Goal: Information Seeking & Learning: Find specific fact

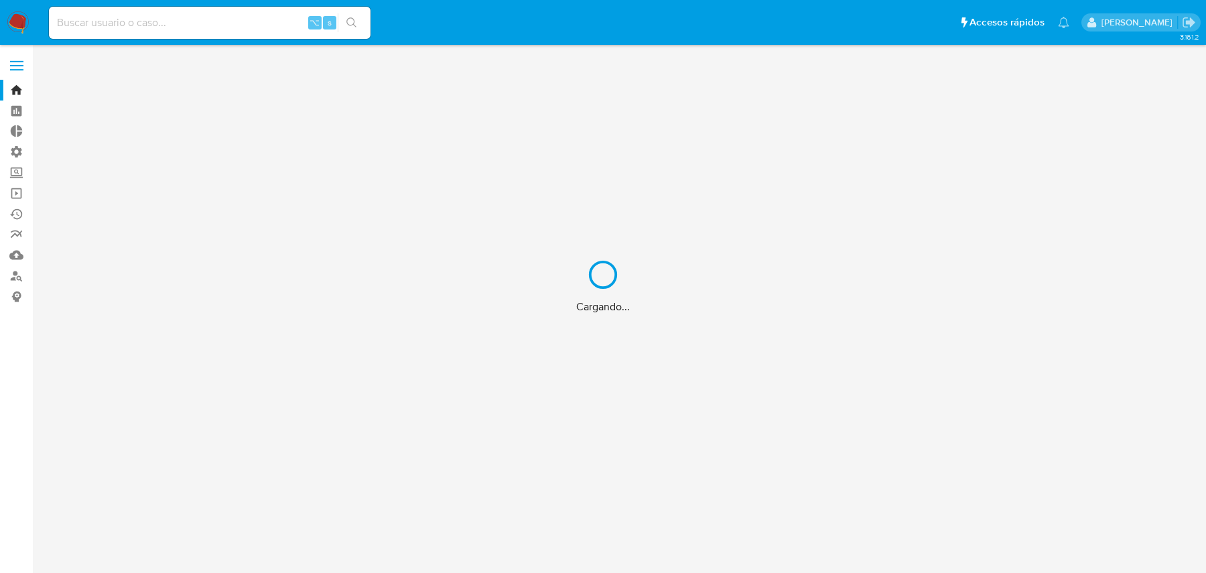
click at [243, 13] on div "Cargando..." at bounding box center [603, 286] width 1206 height 573
click at [224, 19] on div "Cargando..." at bounding box center [603, 286] width 1206 height 573
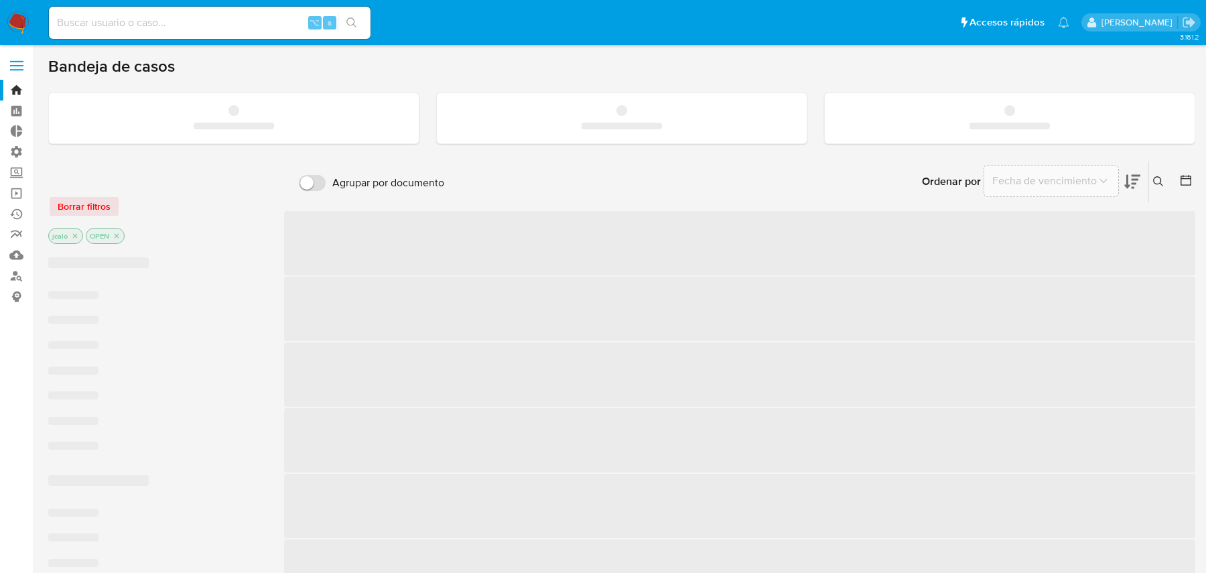
click at [187, 34] on div "⌥ s" at bounding box center [210, 23] width 322 height 32
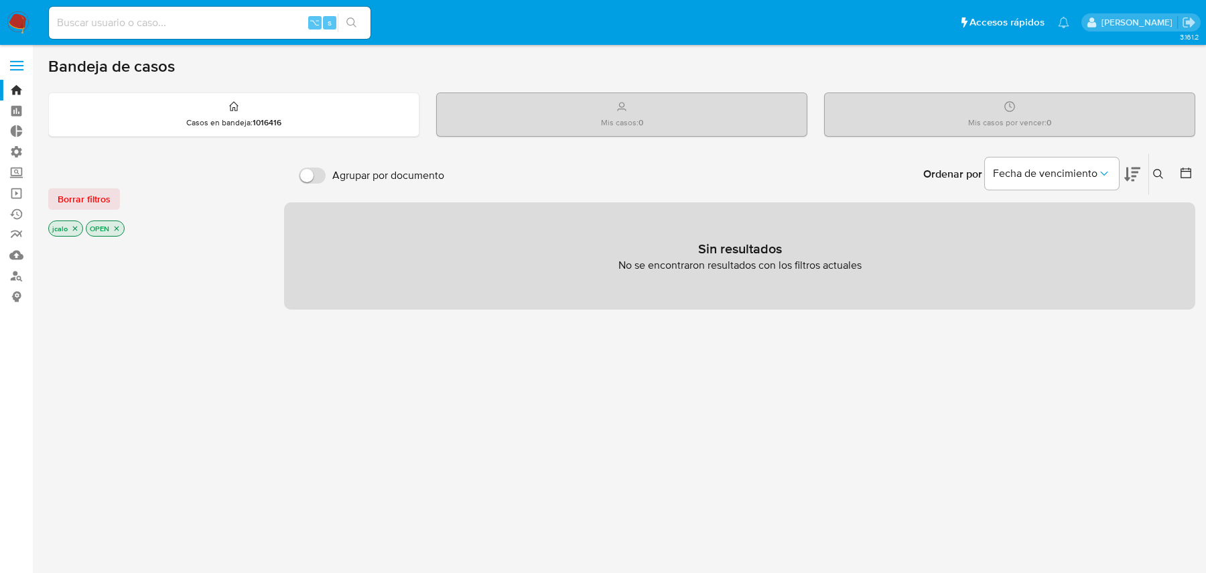
click at [186, 22] on input at bounding box center [210, 22] width 322 height 17
paste input "149731537"
type input "149731537"
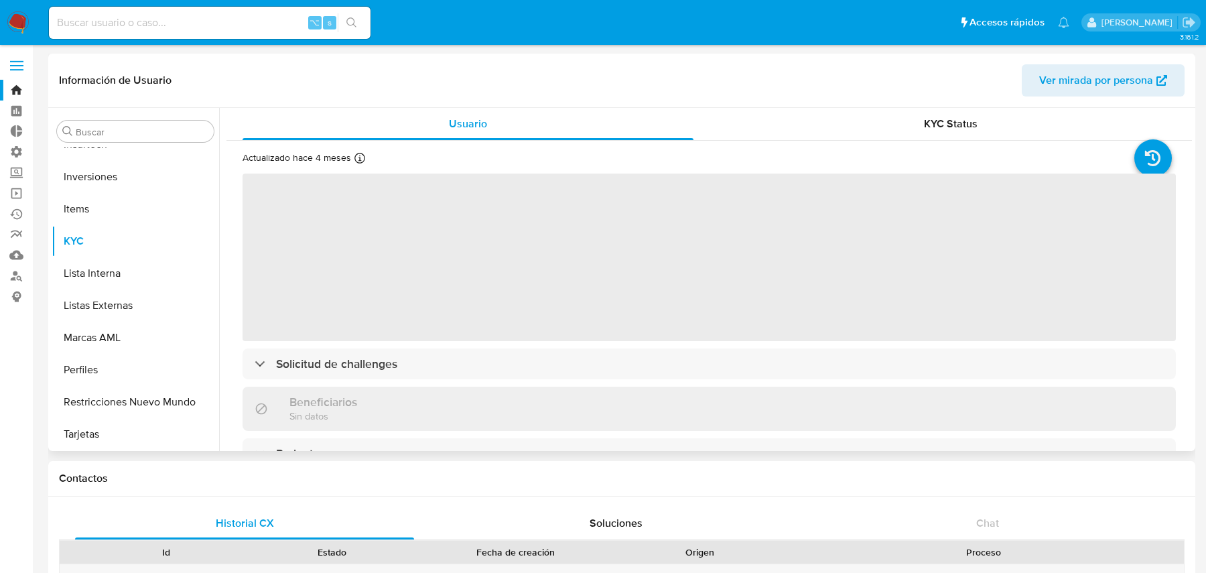
scroll to position [349, 0]
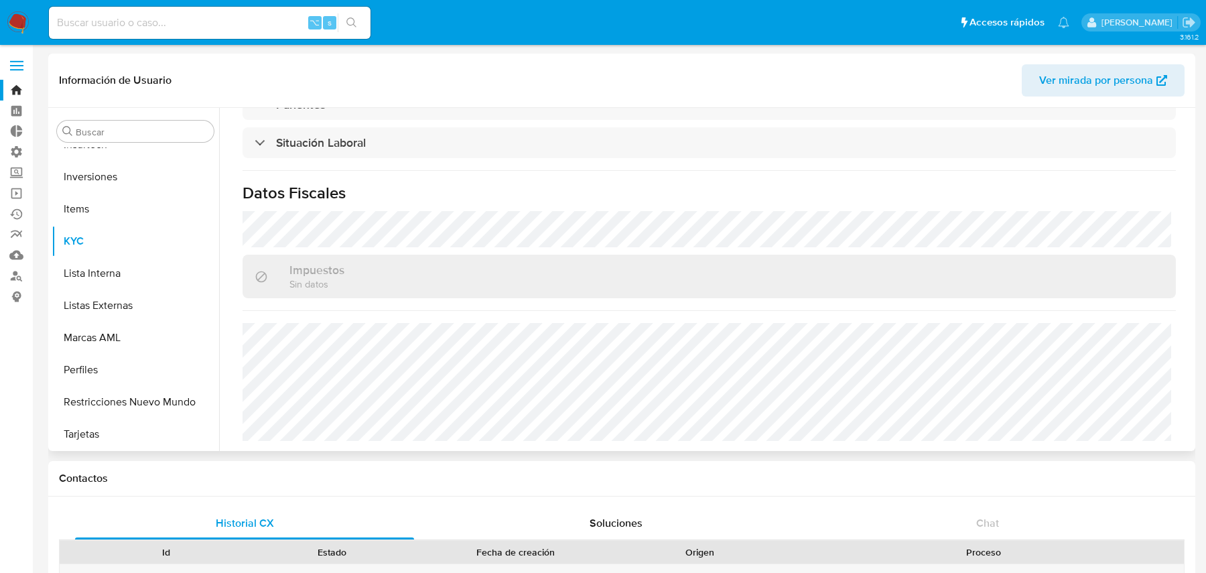
select select "10"
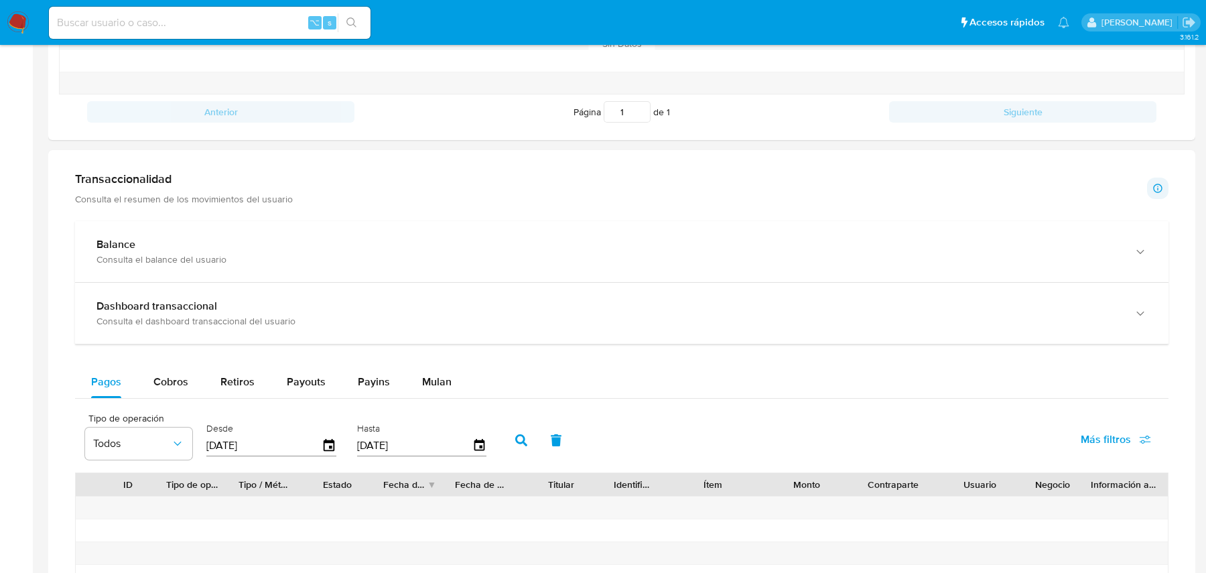
scroll to position [645, 0]
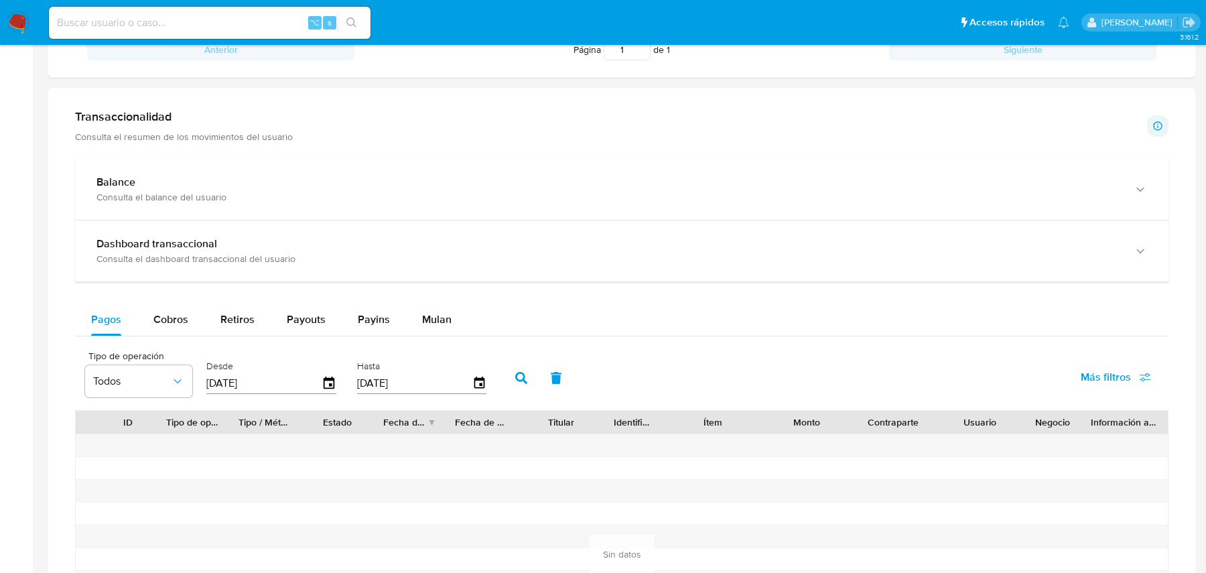
click at [234, 24] on input at bounding box center [210, 22] width 322 height 17
paste input "616061448"
type input "616061448"
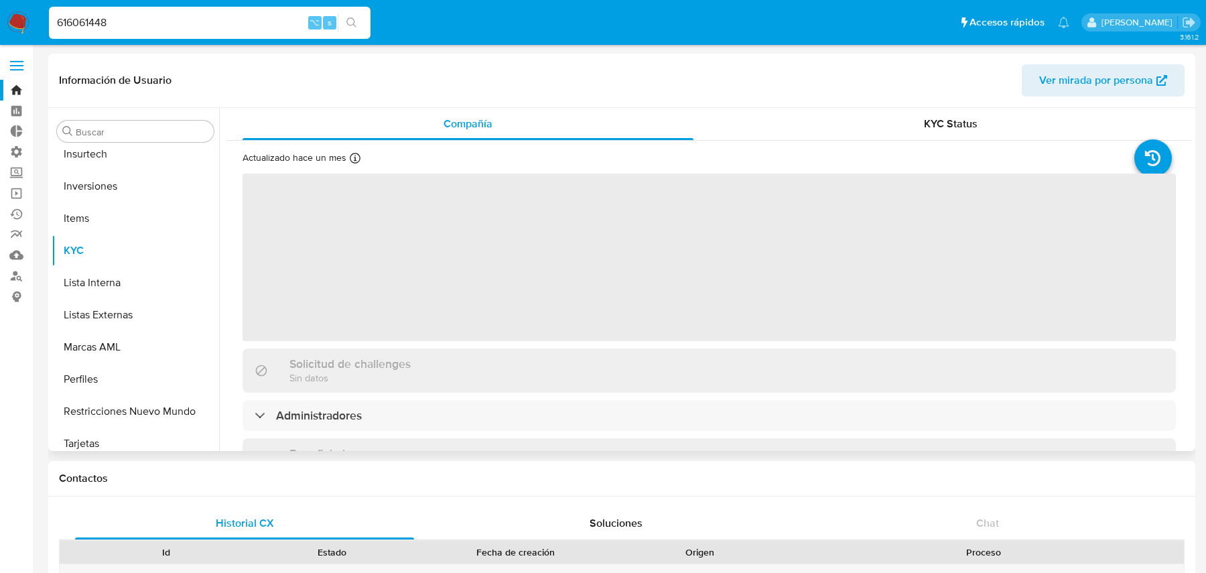
scroll to position [694, 0]
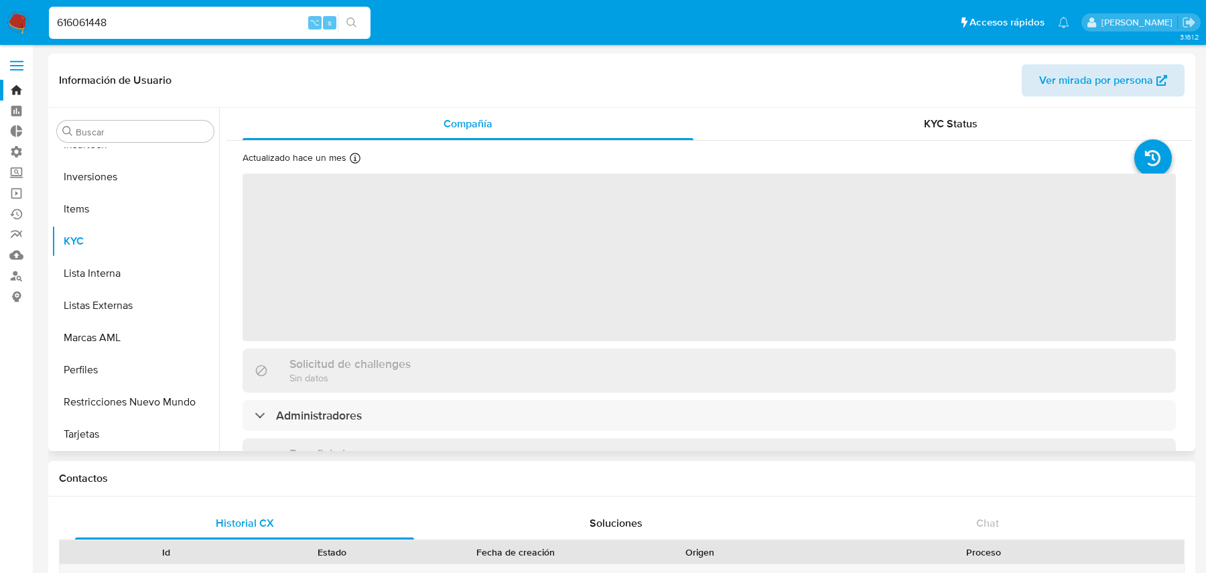
select select "10"
click at [1091, 87] on span "Ver mirada por persona" at bounding box center [1096, 80] width 114 height 32
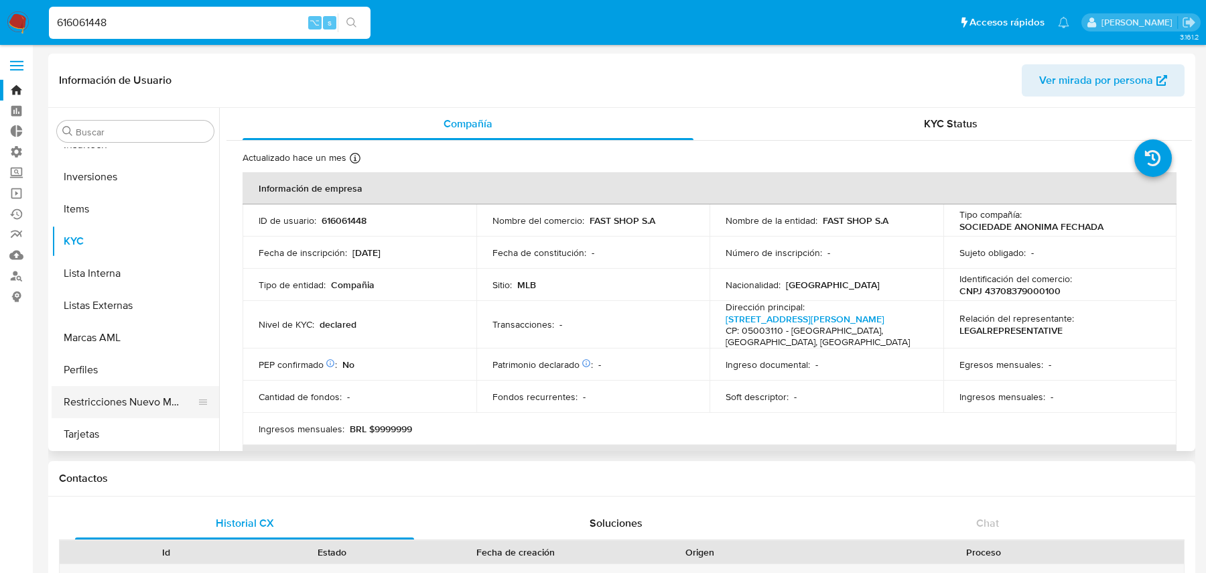
click at [78, 414] on button "Restricciones Nuevo Mundo" at bounding box center [130, 402] width 157 height 32
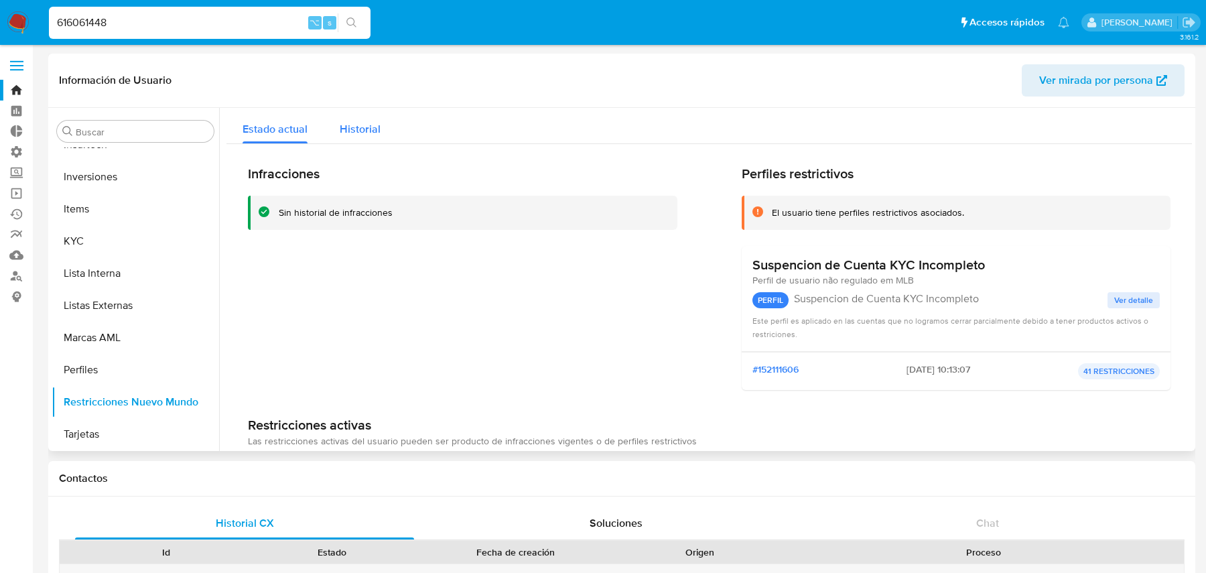
click at [358, 136] on span "Historial" at bounding box center [360, 128] width 41 height 15
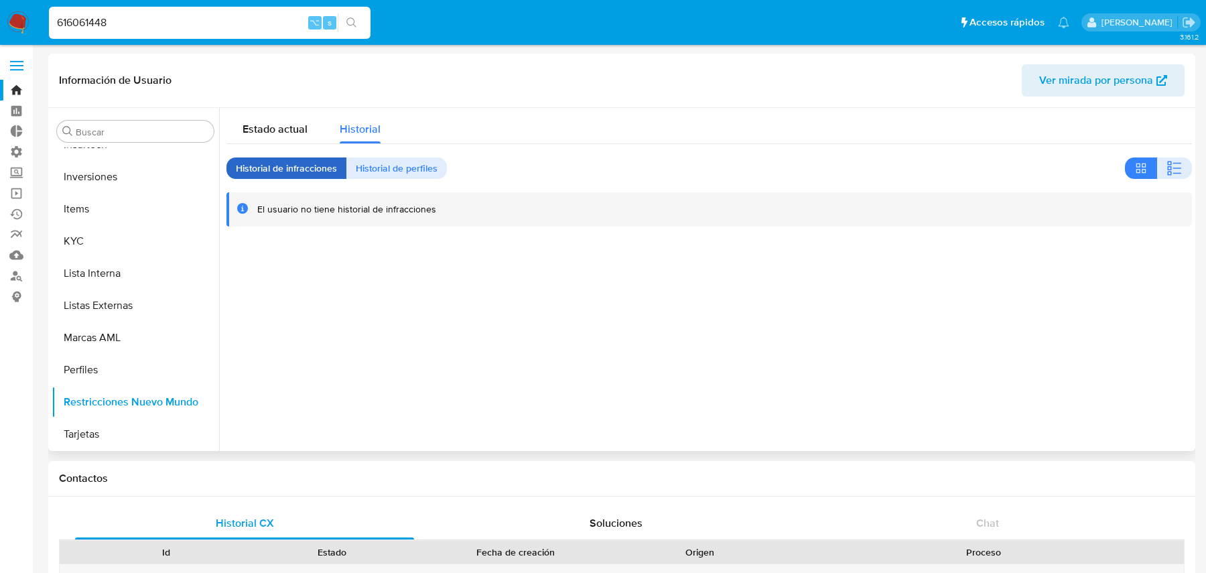
click at [319, 171] on span "Historial de infracciones" at bounding box center [286, 168] width 101 height 19
click at [390, 165] on span "Historial de perfiles" at bounding box center [397, 168] width 82 height 19
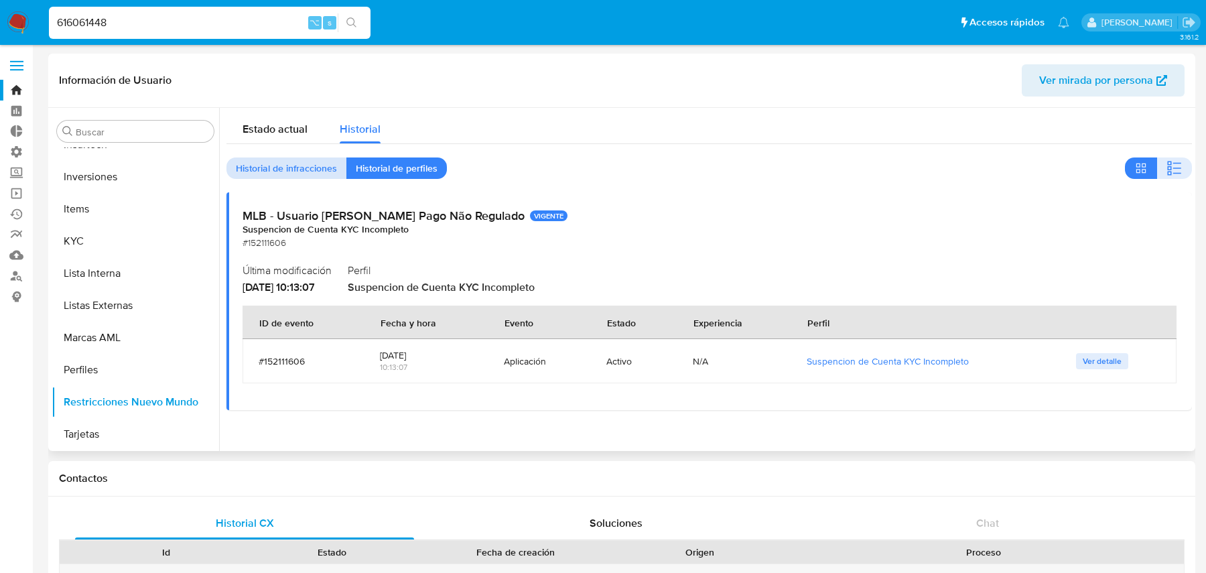
click at [304, 167] on span "Historial de infracciones" at bounding box center [286, 168] width 101 height 19
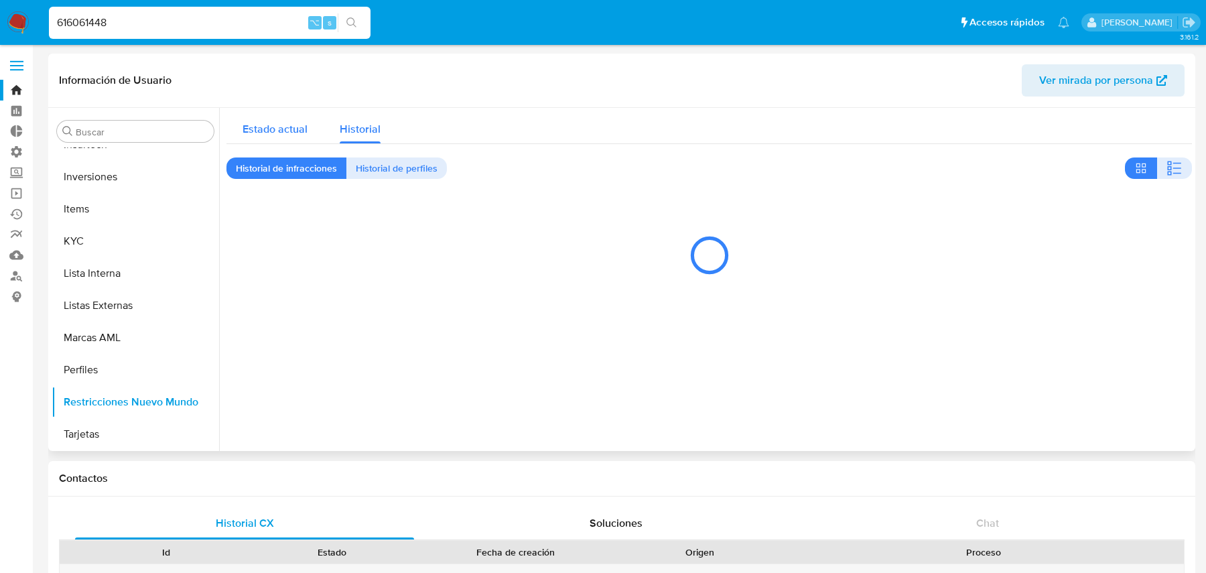
click at [295, 132] on span "Estado actual" at bounding box center [275, 128] width 65 height 15
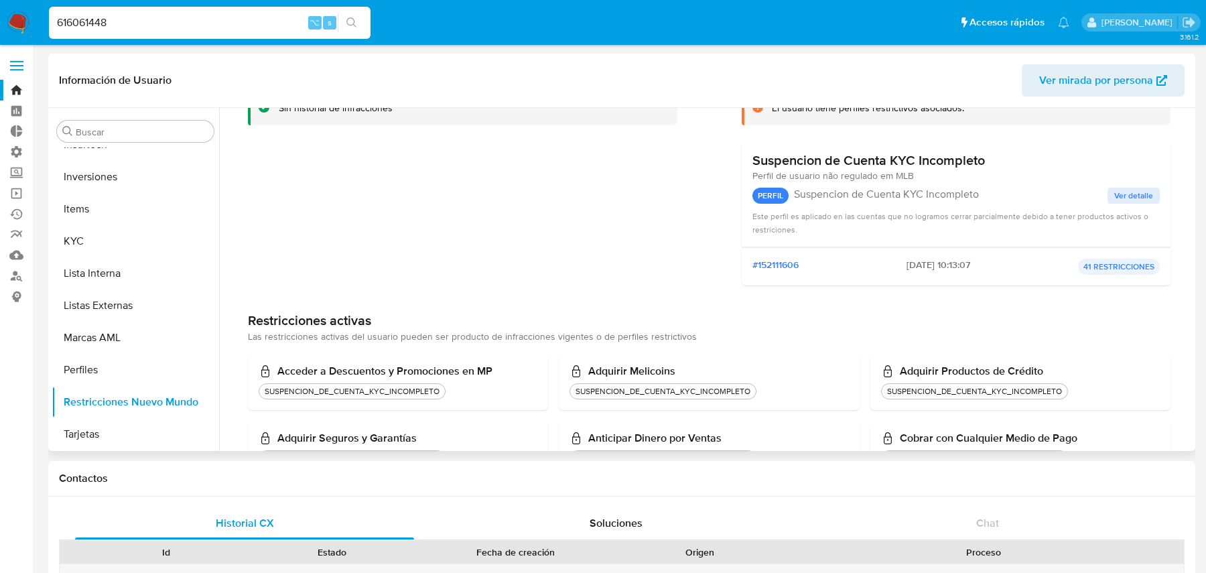
scroll to position [0, 0]
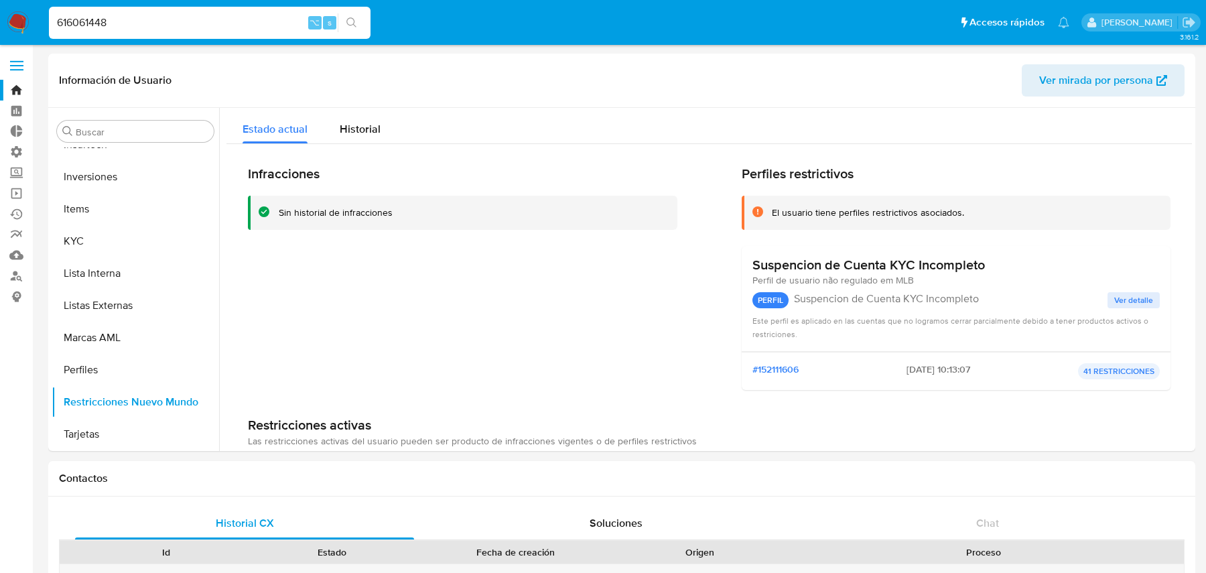
click at [197, 27] on input "616061448" at bounding box center [210, 22] width 322 height 17
paste input "152166819"
type input "152166819"
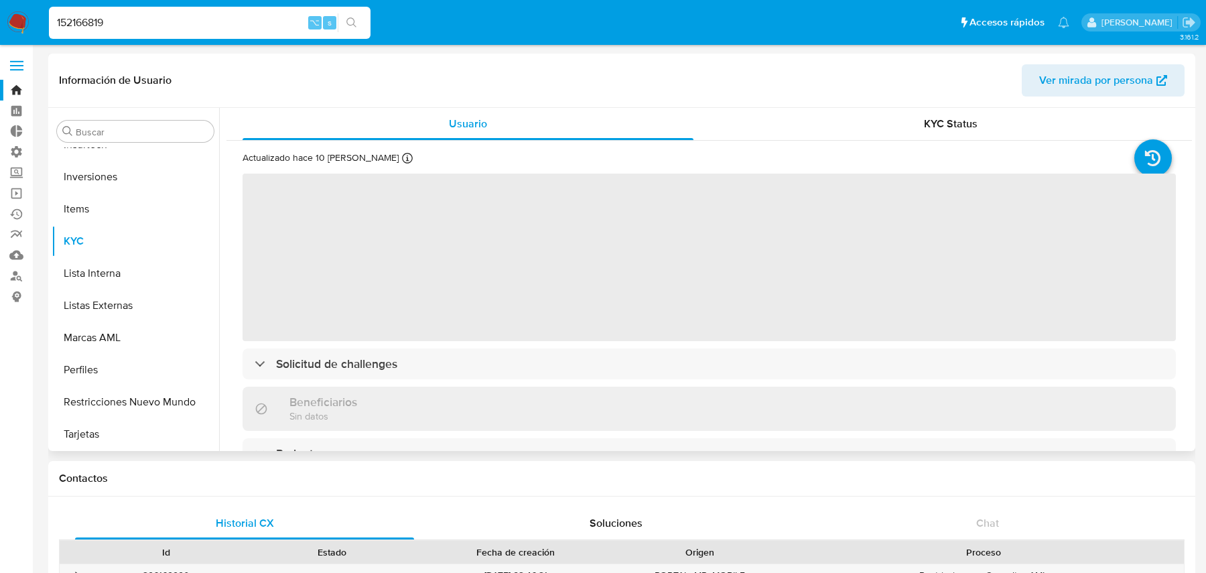
scroll to position [349, 0]
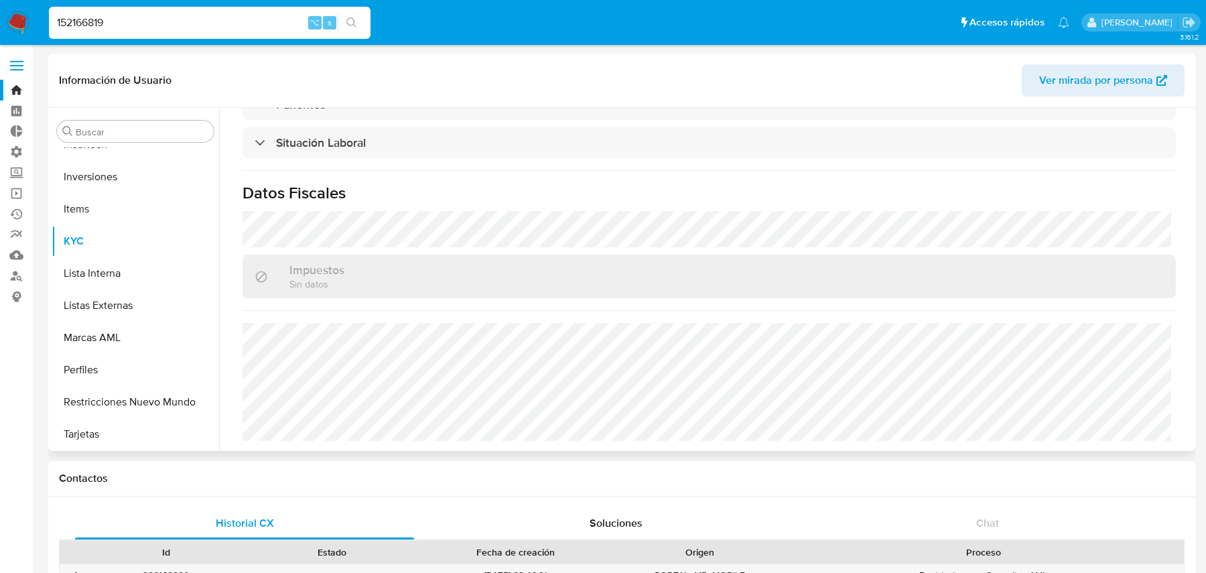
select select "10"
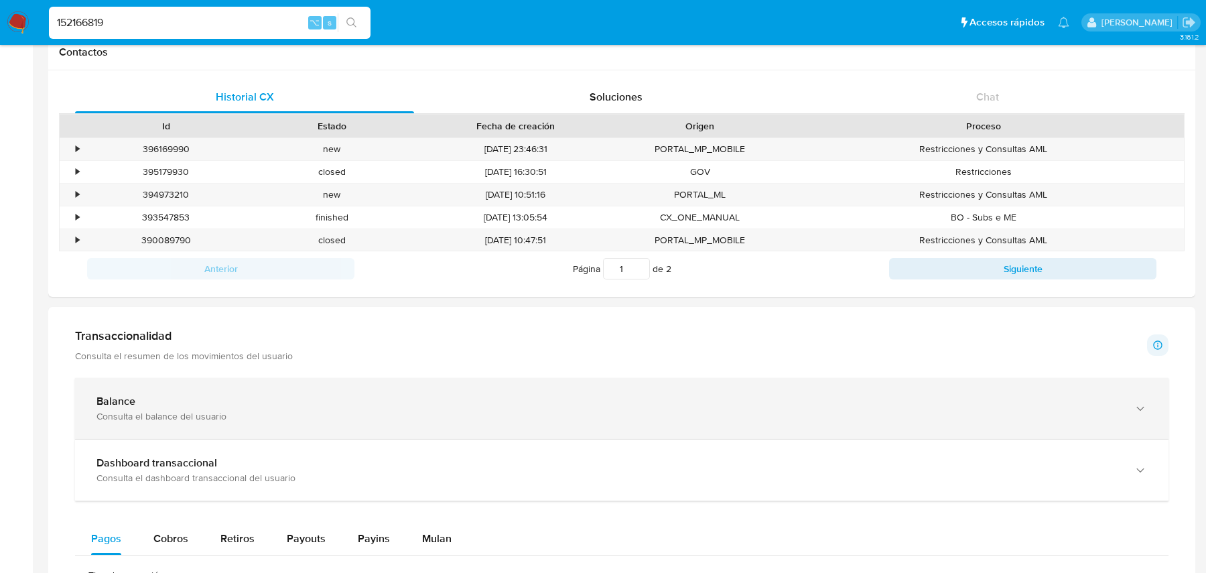
scroll to position [75, 0]
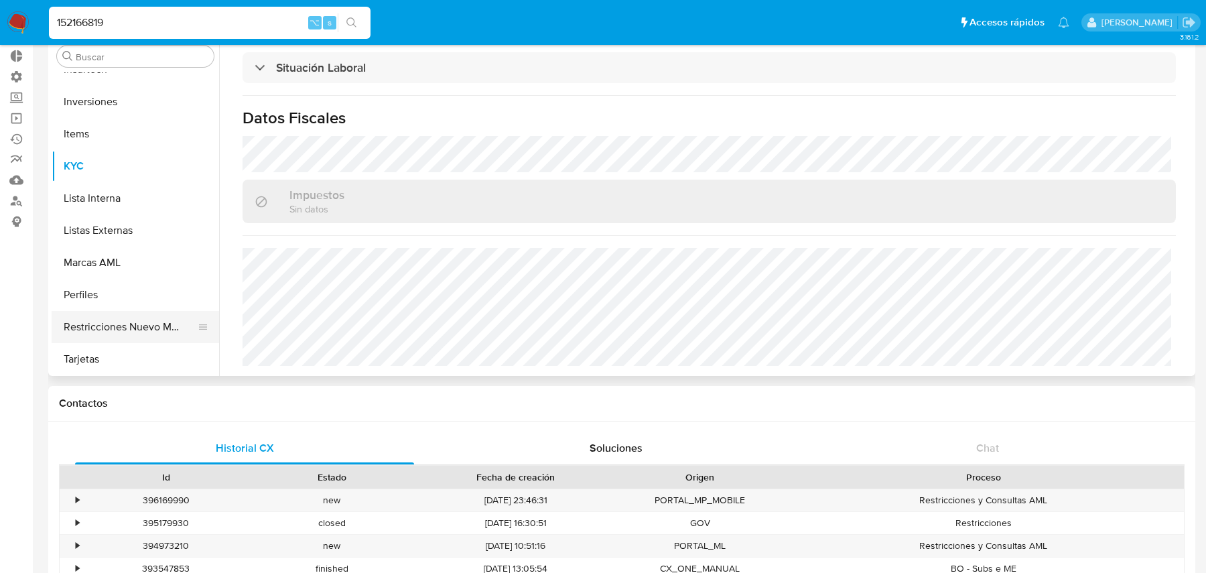
click at [143, 315] on button "Restricciones Nuevo Mundo" at bounding box center [130, 327] width 157 height 32
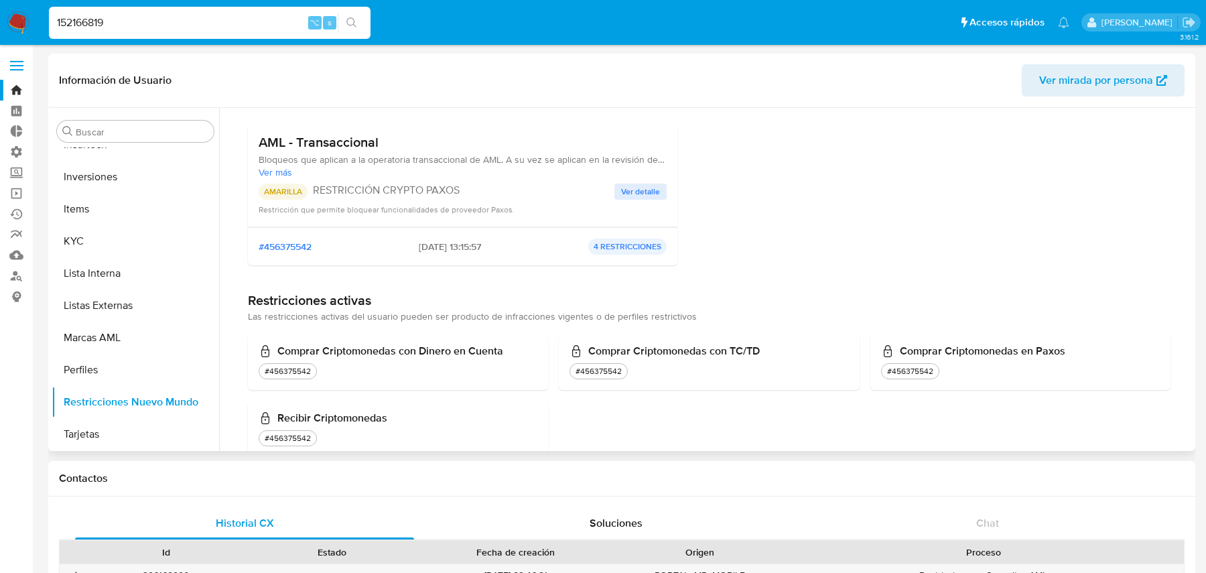
scroll to position [0, 0]
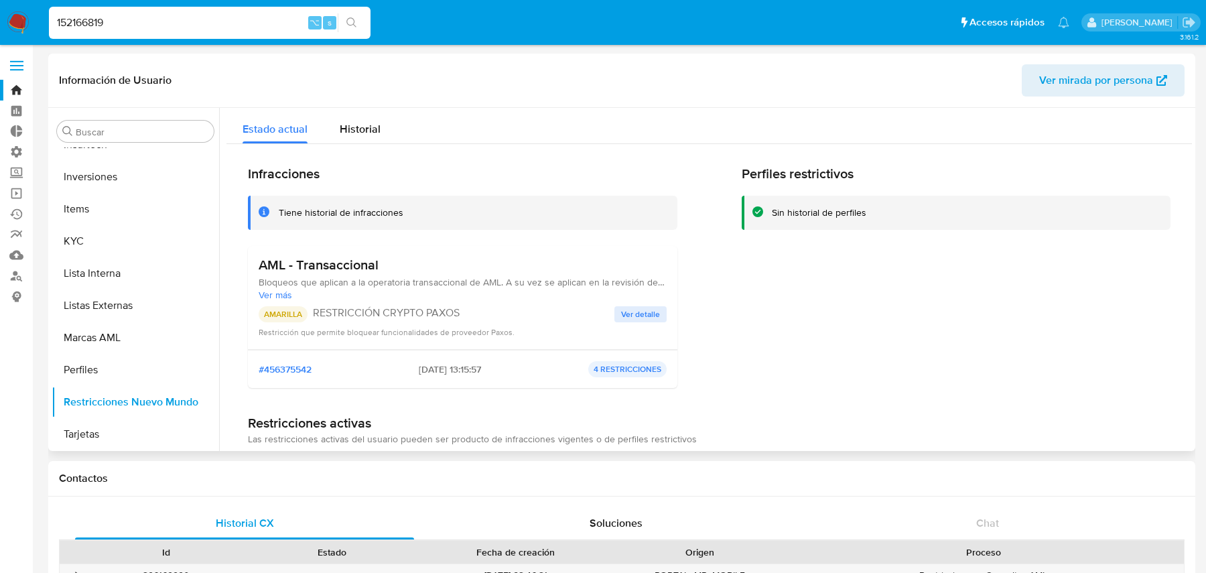
click at [1110, 86] on span "Ver mirada por persona" at bounding box center [1096, 80] width 114 height 32
click at [343, 144] on div "Infracciones Tiene historial de infracciones AML - Transaccional Bloqueos que a…" at bounding box center [708, 372] width 965 height 457
click at [343, 136] on span "Historial" at bounding box center [360, 128] width 41 height 15
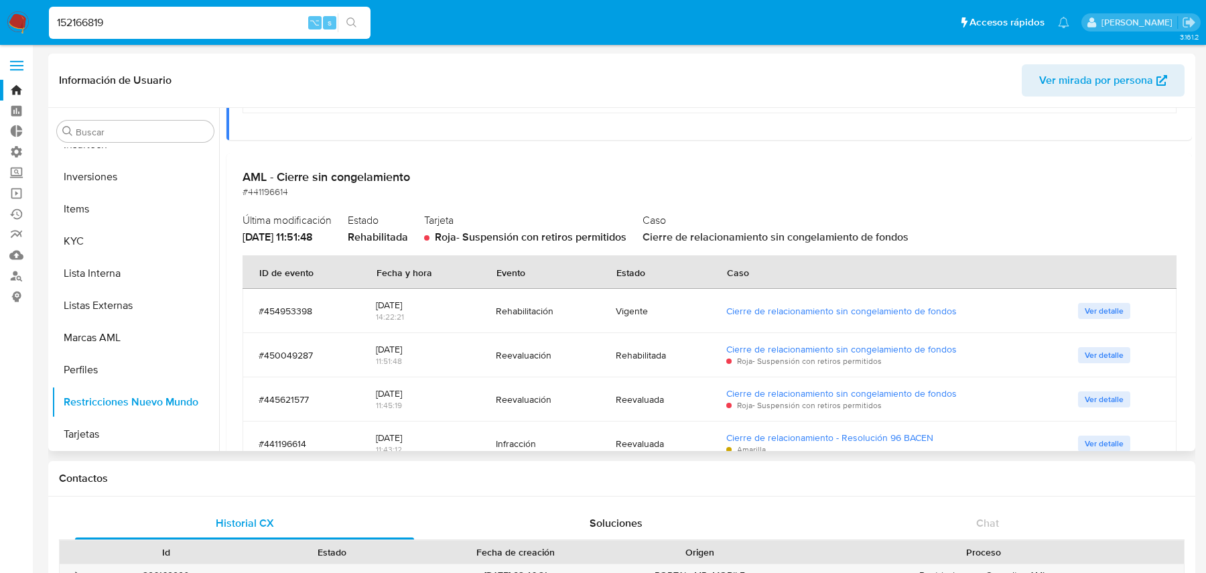
scroll to position [799, 0]
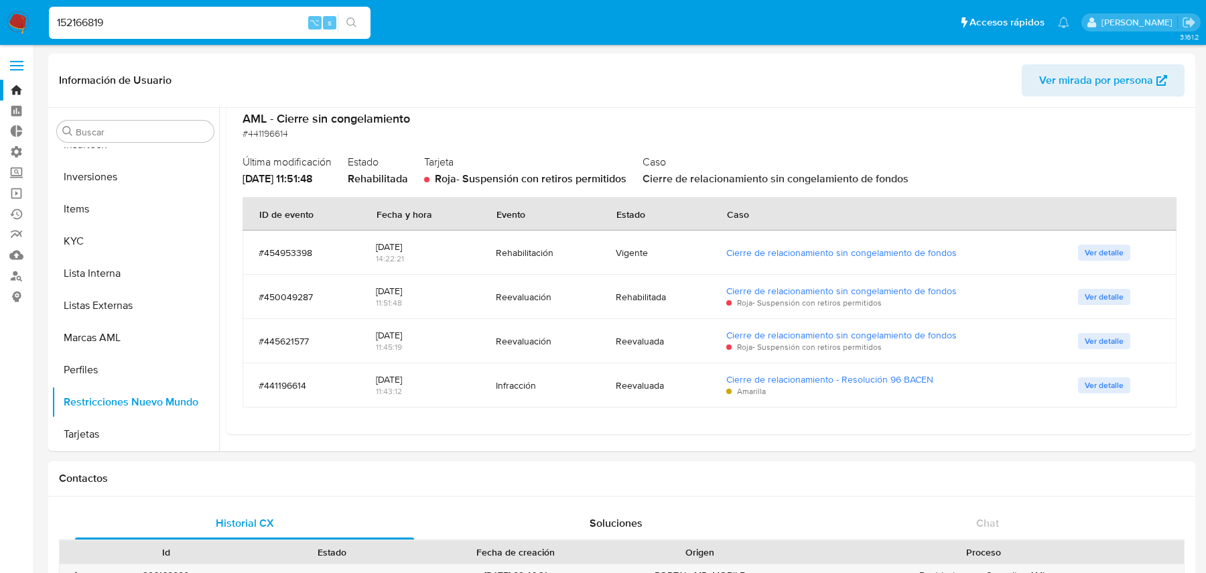
click at [230, 27] on input "152166819" at bounding box center [210, 22] width 322 height 17
paste input "49731537"
type input "149731537"
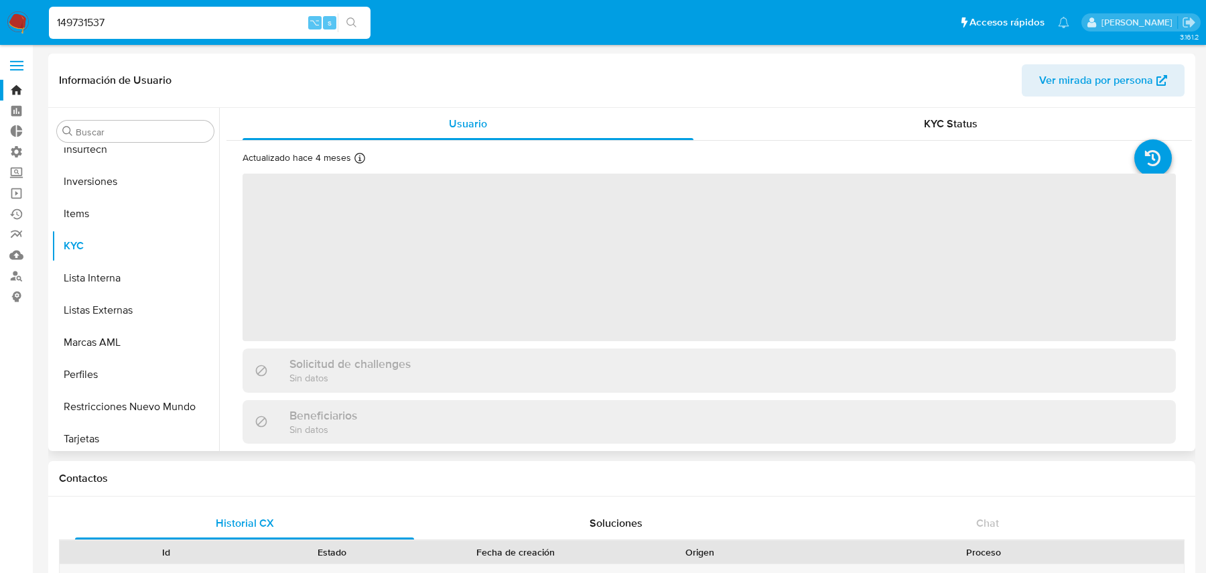
scroll to position [694, 0]
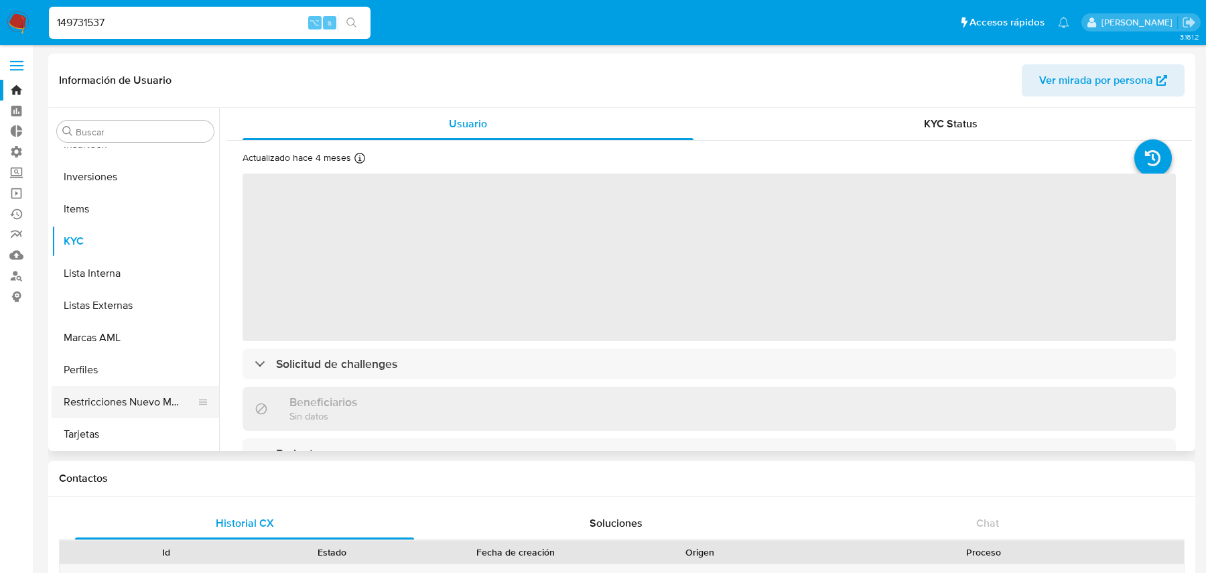
click at [158, 409] on button "Restricciones Nuevo Mundo" at bounding box center [130, 402] width 157 height 32
select select "10"
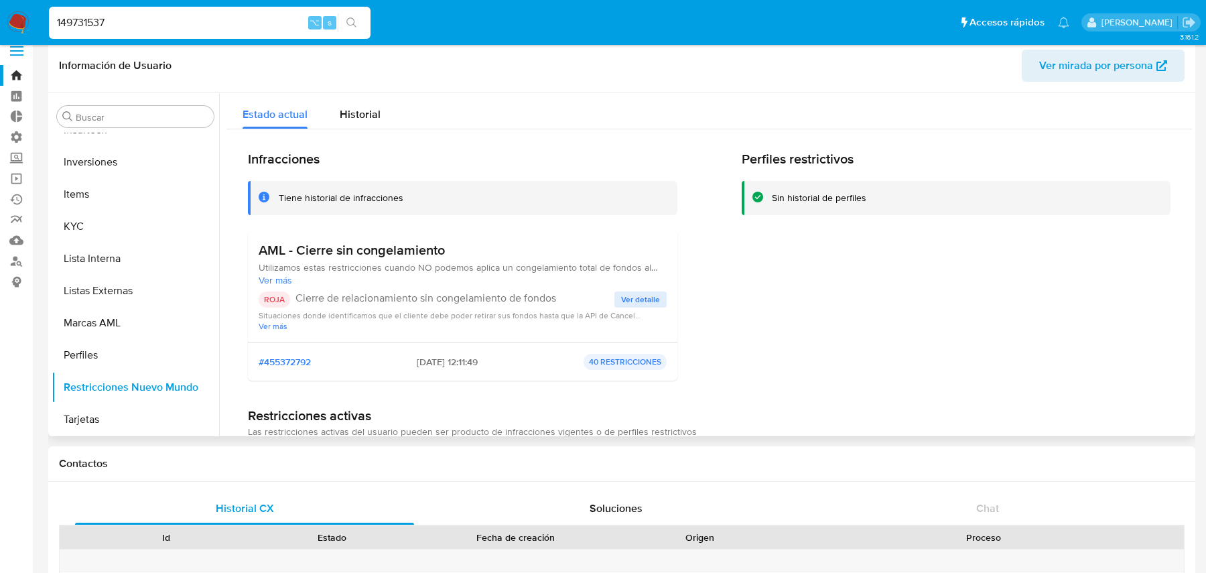
scroll to position [0, 0]
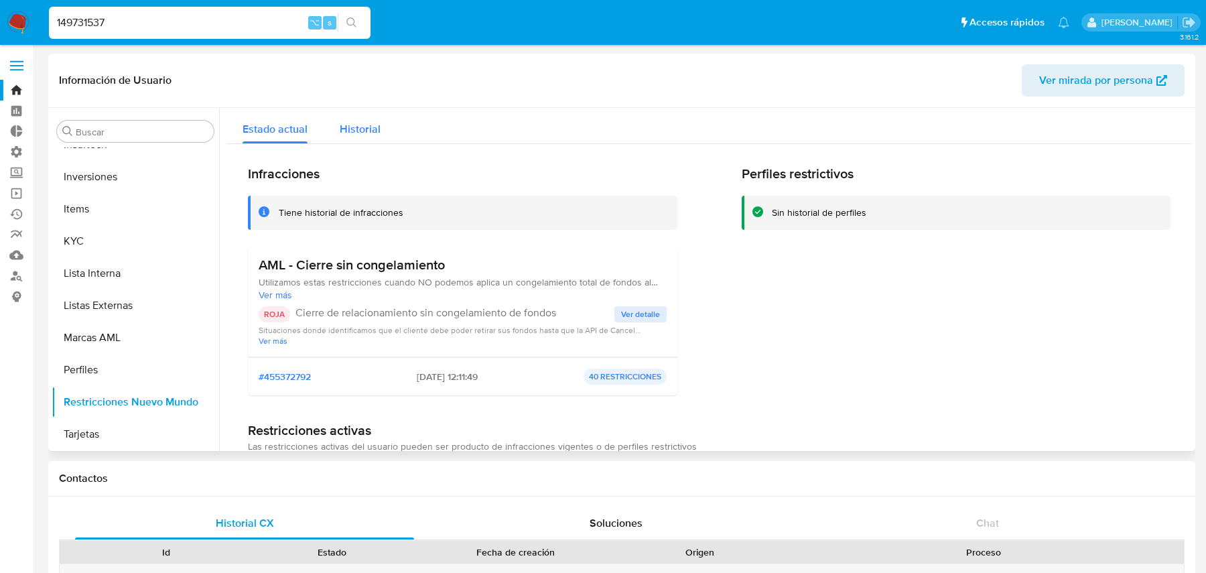
click at [352, 132] on span "Historial" at bounding box center [360, 128] width 41 height 15
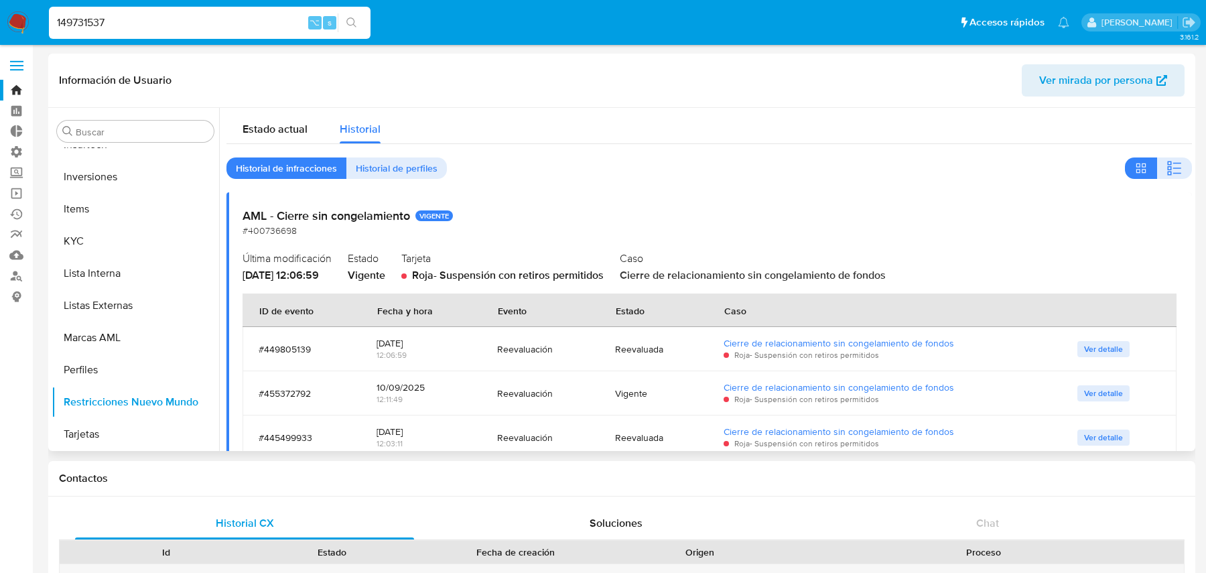
click at [1065, 72] on span "Ver mirada por persona" at bounding box center [1096, 80] width 114 height 32
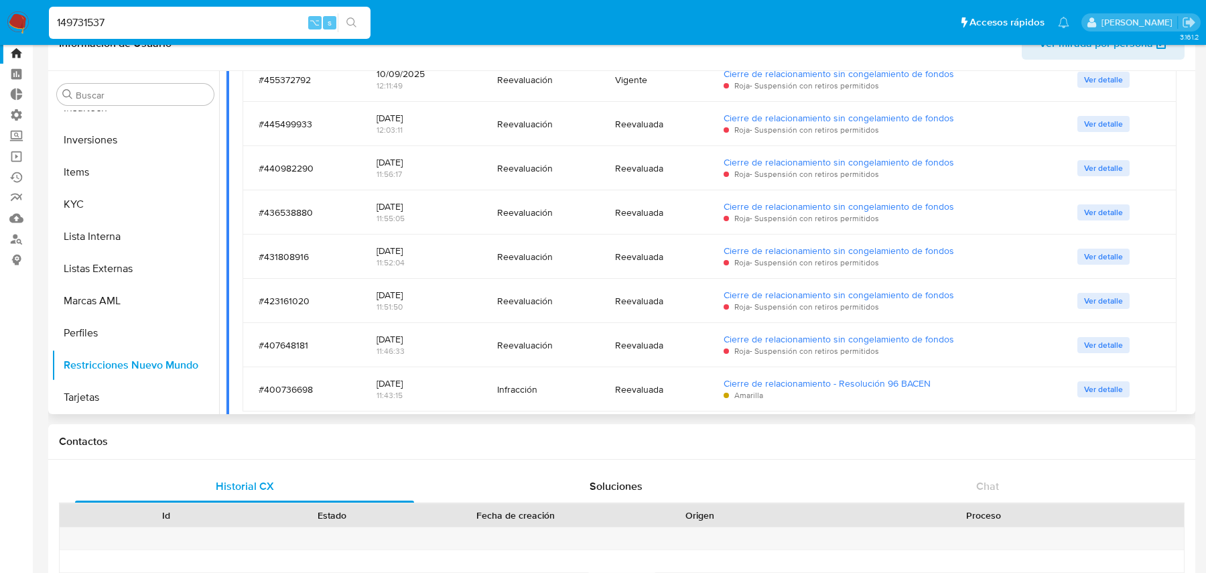
scroll to position [318, 0]
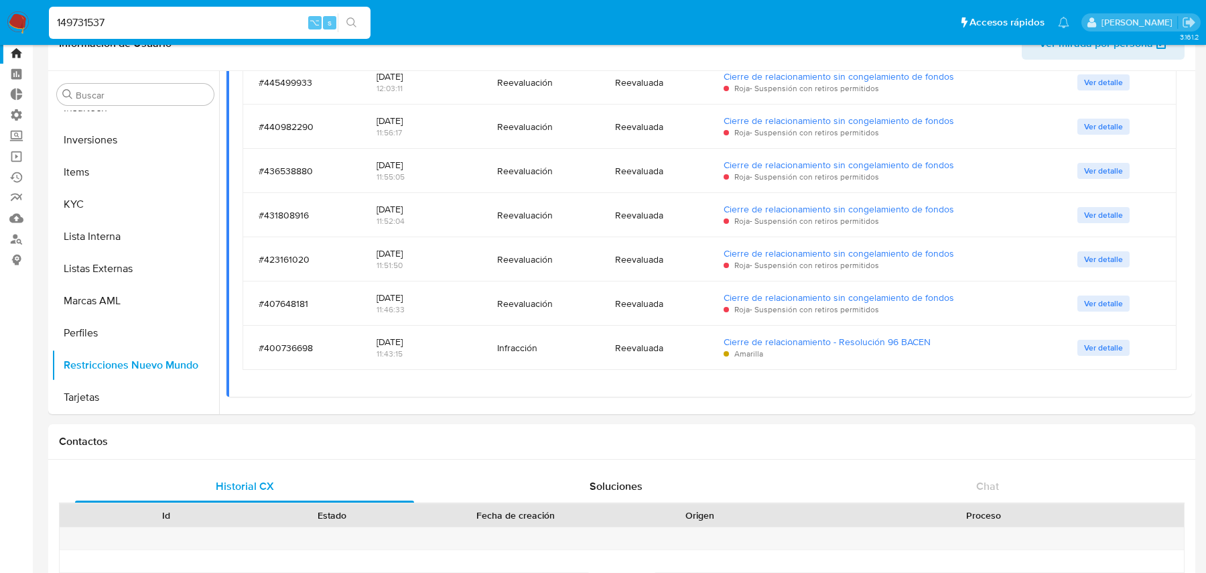
click at [260, 31] on div "149731537 ⌥ s" at bounding box center [210, 23] width 322 height 32
click at [257, 29] on input "149731537" at bounding box center [210, 22] width 322 height 17
paste input "52166819"
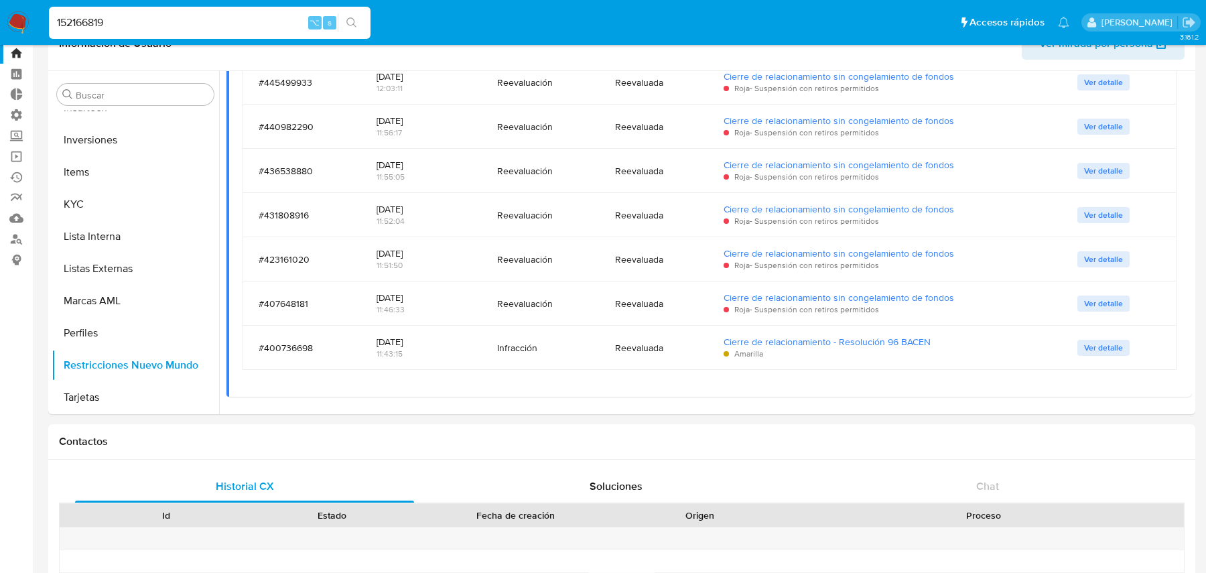
type input "152166819"
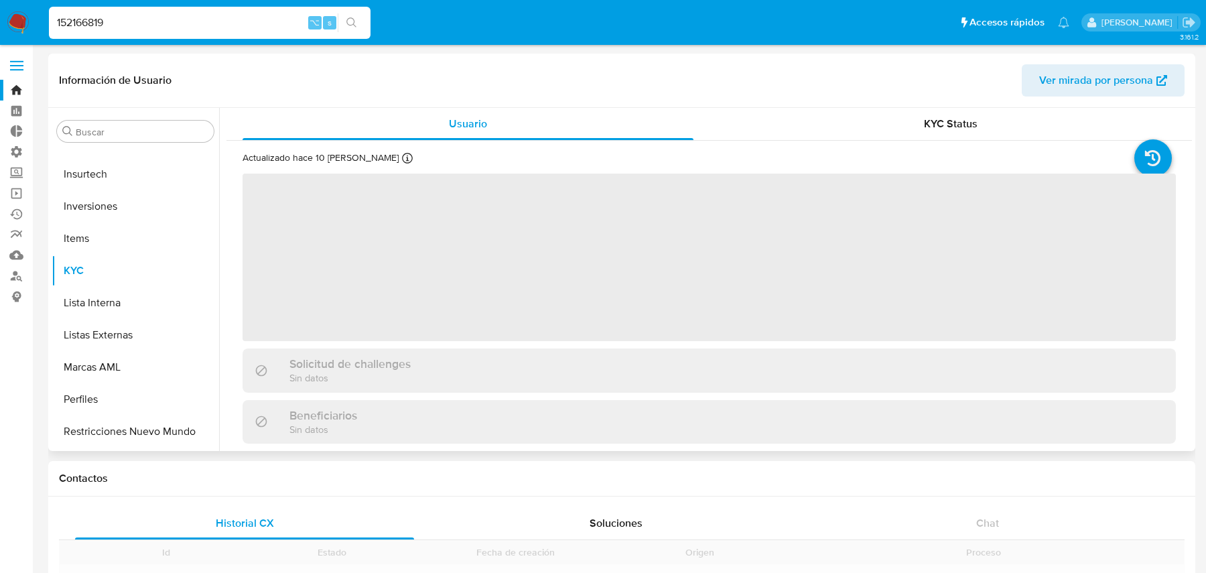
scroll to position [694, 0]
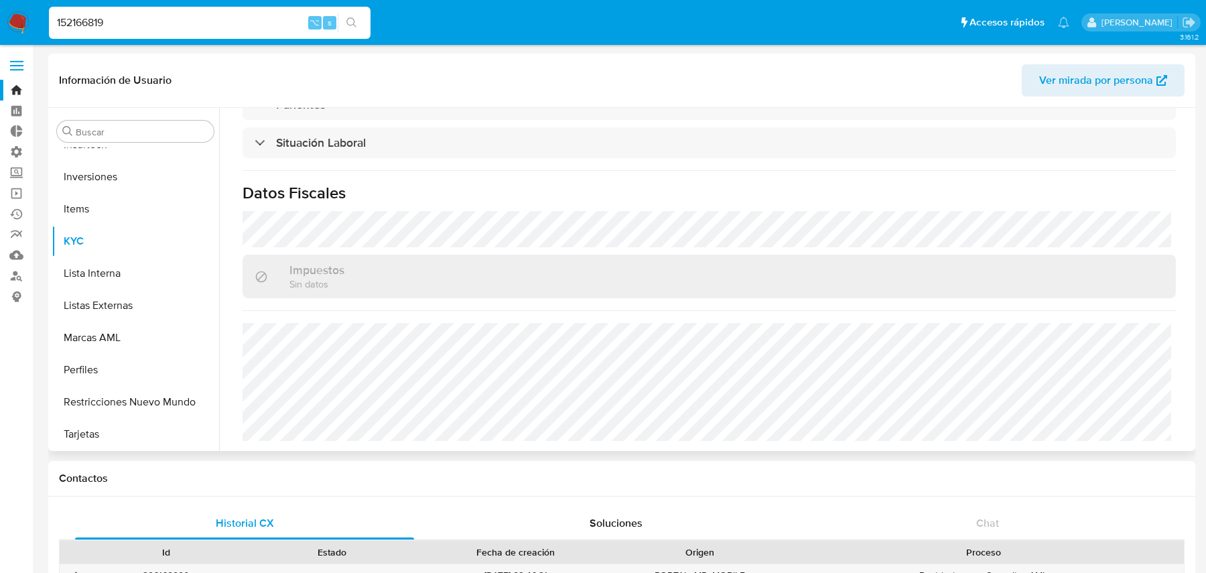
select select "10"
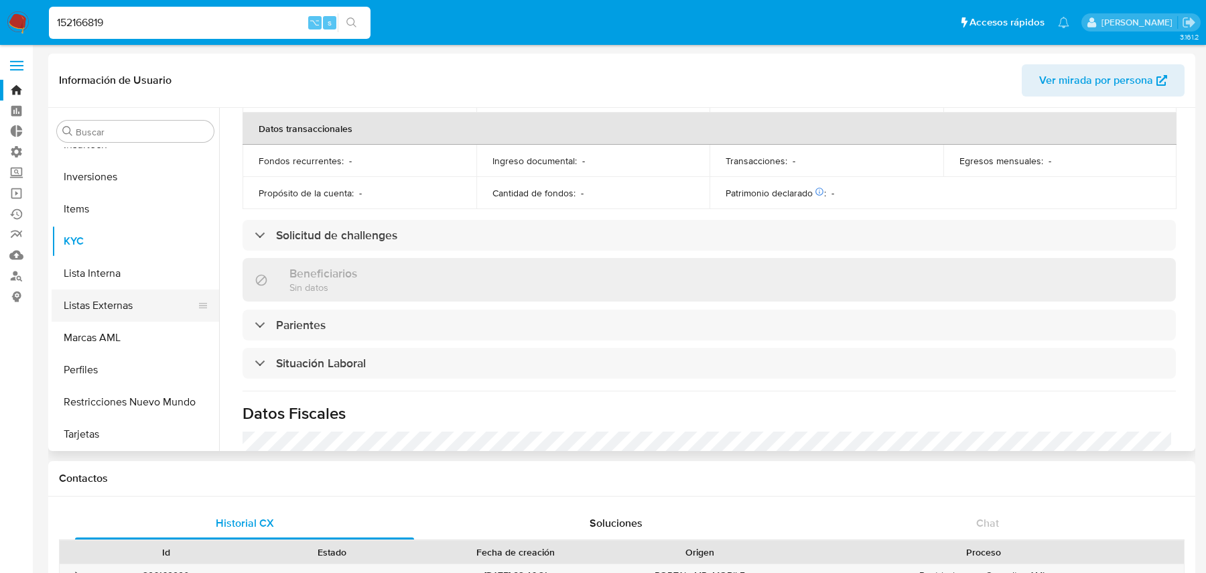
scroll to position [569, 0]
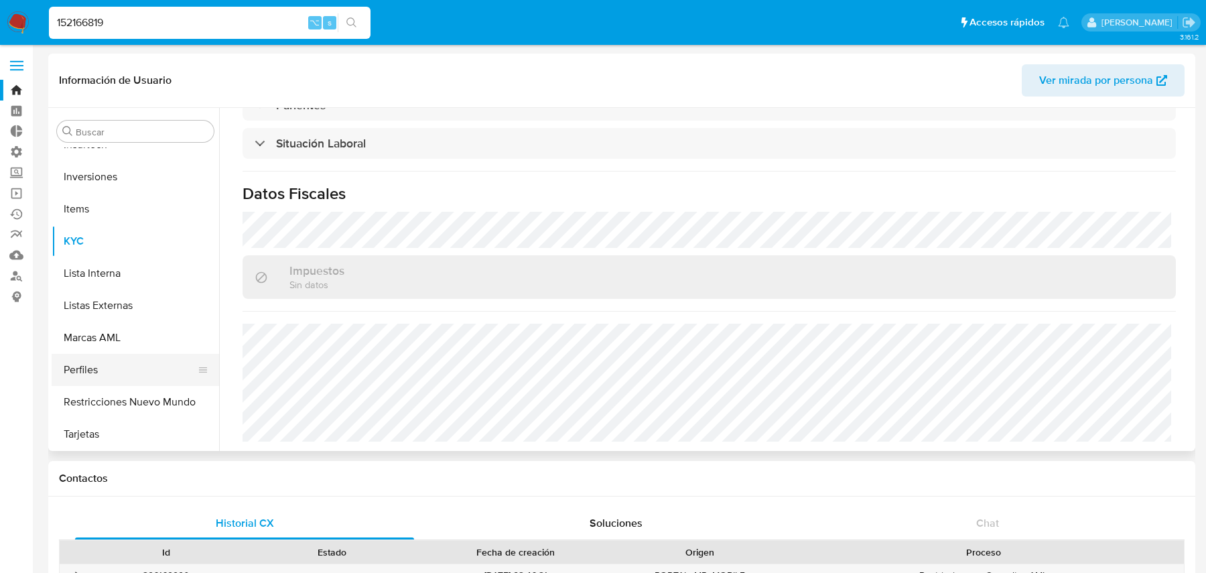
click at [150, 375] on button "Perfiles" at bounding box center [130, 370] width 157 height 32
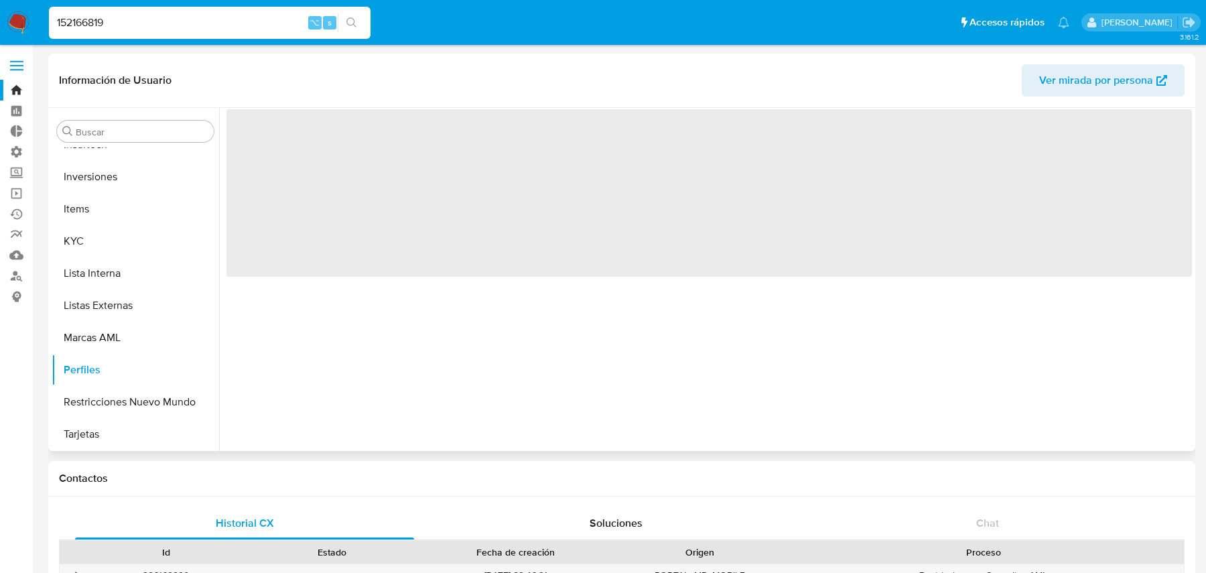
click at [1071, 90] on span "Ver mirada por persona" at bounding box center [1096, 80] width 114 height 32
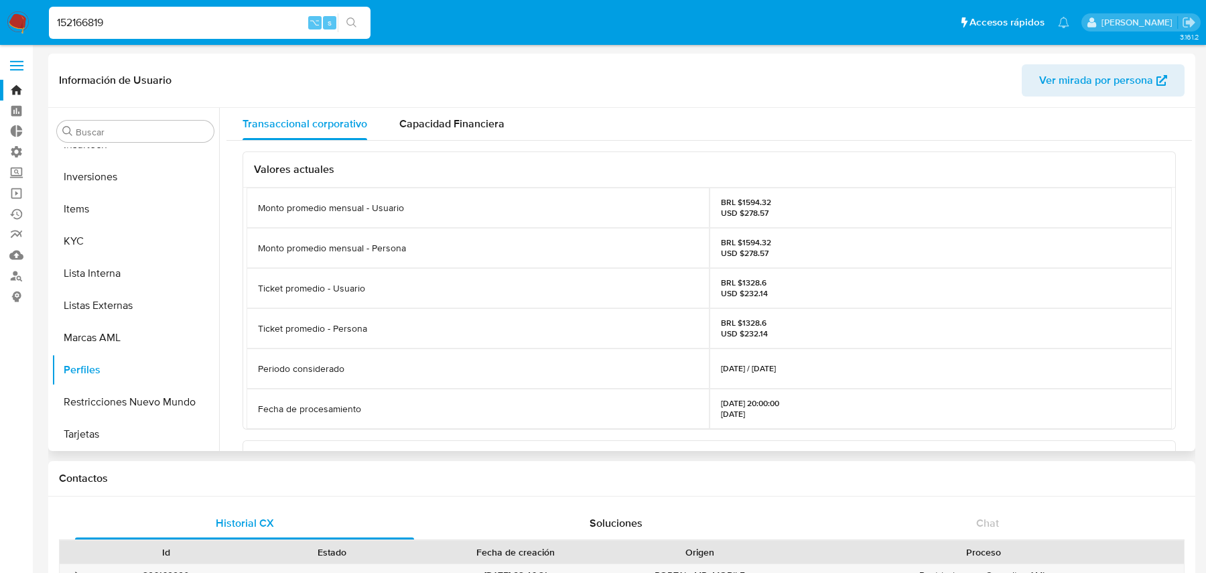
click at [1065, 64] on span "Ver mirada por persona" at bounding box center [1096, 80] width 114 height 32
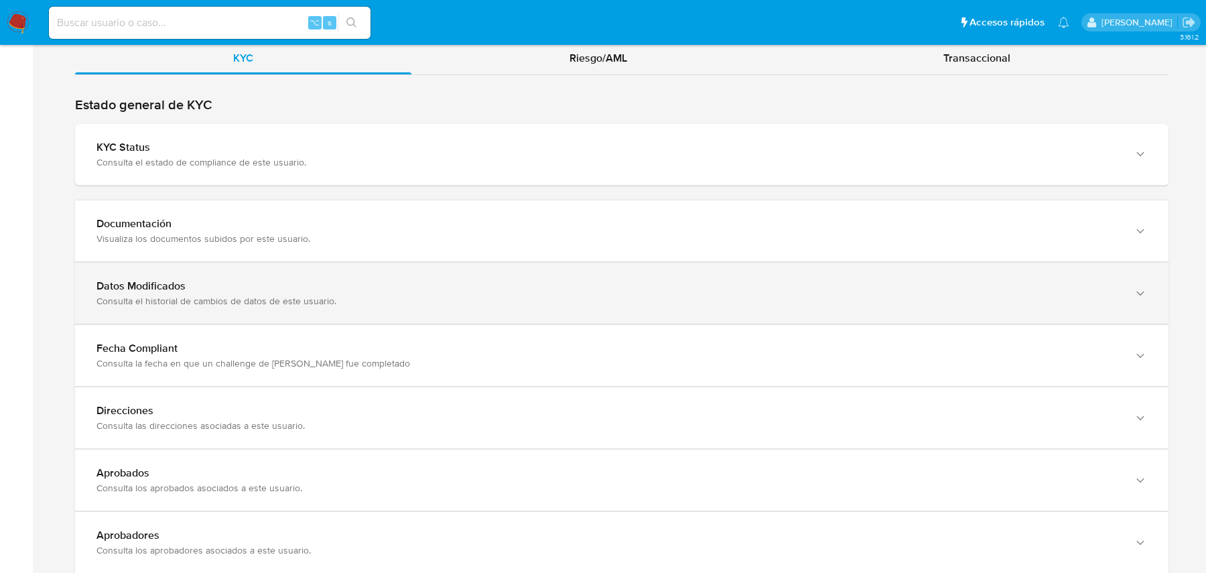
scroll to position [1294, 0]
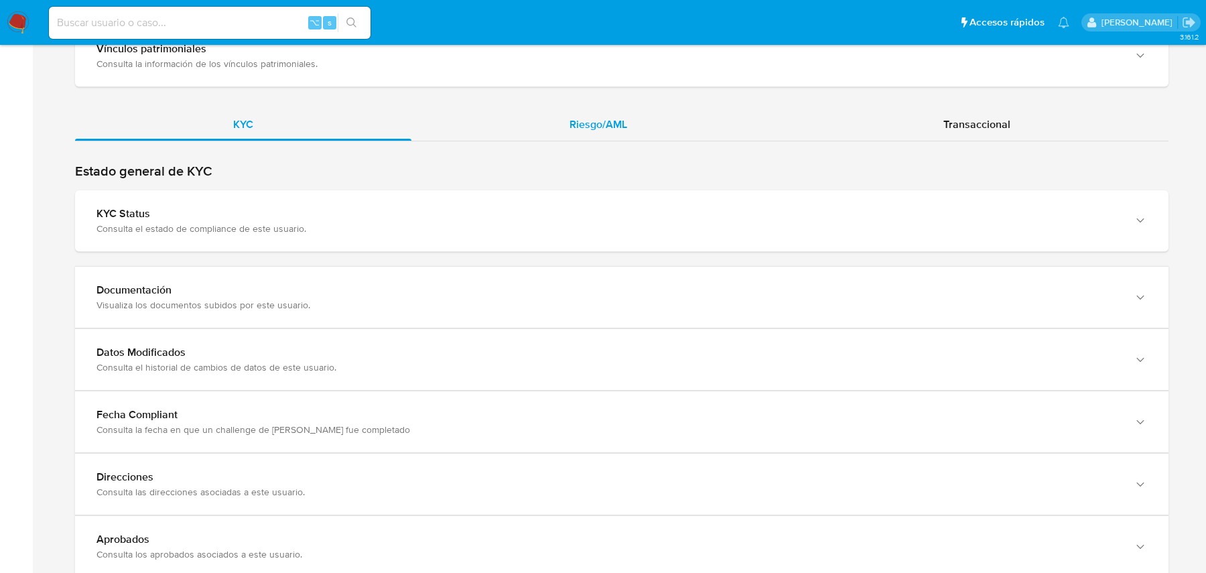
click at [582, 119] on div "Riesgo/AML" at bounding box center [598, 125] width 374 height 32
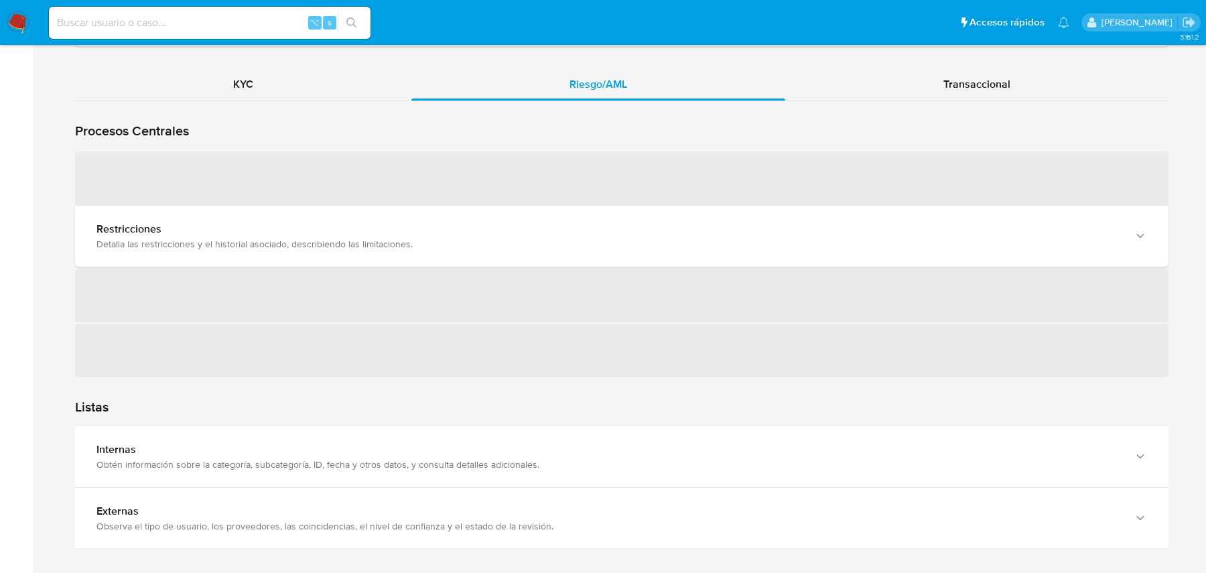
scroll to position [1343, 0]
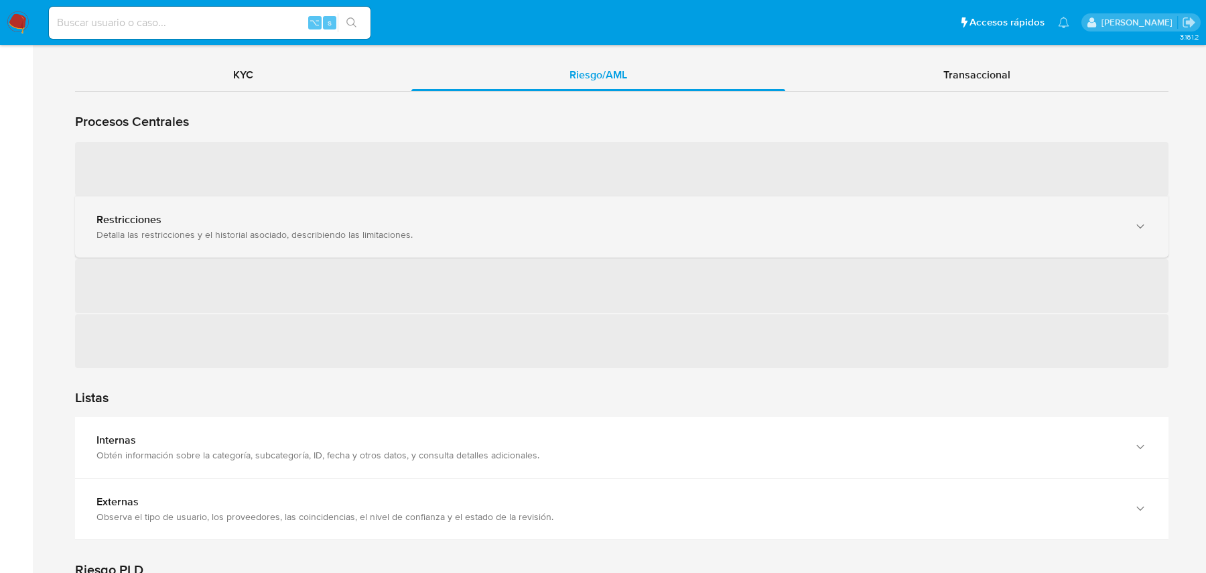
click at [413, 228] on div "Detalla las restricciones y el historial asociado, describiendo las limitacione…" at bounding box center [608, 234] width 1024 height 12
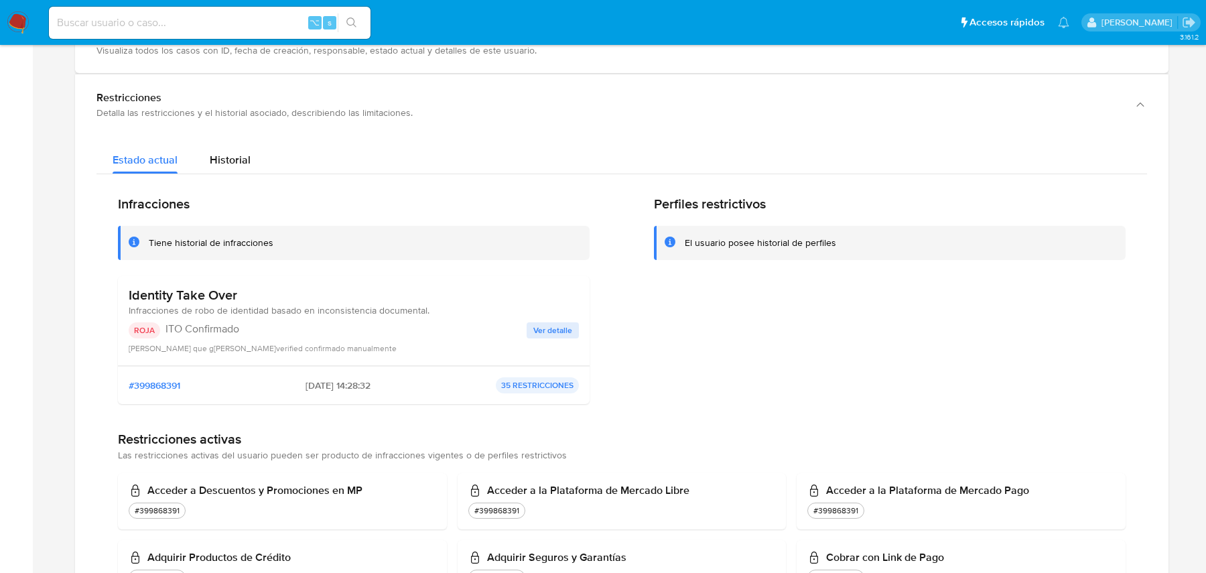
scroll to position [1474, 0]
click at [189, 254] on div "Infracciones Tiene historial de infracciones Identity Take Over Infracciones de…" at bounding box center [354, 303] width 472 height 219
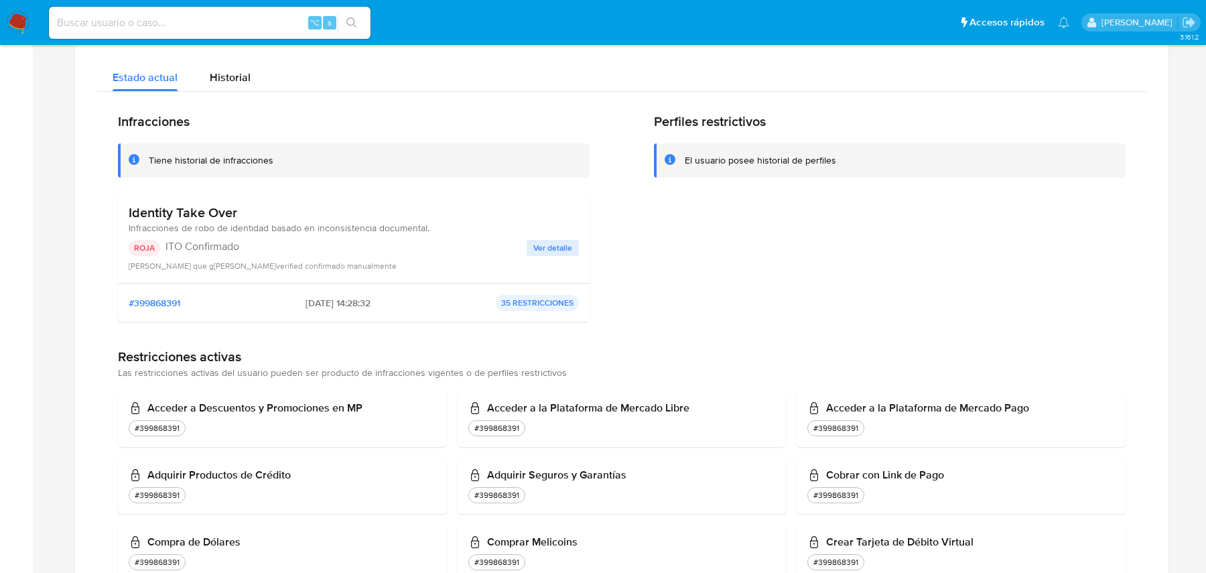
scroll to position [1554, 0]
click at [220, 205] on h3 "Identity Take Over" at bounding box center [279, 213] width 301 height 17
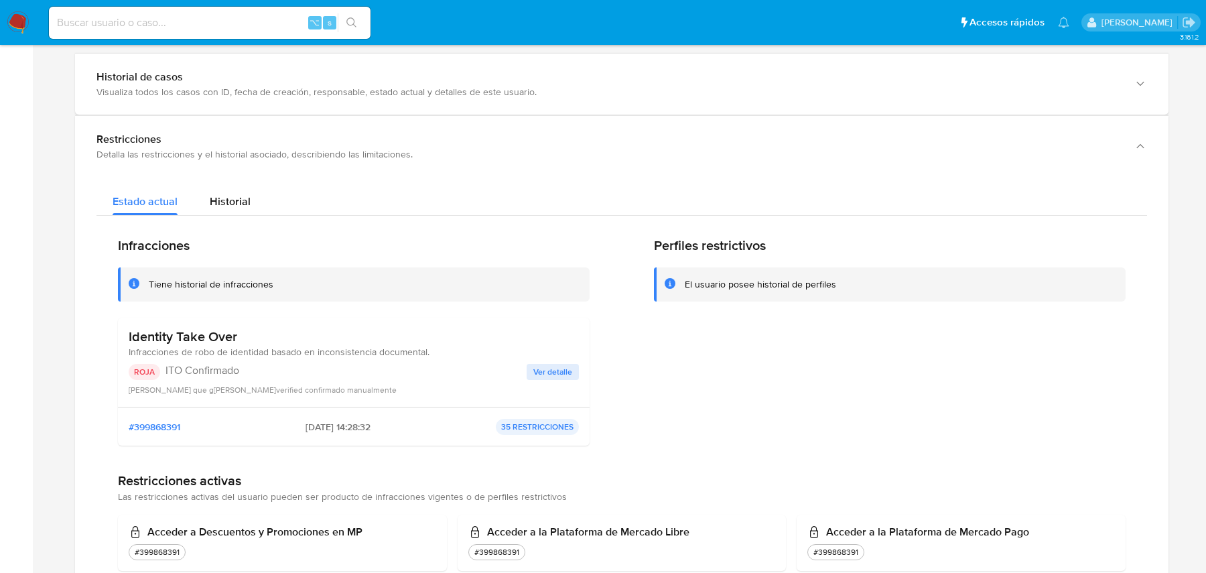
scroll to position [1416, 0]
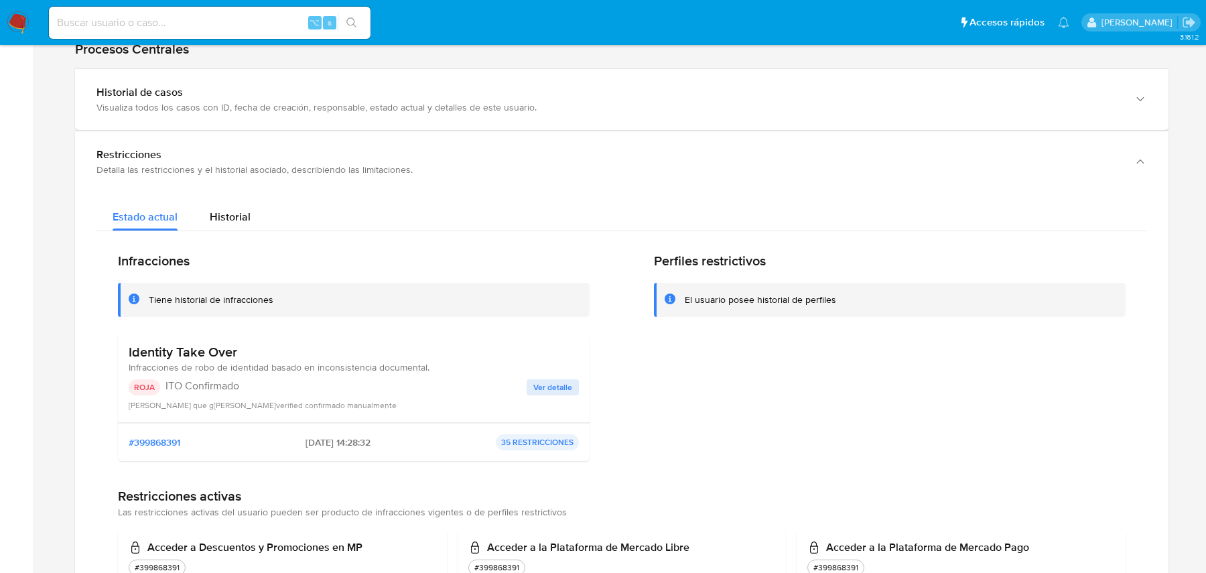
click at [546, 381] on span "Ver detalle" at bounding box center [552, 387] width 39 height 13
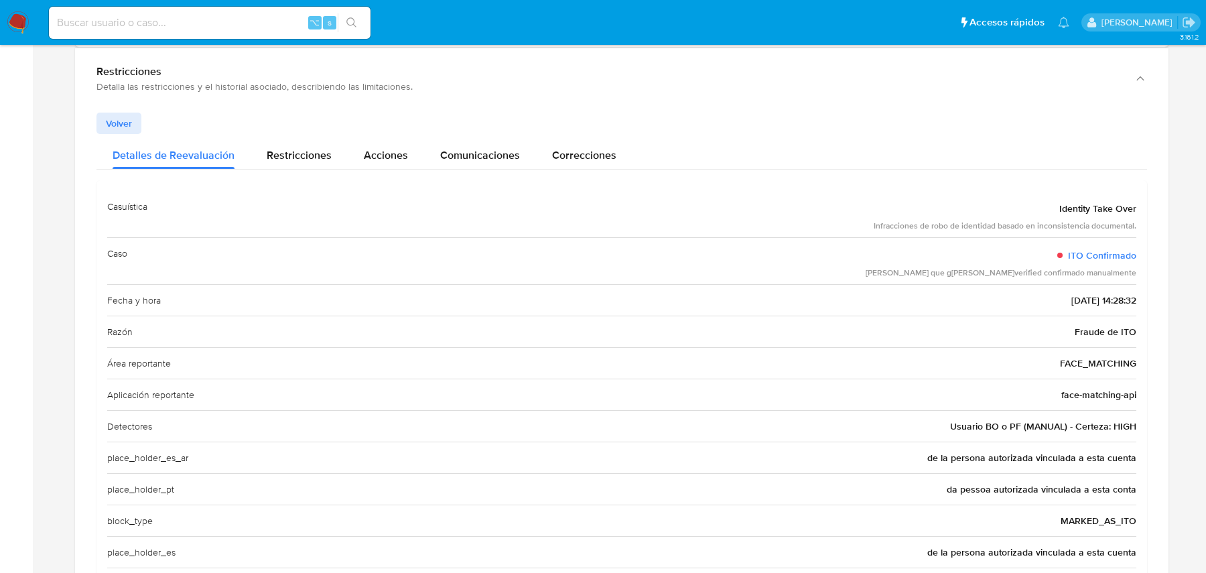
scroll to position [1501, 0]
click at [289, 145] on span "Restricciones" at bounding box center [299, 152] width 65 height 15
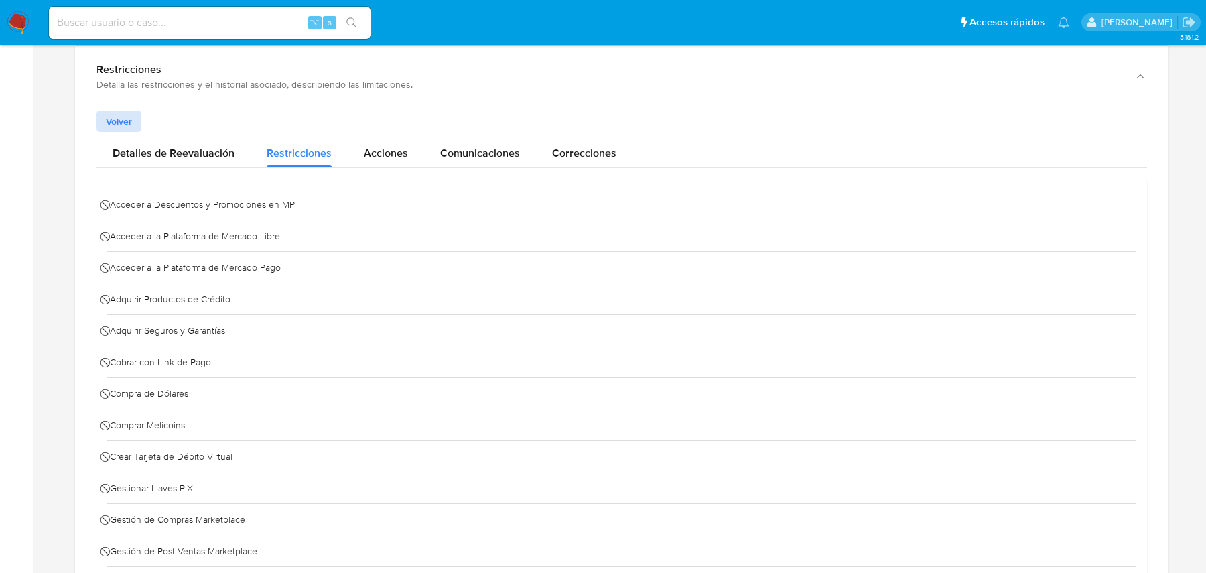
click at [128, 112] on span "Volver" at bounding box center [119, 121] width 26 height 19
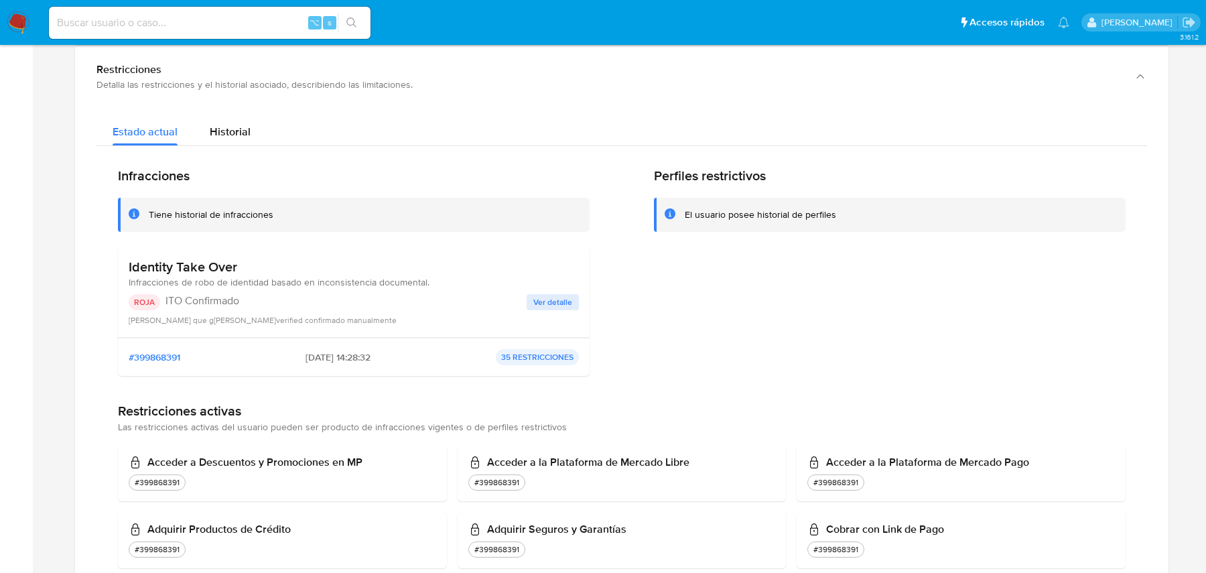
scroll to position [1467, 0]
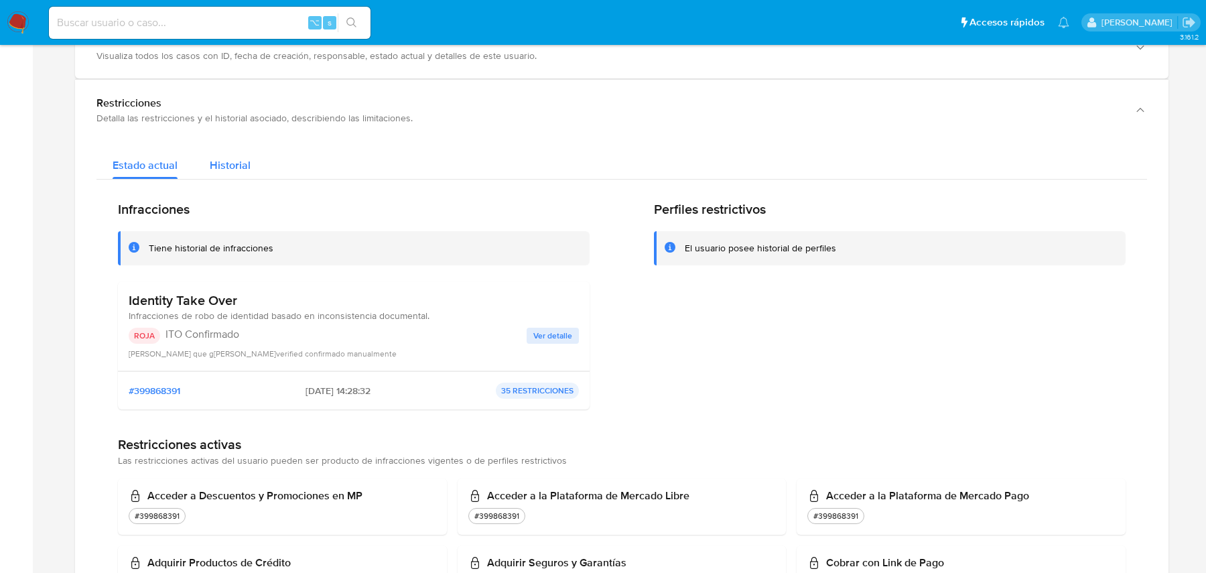
click at [237, 157] on div "Historial" at bounding box center [230, 162] width 41 height 36
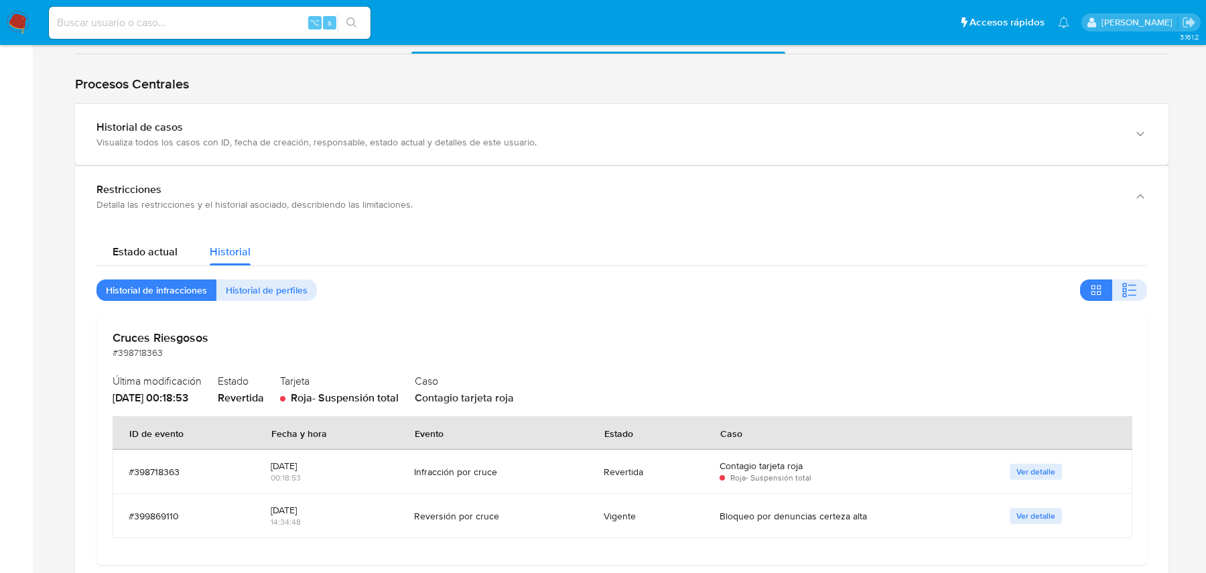
scroll to position [1375, 0]
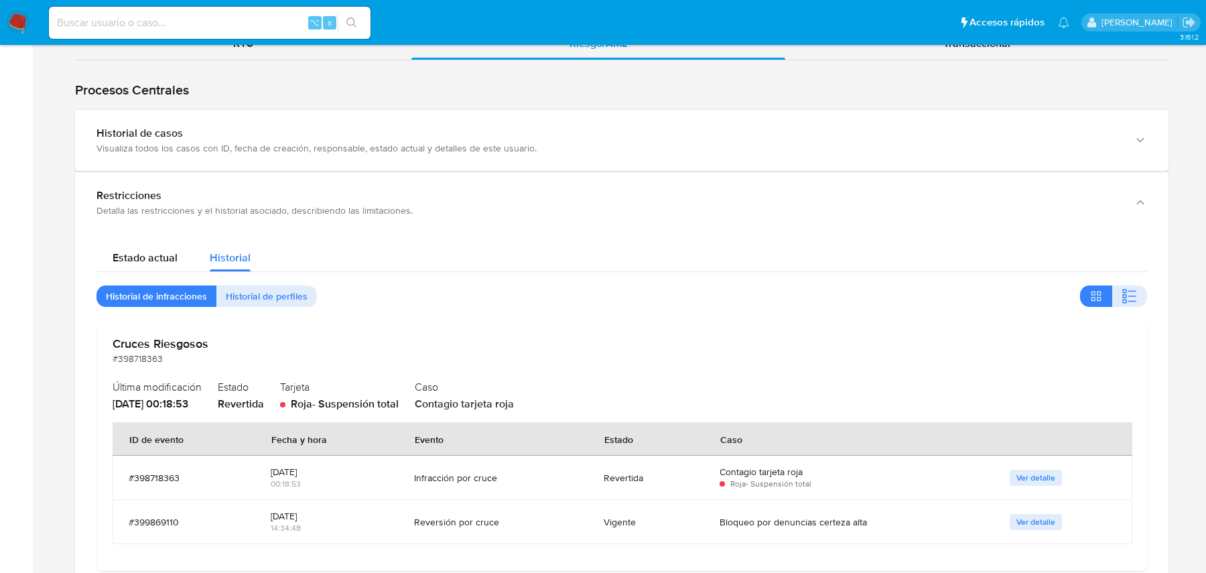
click at [433, 320] on div "Cruces Riesgosos #398718363 Última modificación 31/12/2024 - 00:18:53 Estado Re…" at bounding box center [621, 445] width 1051 height 250
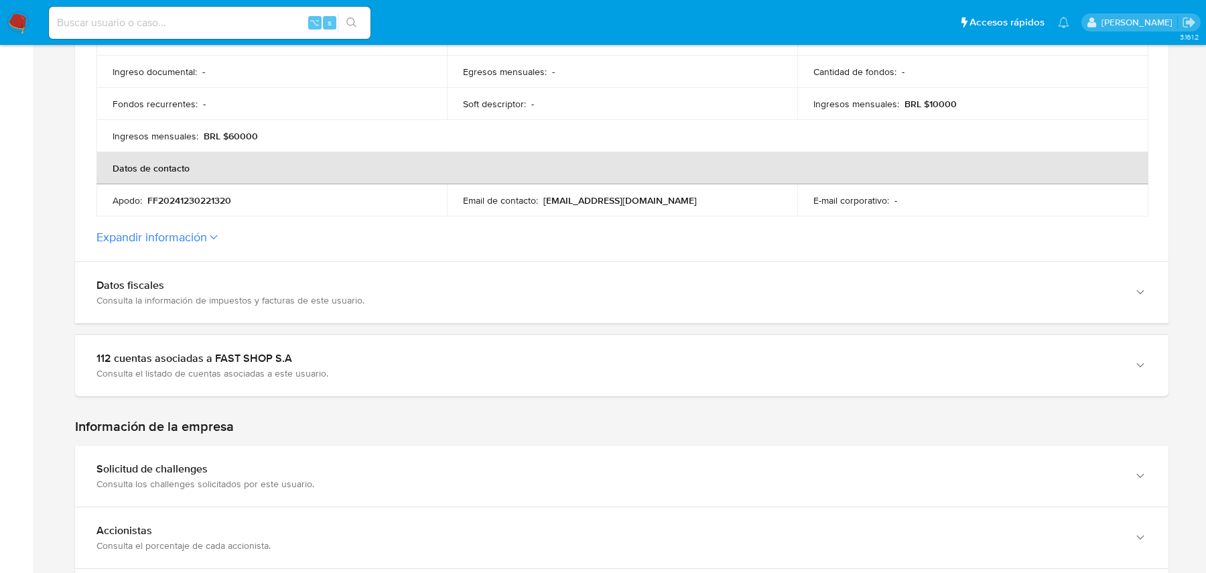
scroll to position [592, 0]
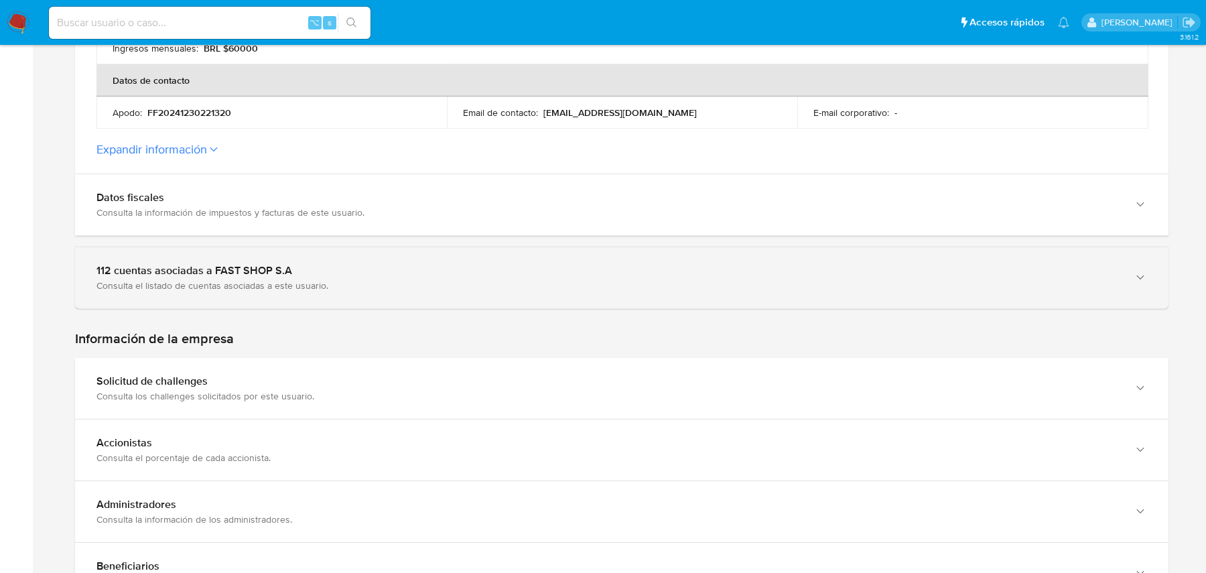
click at [260, 279] on div "Consulta el listado de cuentas asociadas a este usuario." at bounding box center [608, 285] width 1024 height 12
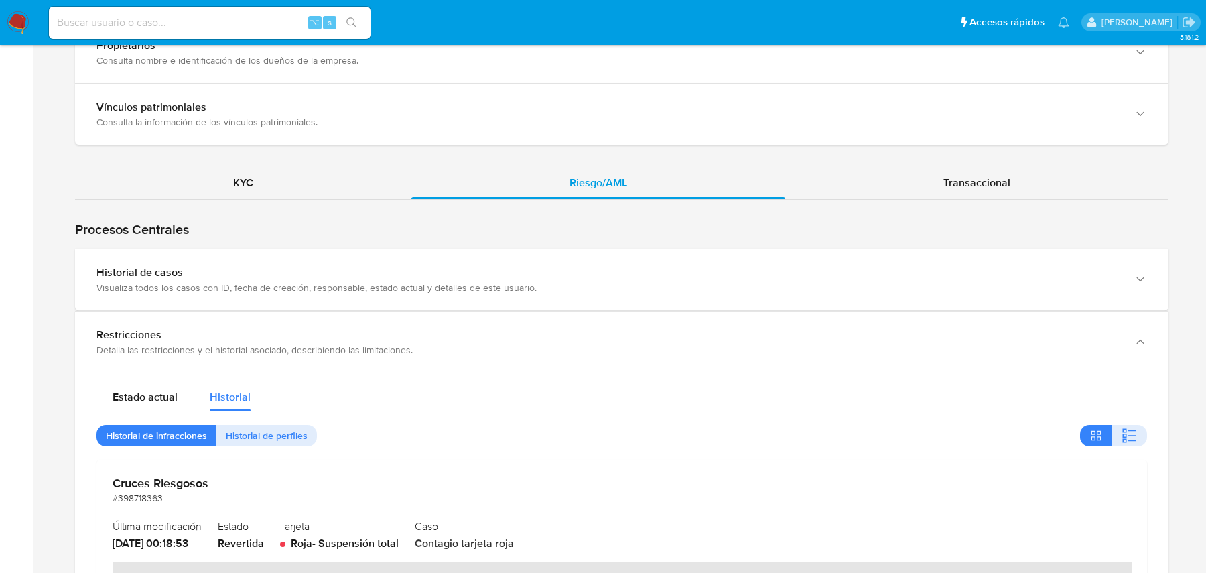
scroll to position [1790, 0]
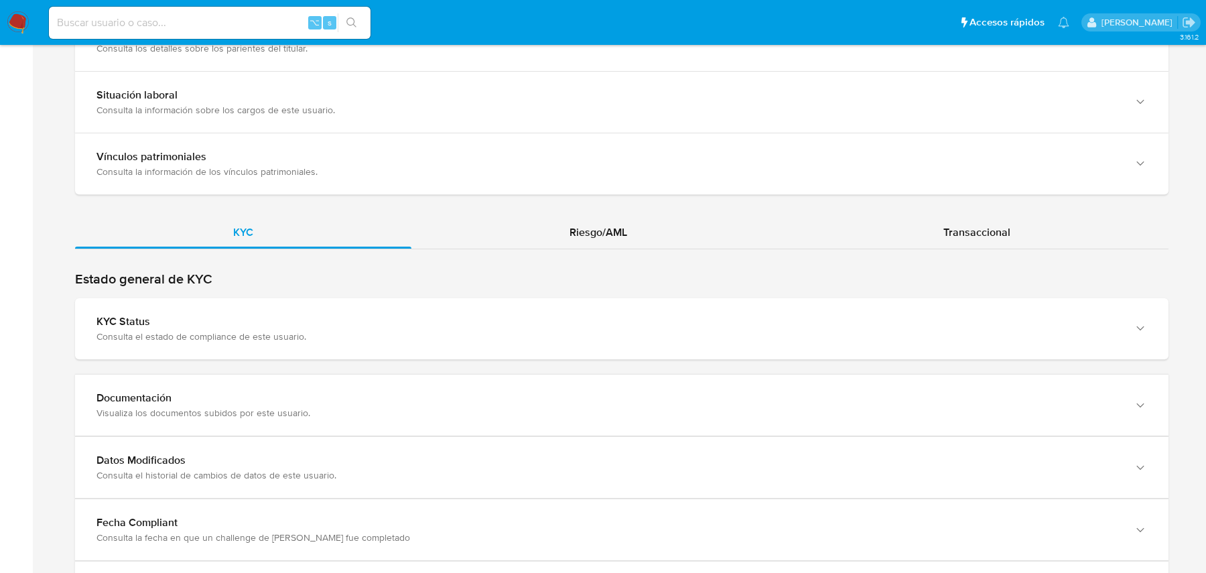
scroll to position [1103, 0]
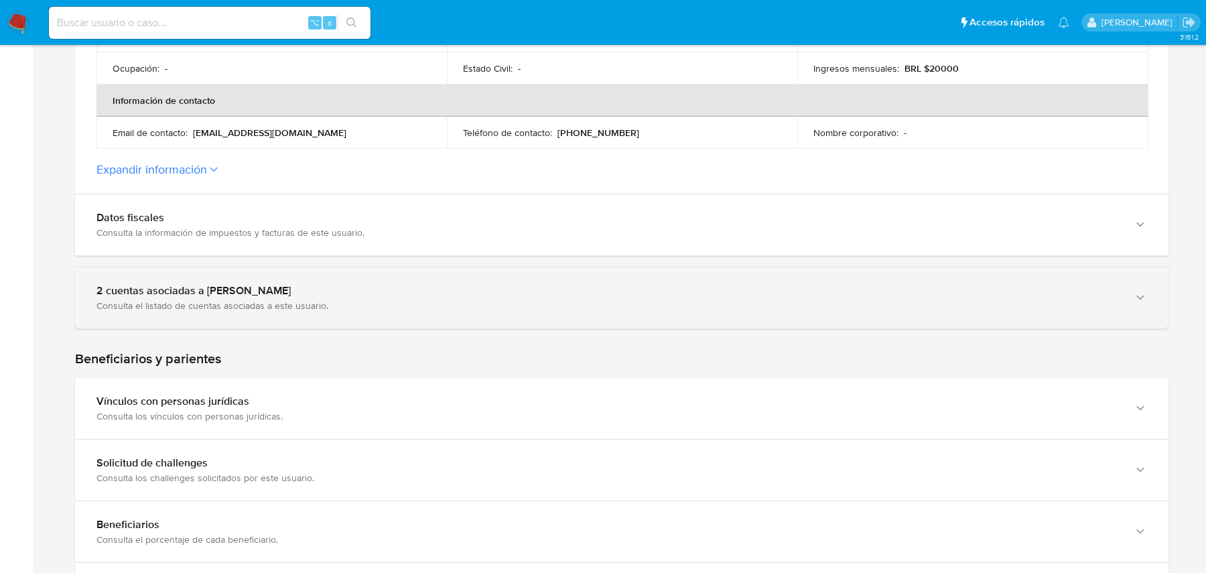
click at [442, 278] on div "2 cuentas asociadas a Pedro Henrique Martins Jardim Consulta el listado de cuen…" at bounding box center [621, 297] width 1093 height 61
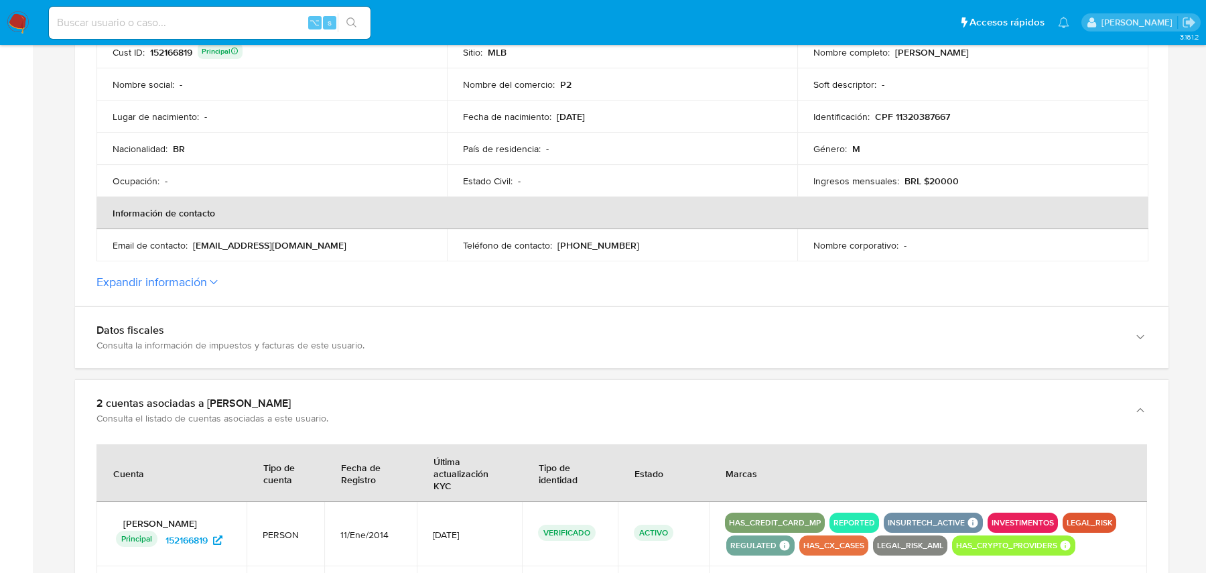
scroll to position [290, 0]
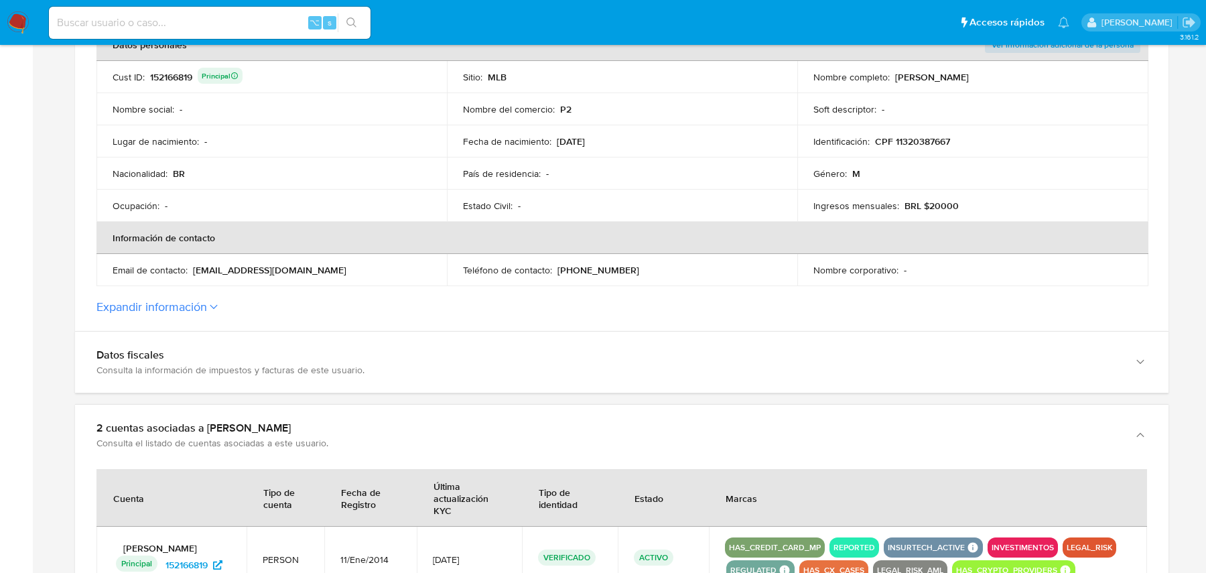
click at [178, 78] on div "152166819 Principal" at bounding box center [196, 77] width 92 height 19
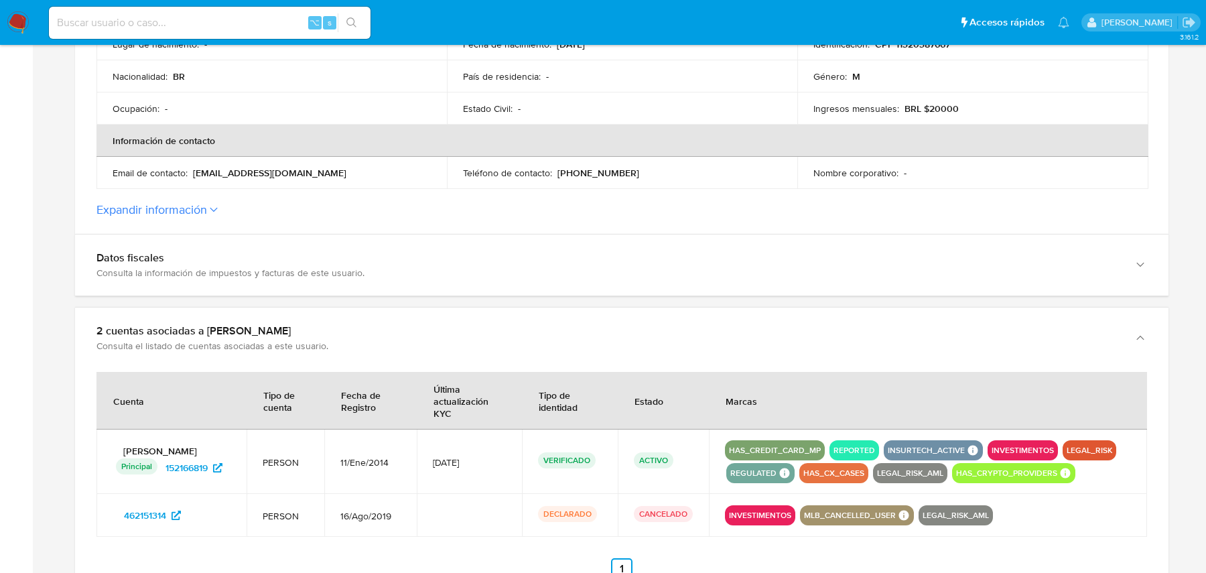
scroll to position [395, 0]
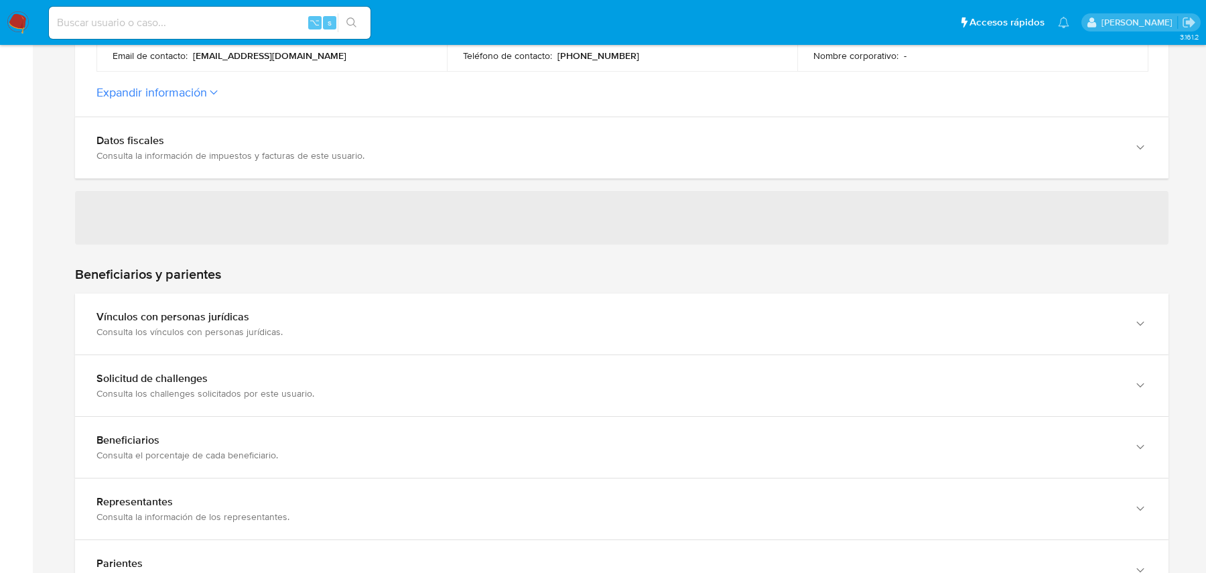
scroll to position [389, 0]
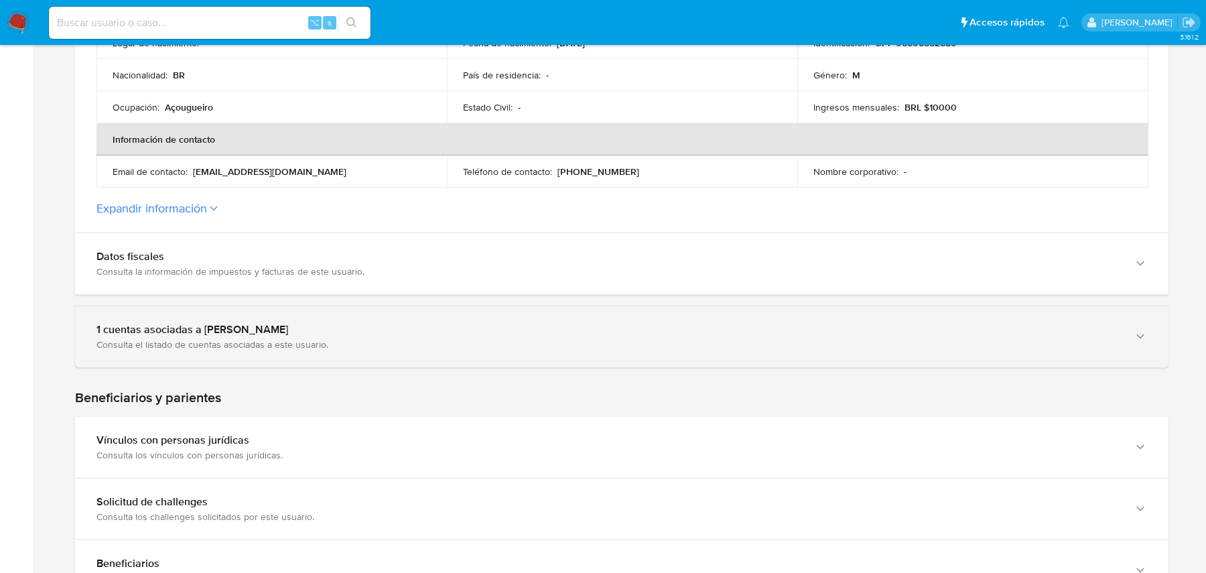
click at [393, 326] on div "1 cuentas asociadas a [PERSON_NAME]" at bounding box center [608, 329] width 1024 height 13
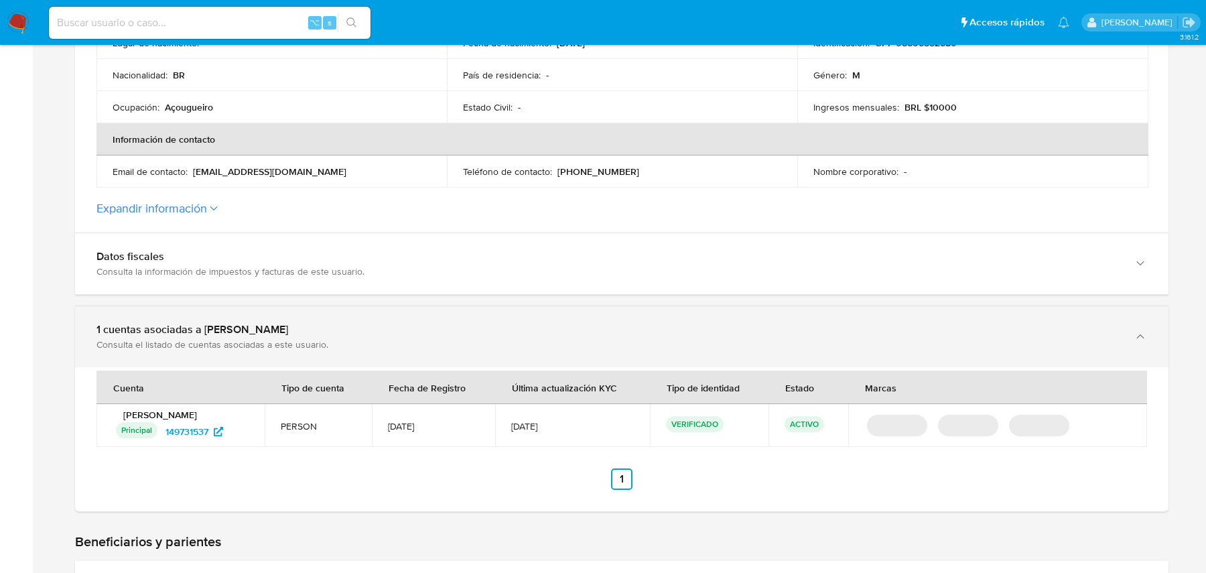
click at [393, 326] on div "1 cuentas asociadas a [PERSON_NAME]" at bounding box center [608, 329] width 1024 height 13
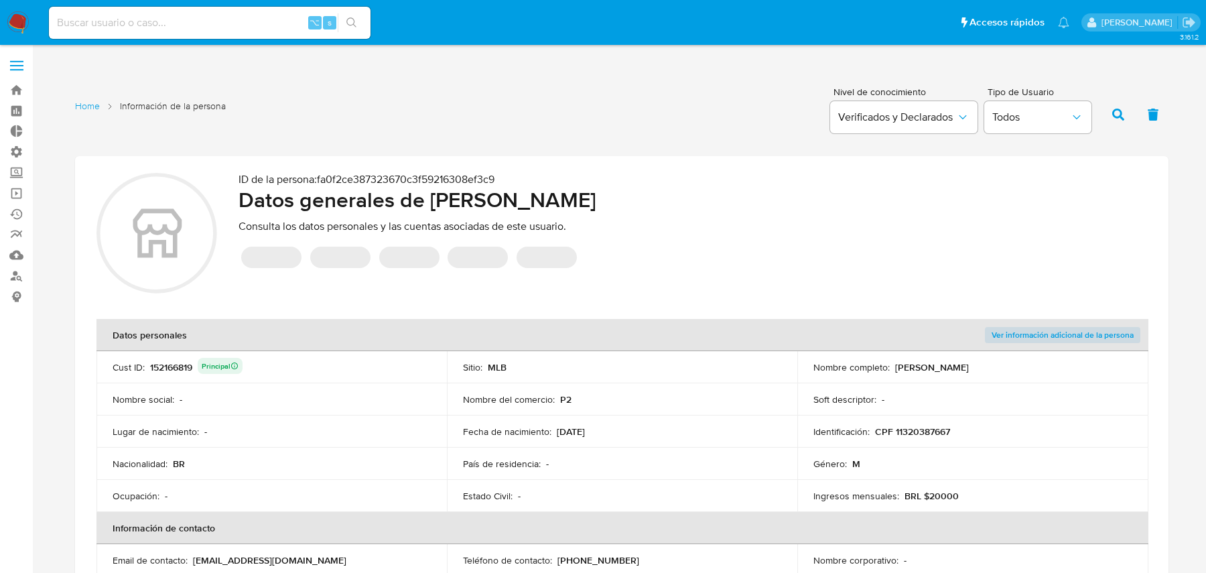
scroll to position [496, 0]
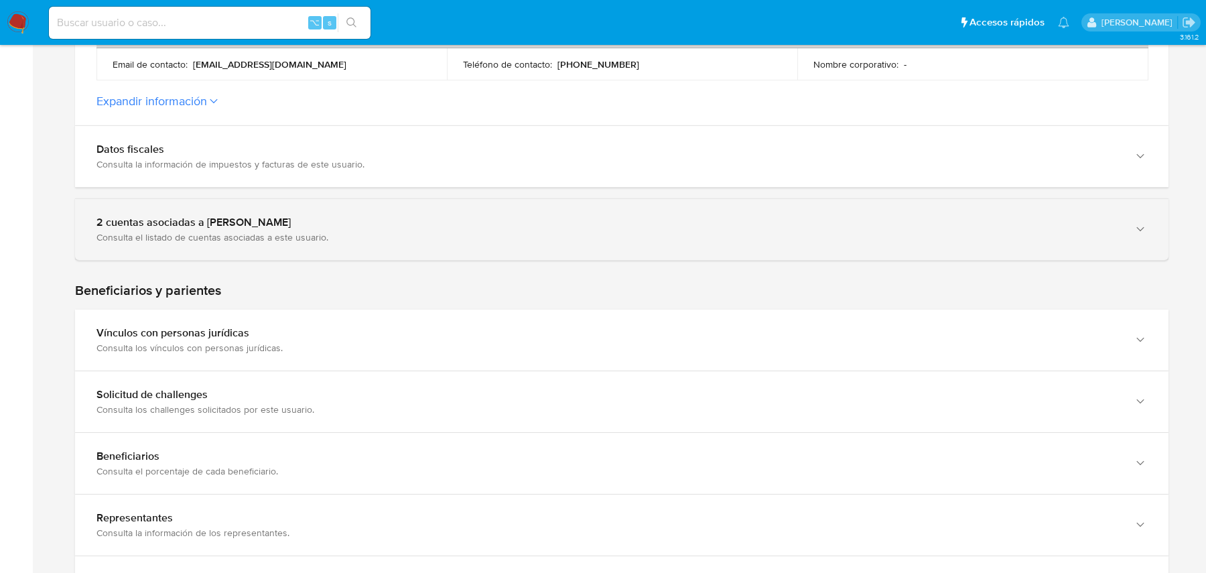
click at [505, 246] on div "2 cuentas asociadas a Pedro Henrique Martins Jardim Consulta el listado de cuen…" at bounding box center [621, 229] width 1093 height 61
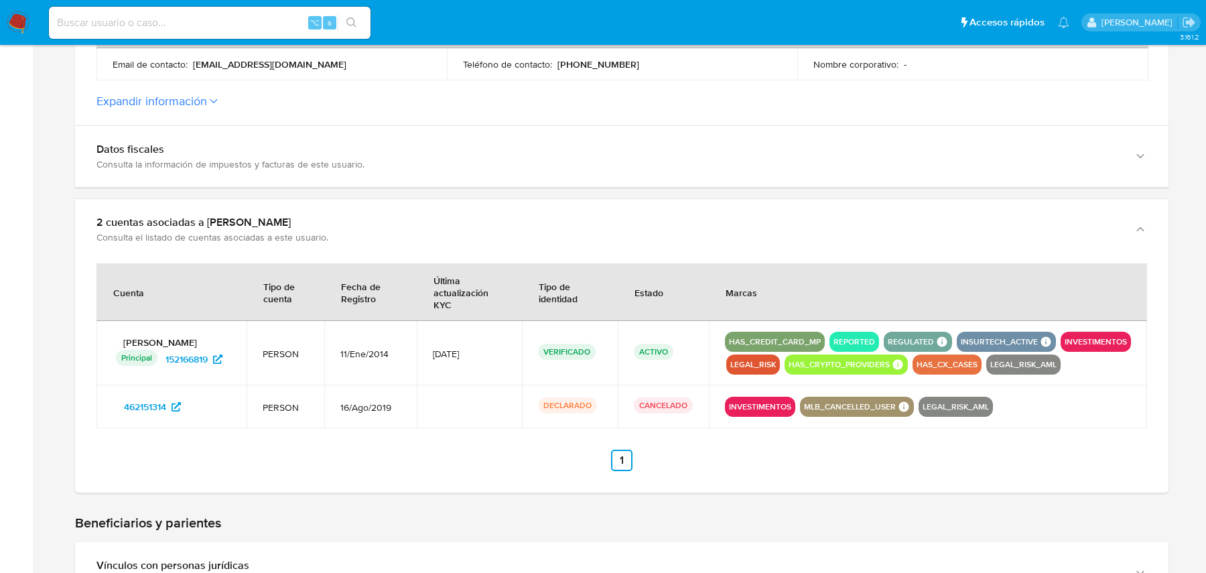
click at [146, 21] on input at bounding box center [210, 22] width 322 height 17
paste input "450049287"
type input "450049287"
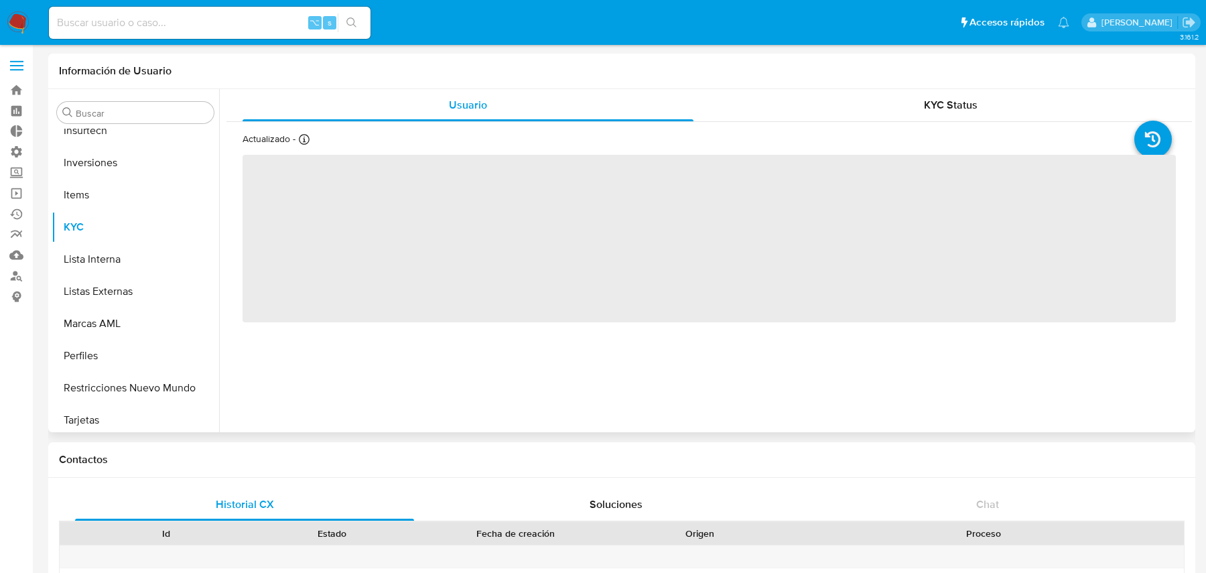
scroll to position [694, 0]
select select "10"
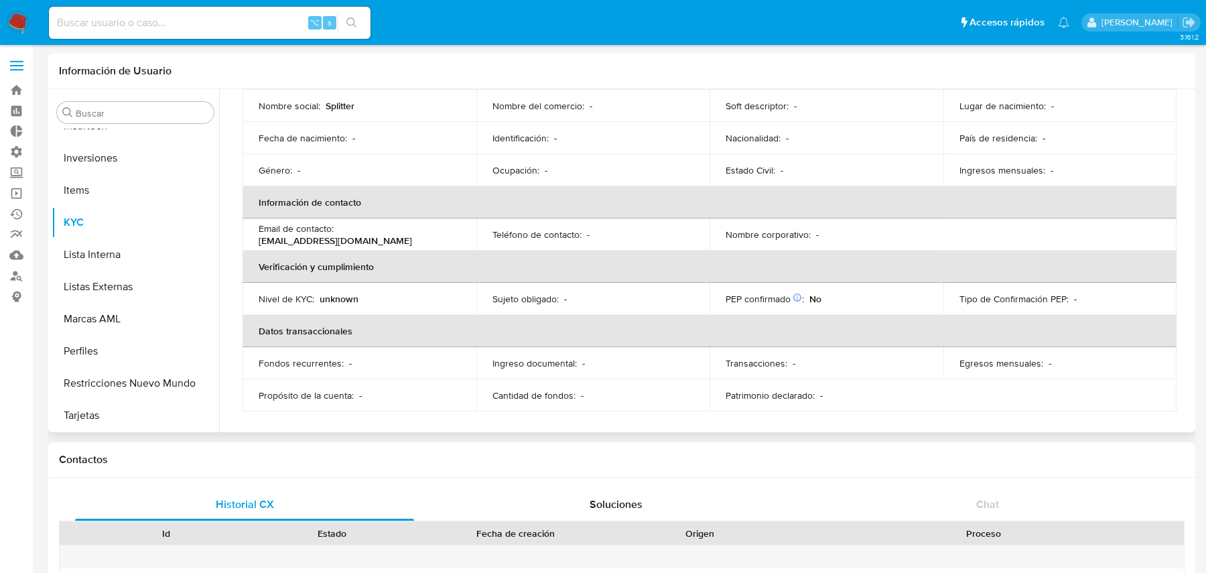
scroll to position [0, 0]
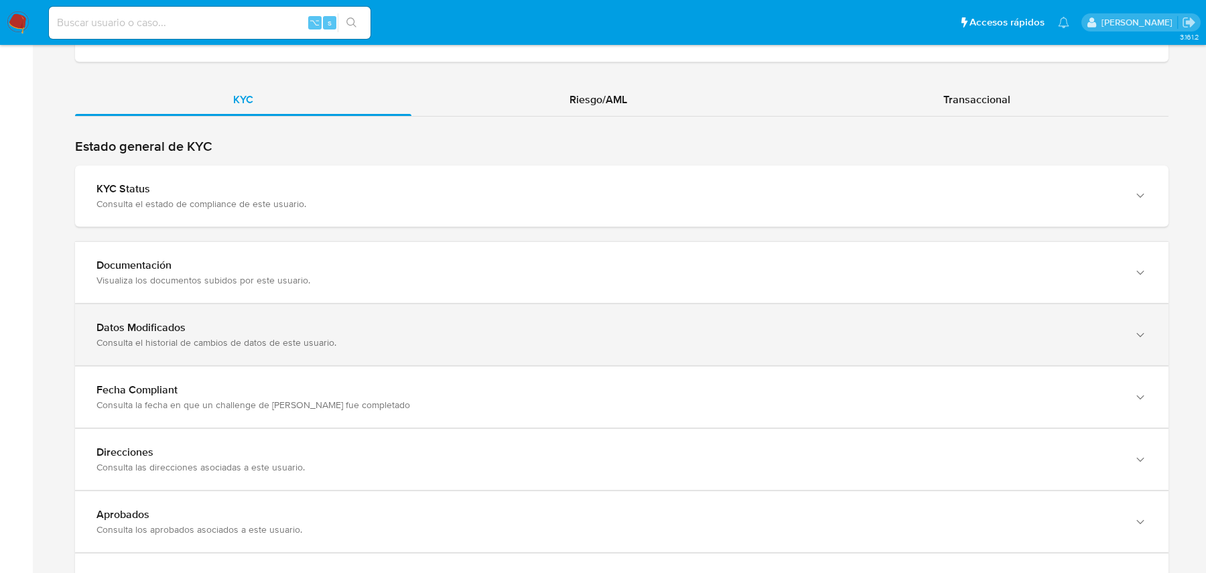
scroll to position [1168, 0]
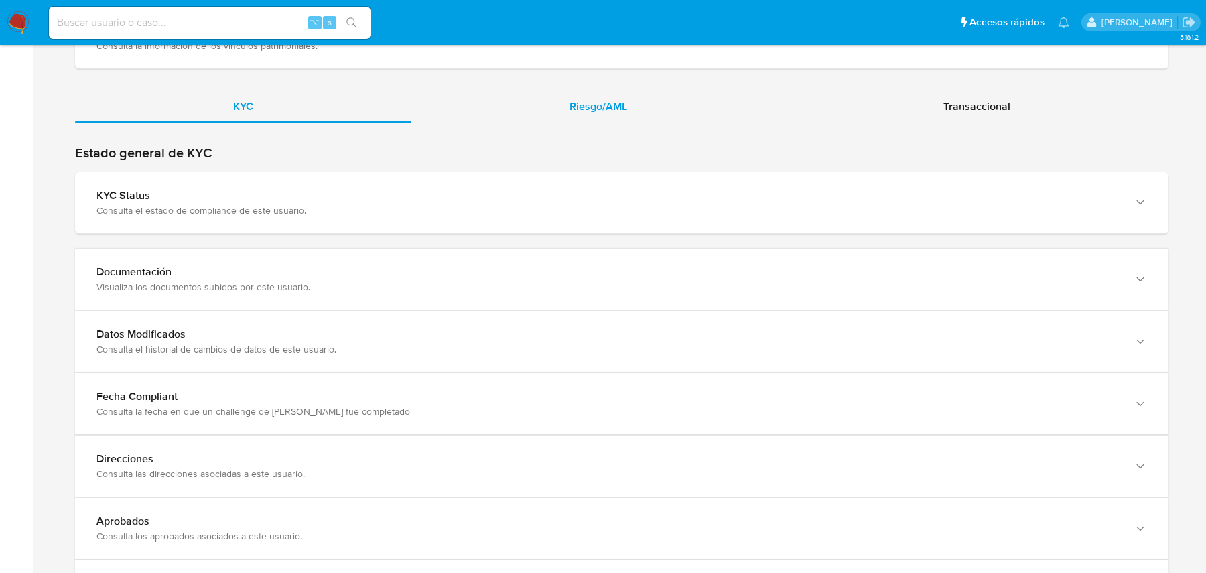
click at [574, 107] on span "Riesgo/AML" at bounding box center [598, 105] width 58 height 15
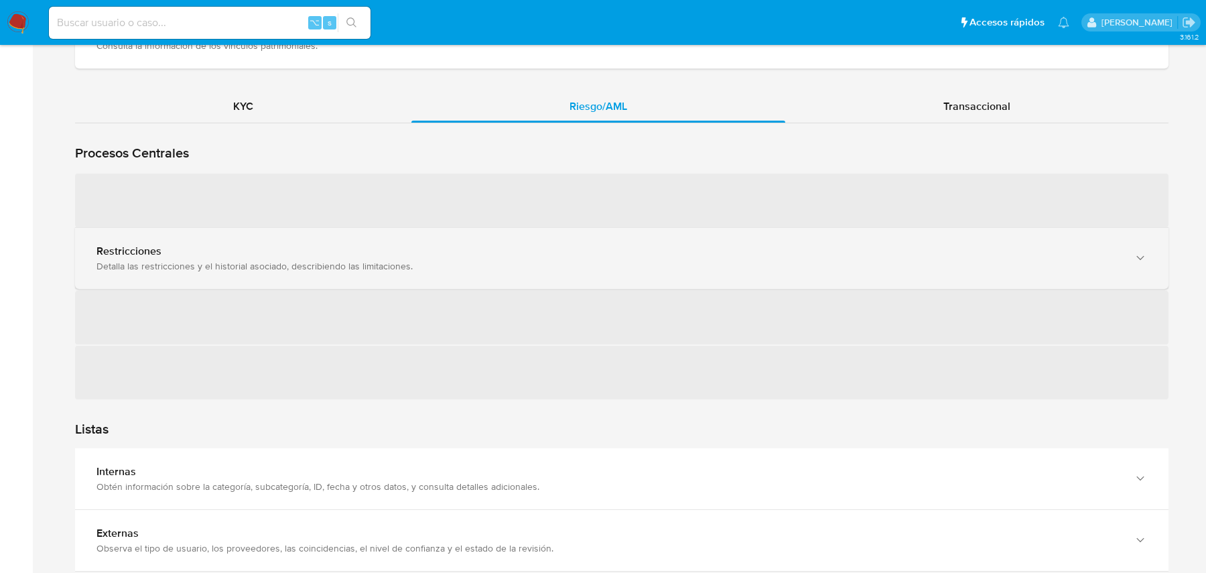
click at [326, 254] on div "Restricciones" at bounding box center [608, 251] width 1024 height 13
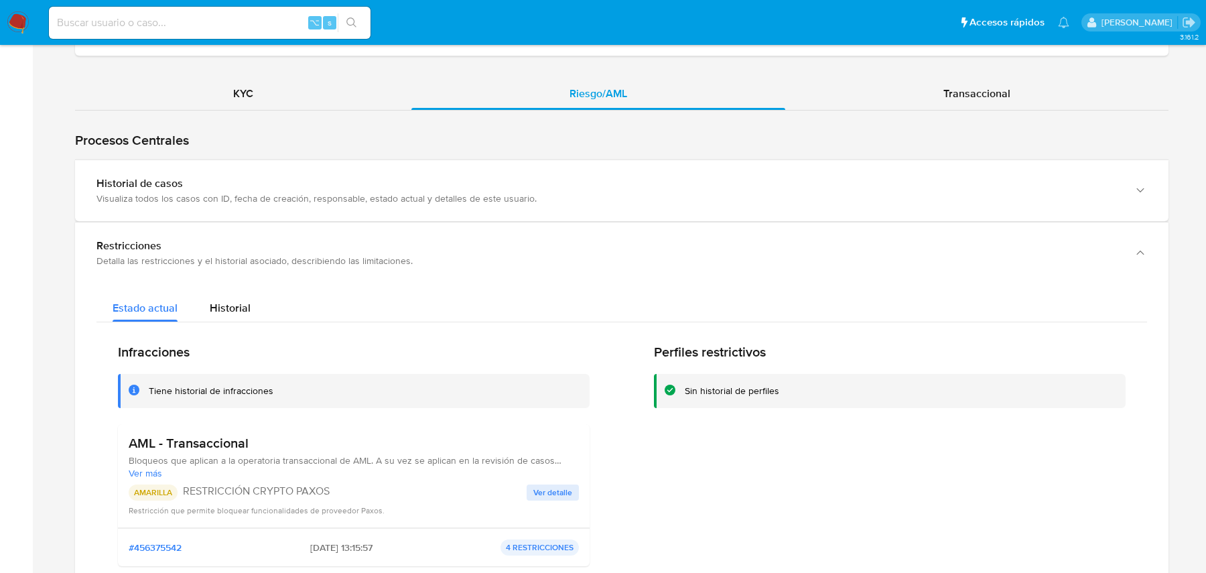
scroll to position [1186, 0]
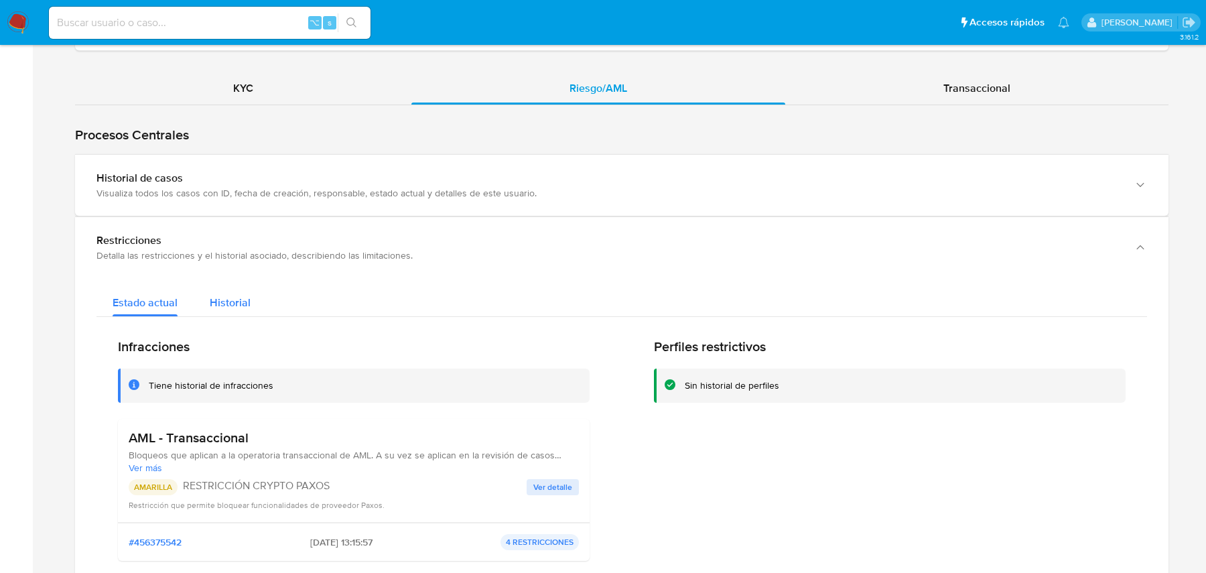
click at [234, 311] on div "Historial" at bounding box center [230, 299] width 41 height 36
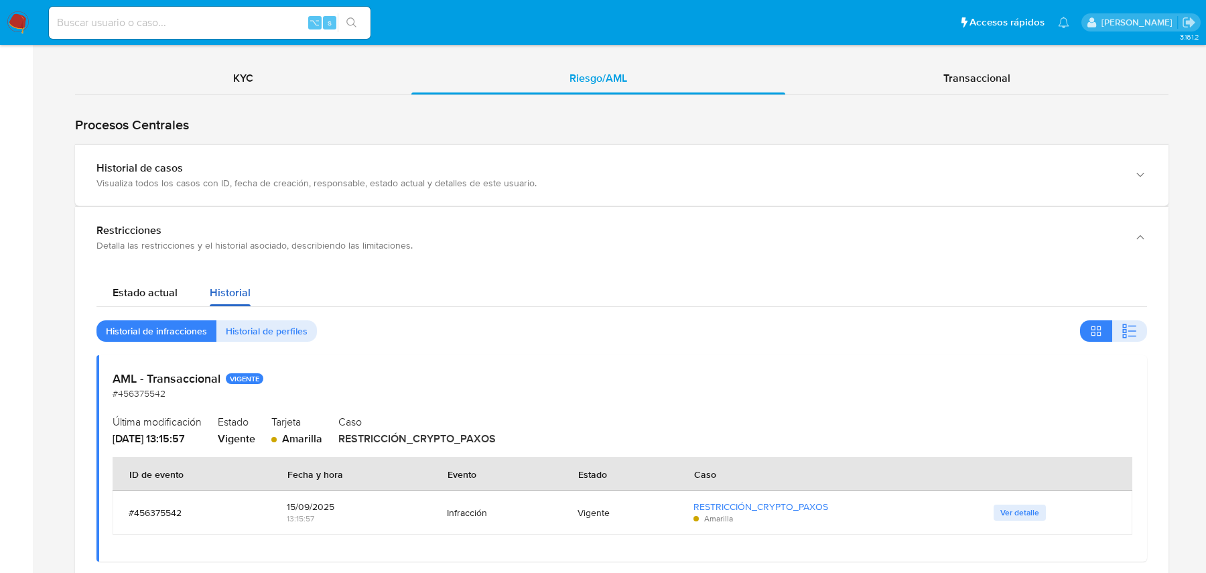
scroll to position [1199, 0]
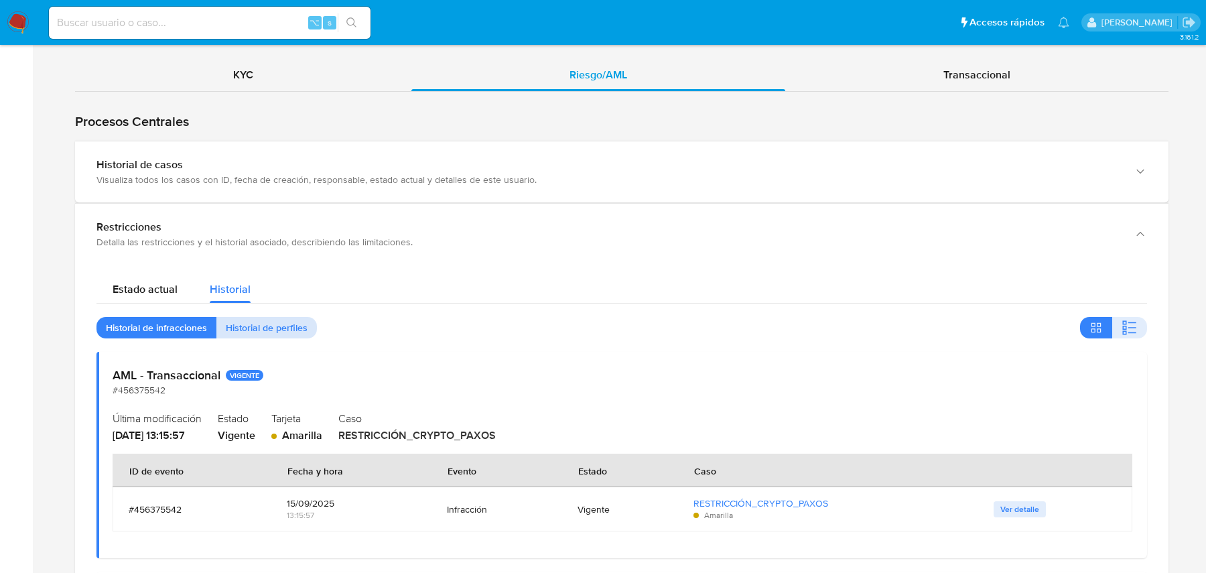
click at [230, 320] on span "Historial de perfiles" at bounding box center [267, 327] width 82 height 19
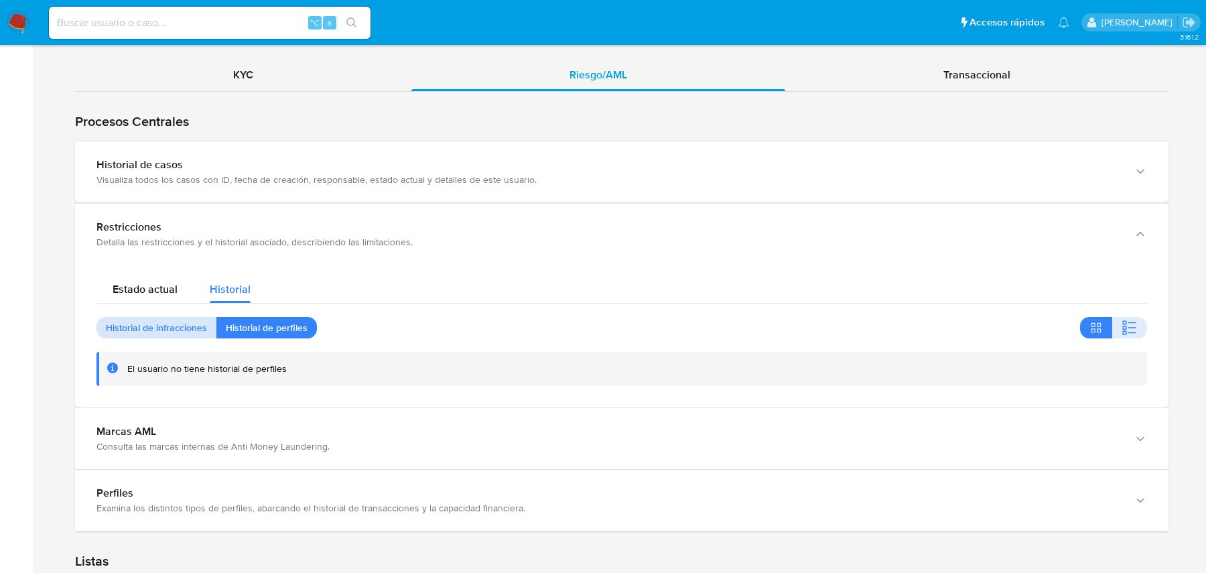
click at [200, 325] on span "Historial de infracciones" at bounding box center [156, 327] width 101 height 19
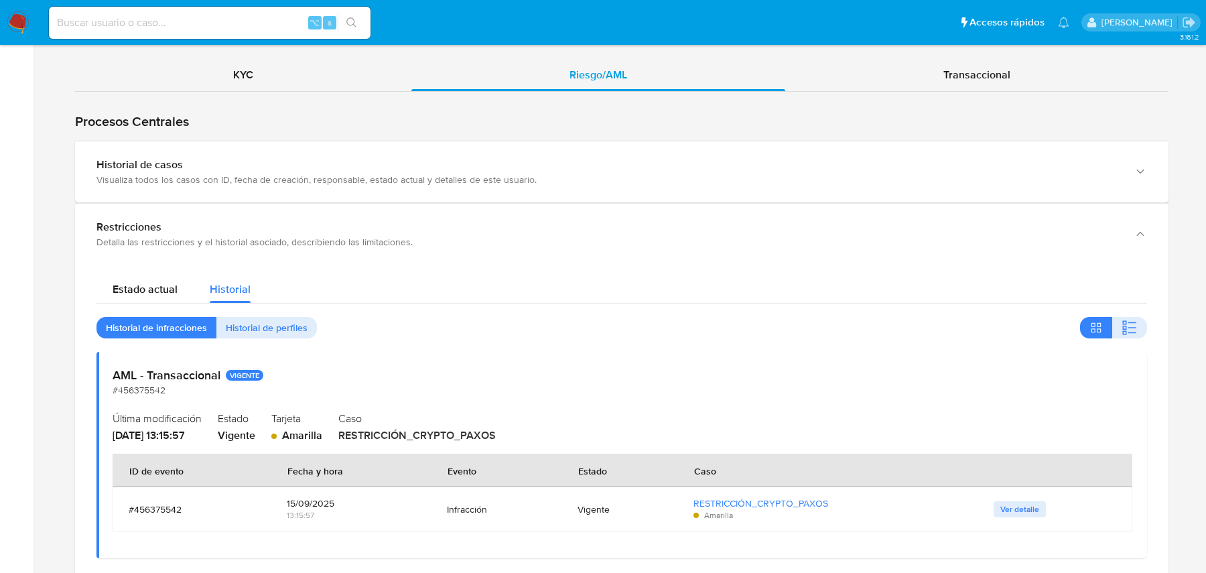
scroll to position [1218, 0]
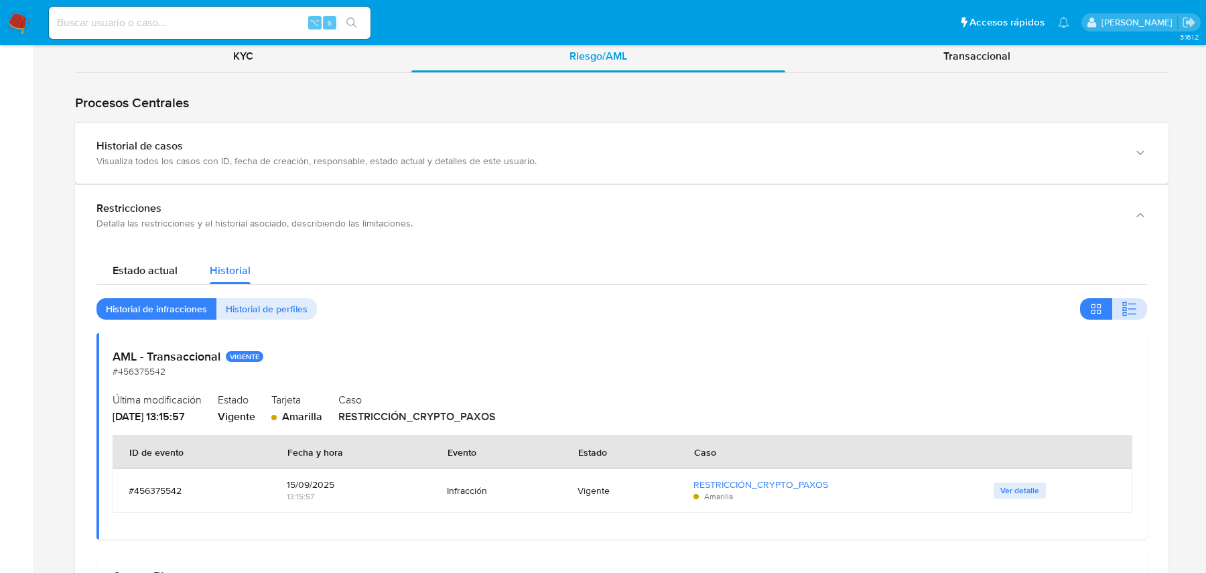
click at [1118, 309] on button "button" at bounding box center [1129, 308] width 35 height 21
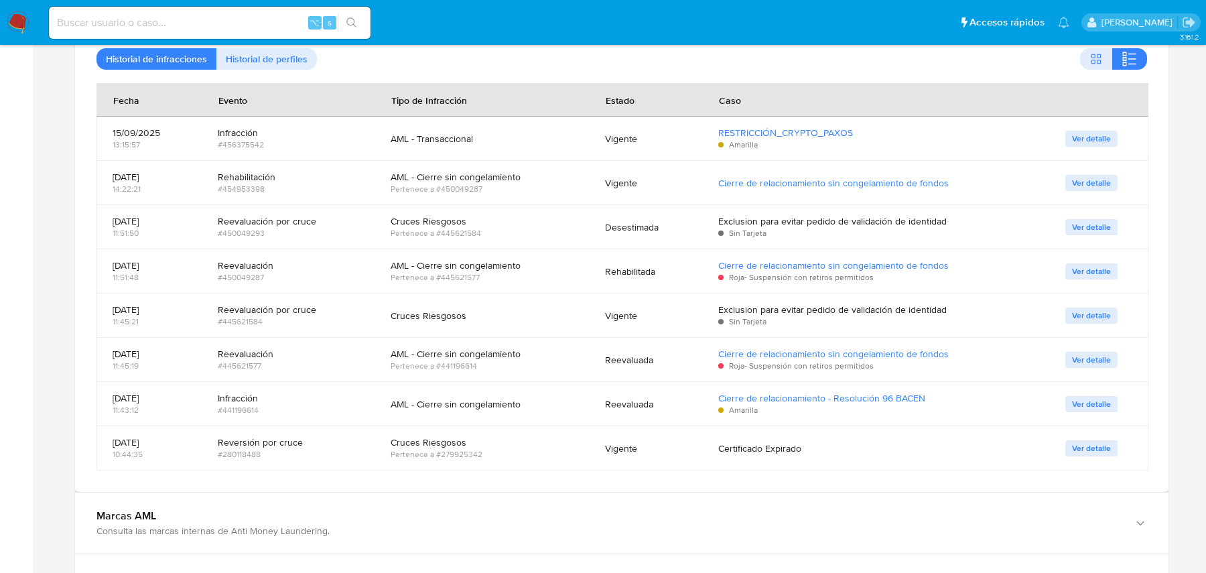
scroll to position [1438, 0]
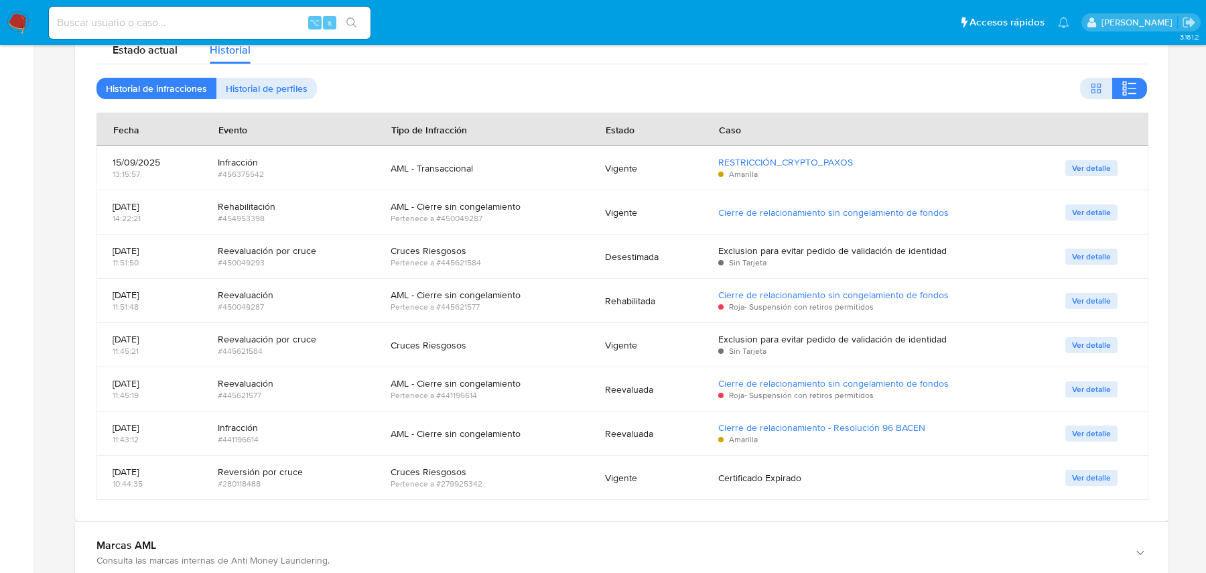
click at [647, 206] on div "Vigente" at bounding box center [645, 212] width 81 height 12
click at [622, 206] on div "Vigente" at bounding box center [645, 212] width 81 height 12
click at [464, 219] on div "Pertenece a #450049287" at bounding box center [482, 218] width 182 height 12
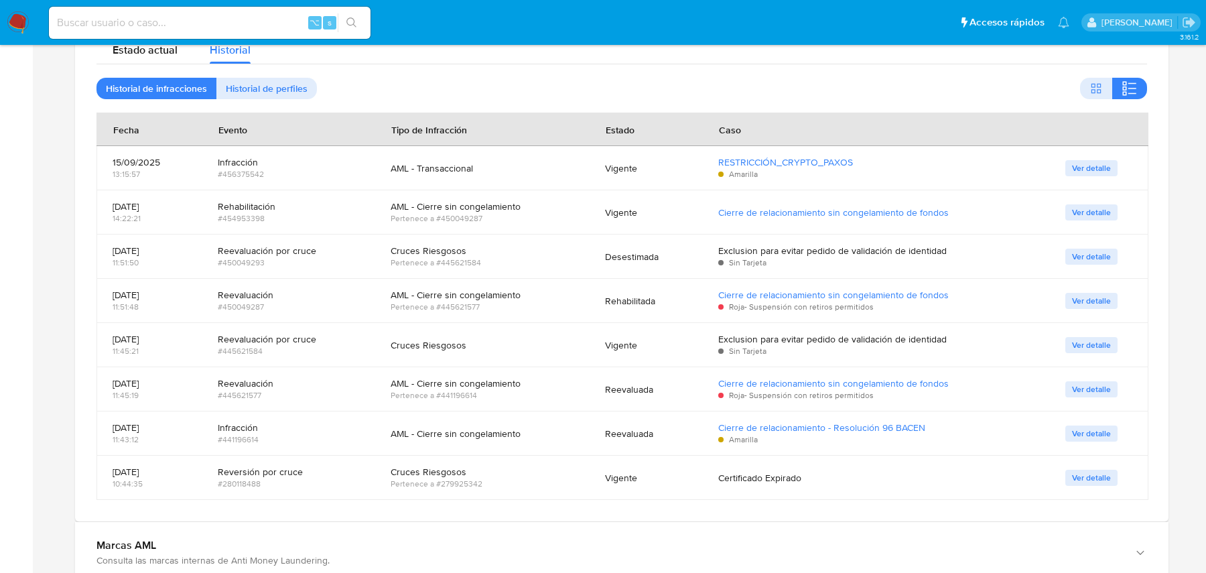
click at [464, 219] on div "Pertenece a #450049287" at bounding box center [482, 218] width 182 height 12
click at [476, 213] on div "Pertenece a #450049287" at bounding box center [482, 218] width 182 height 12
click at [1085, 213] on span "Ver detalle" at bounding box center [1091, 212] width 39 height 13
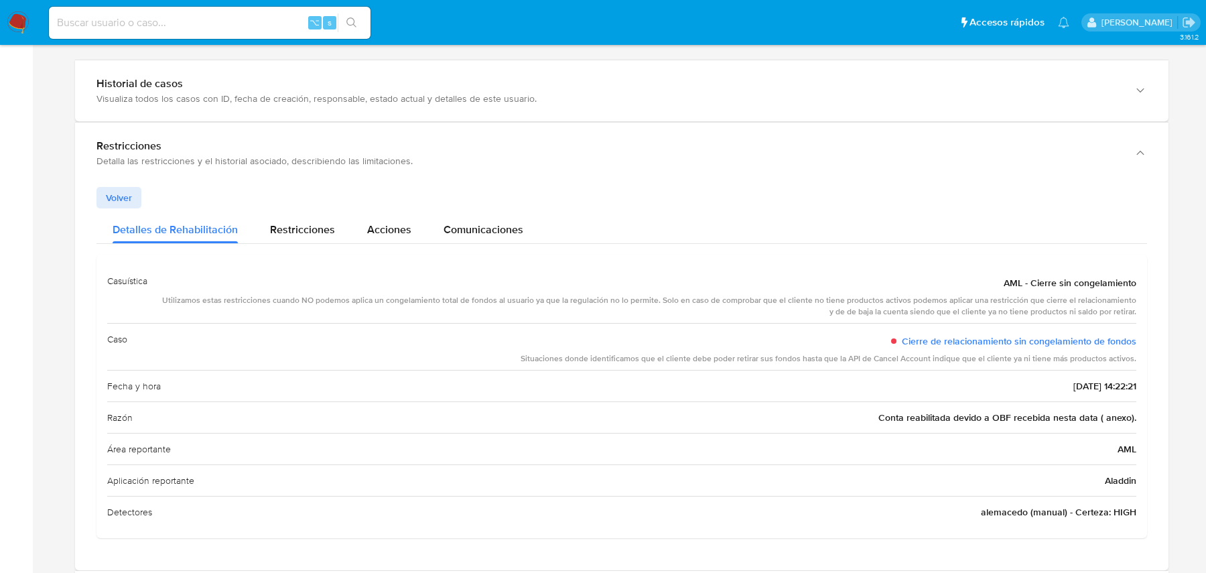
scroll to position [1294, 0]
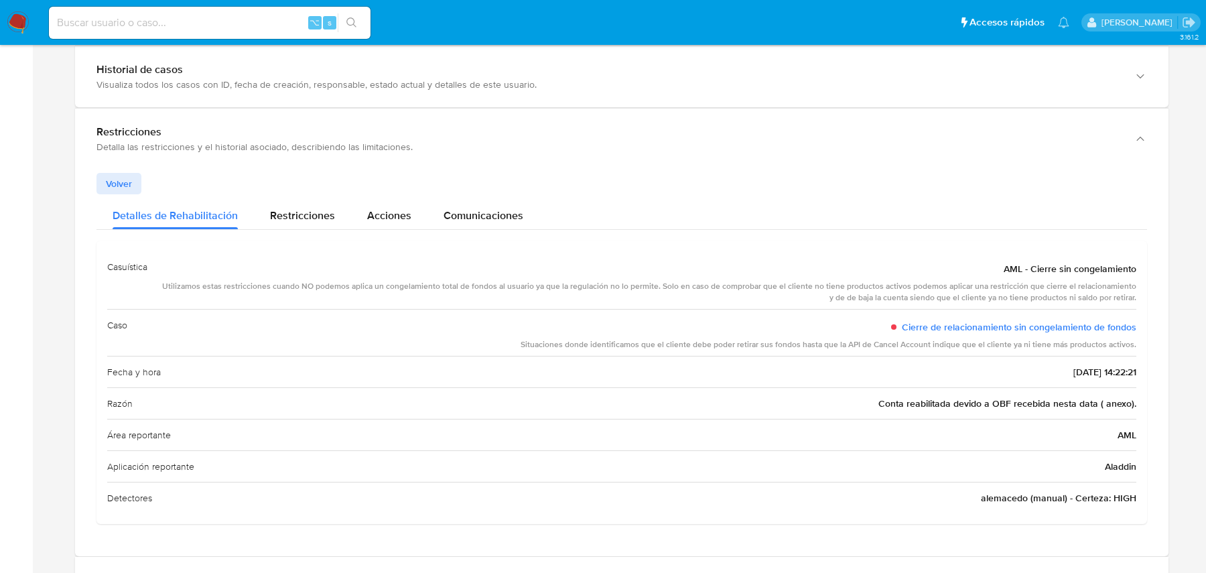
click at [469, 263] on div "AML - Cierre sin congelamiento" at bounding box center [647, 269] width 978 height 24
click at [425, 281] on div "Utilizamos estas restricciones cuando NO podemos aplica un congelamiento total …" at bounding box center [647, 292] width 978 height 23
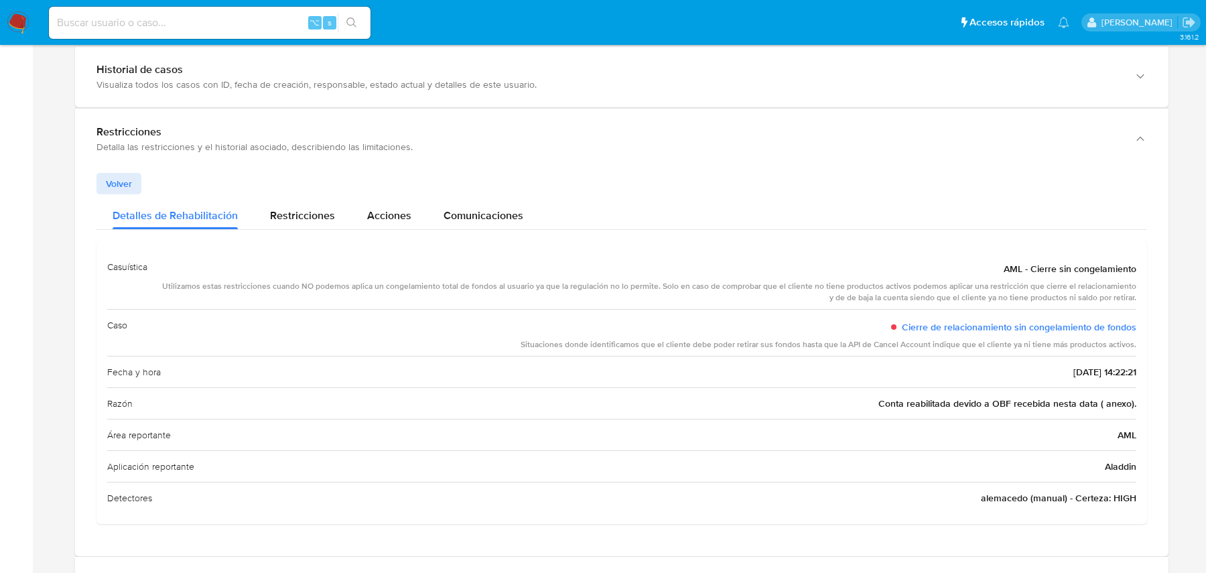
click at [425, 281] on div "Utilizamos estas restricciones cuando NO podemos aplica un congelamiento total …" at bounding box center [647, 292] width 978 height 23
click at [533, 281] on div "Utilizamos estas restricciones cuando NO podemos aplica un congelamiento total …" at bounding box center [647, 292] width 978 height 23
click at [127, 177] on span "Volver" at bounding box center [119, 183] width 26 height 19
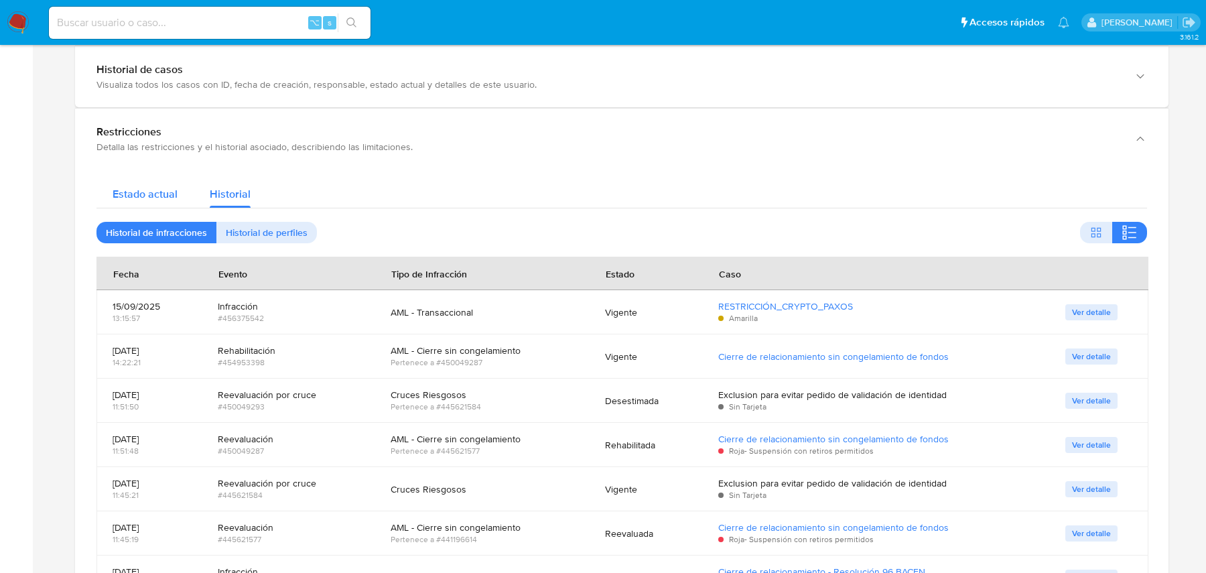
click at [170, 202] on div "Estado actual" at bounding box center [145, 191] width 65 height 36
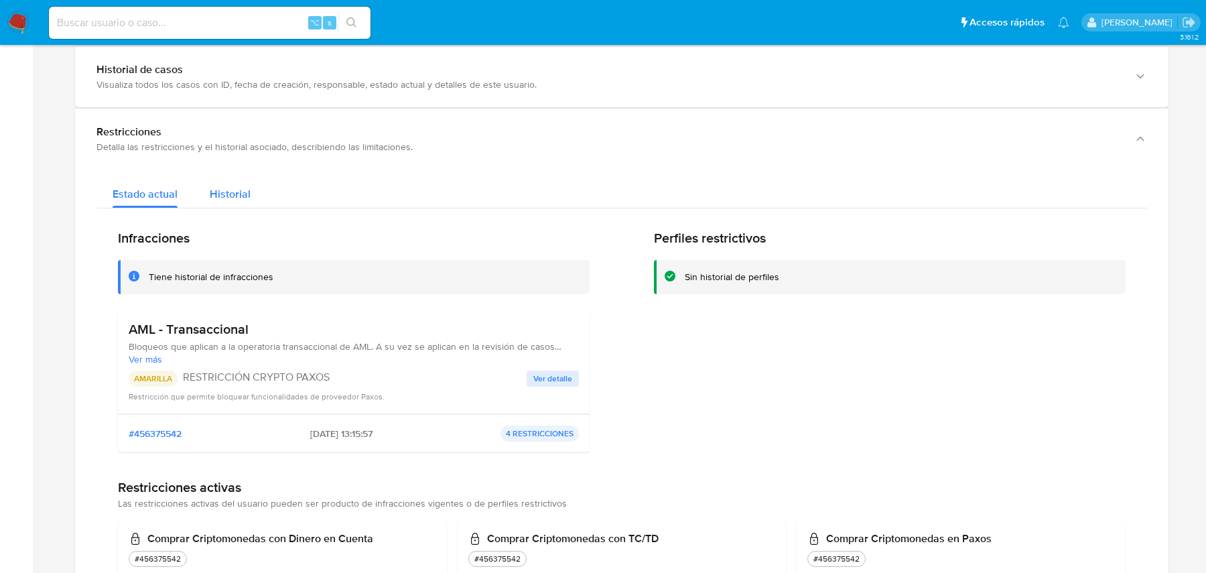
click at [239, 196] on span "Historial" at bounding box center [230, 193] width 41 height 15
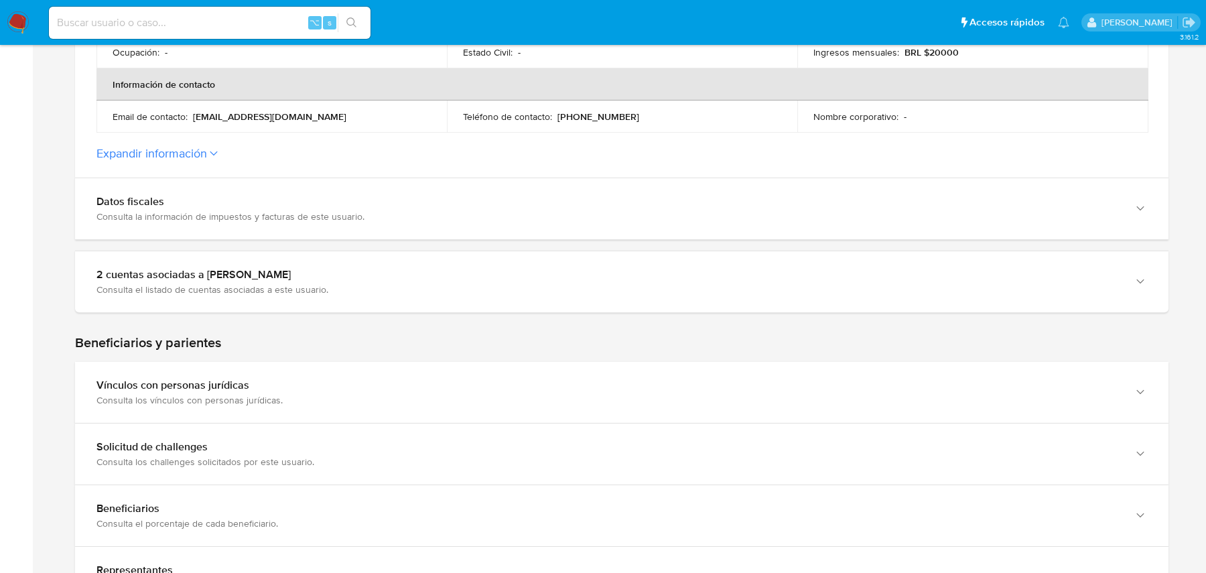
scroll to position [419, 0]
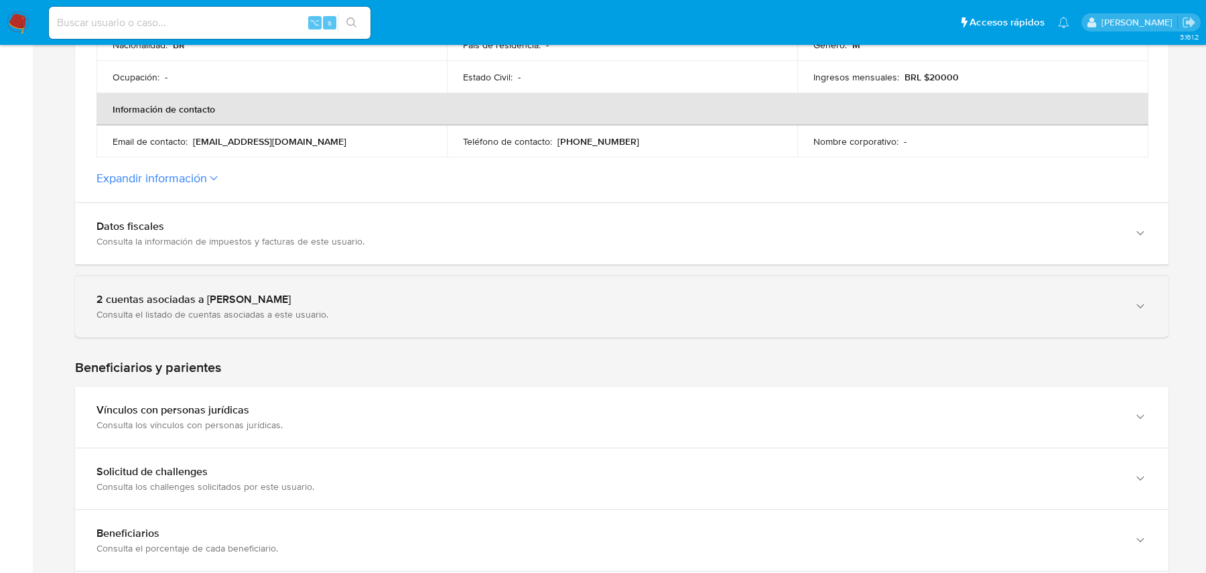
click at [255, 309] on div "Consulta el listado de cuentas asociadas a este usuario." at bounding box center [608, 314] width 1024 height 12
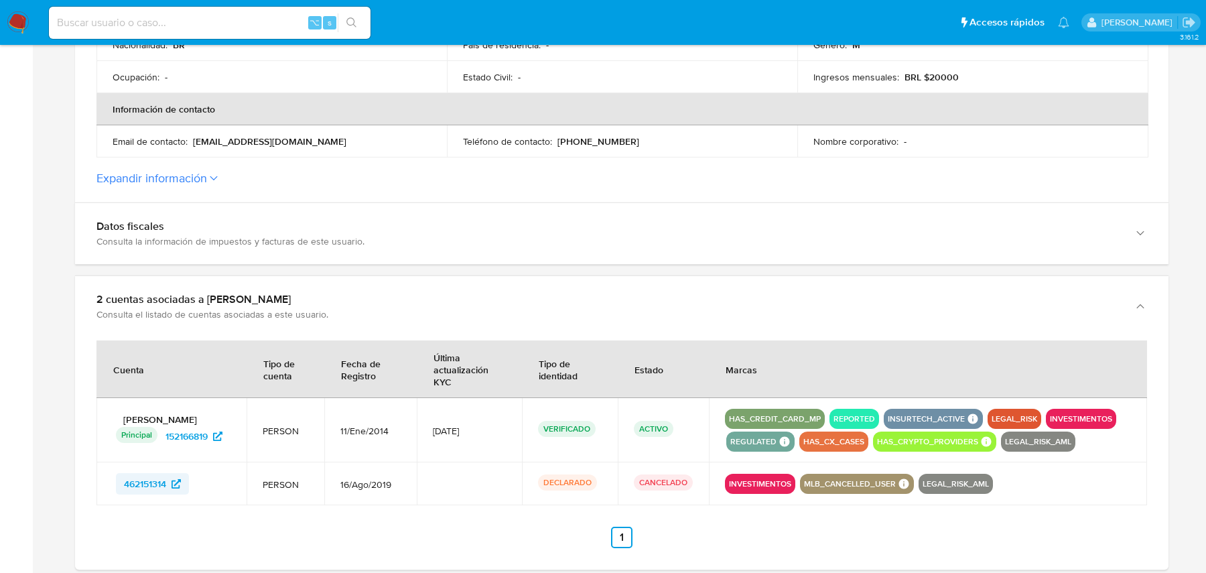
click at [143, 475] on span "462151314" at bounding box center [145, 483] width 42 height 21
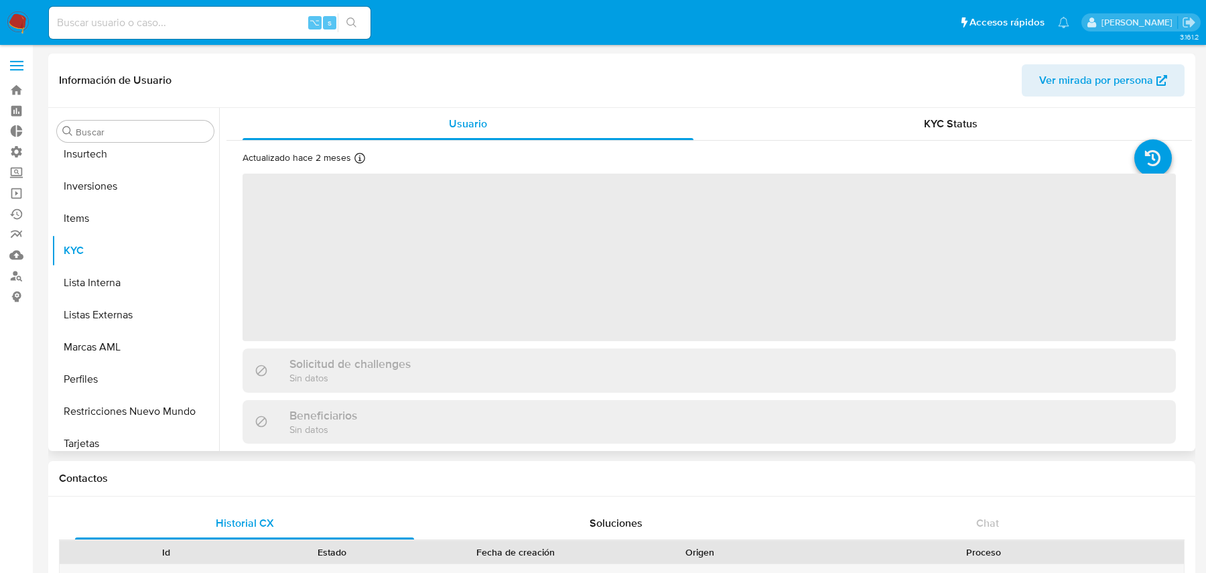
scroll to position [694, 0]
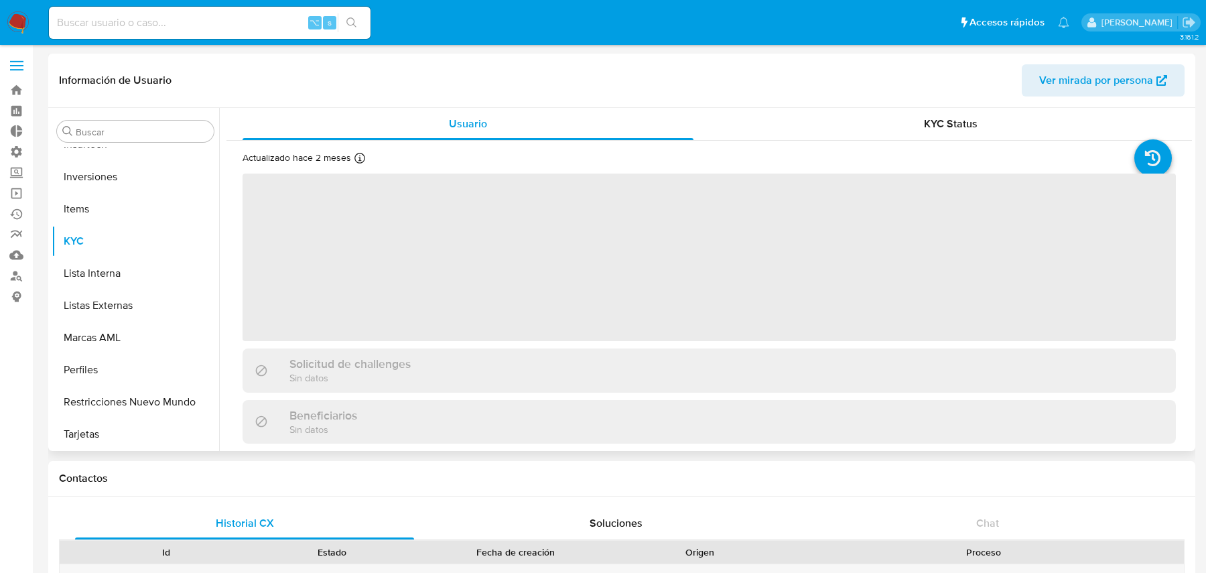
select select "10"
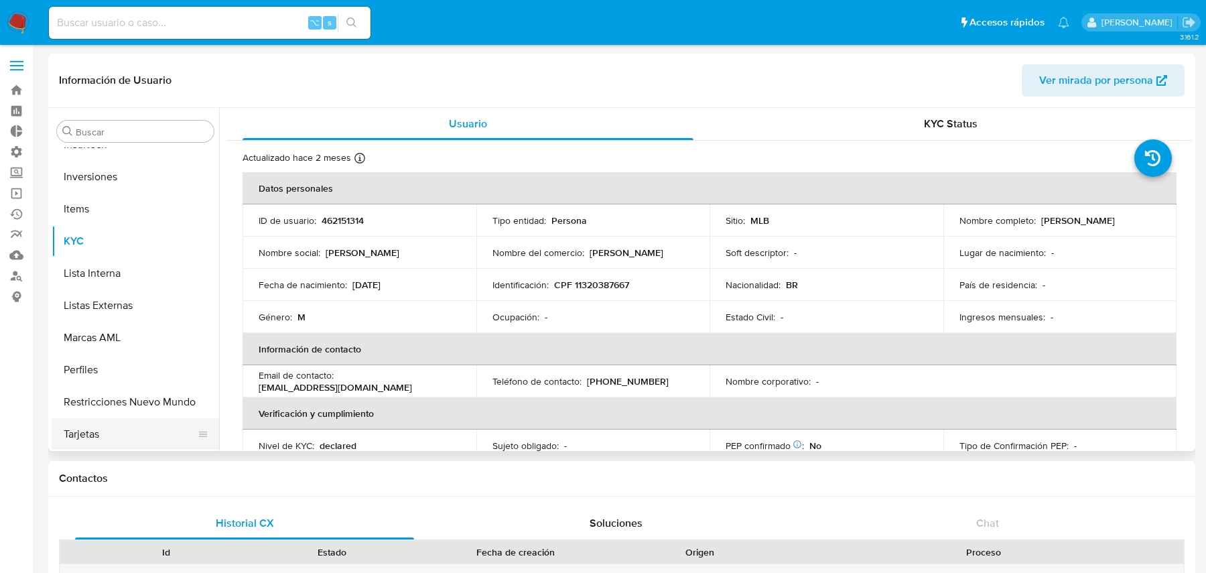
click at [111, 424] on button "Tarjetas" at bounding box center [130, 434] width 157 height 32
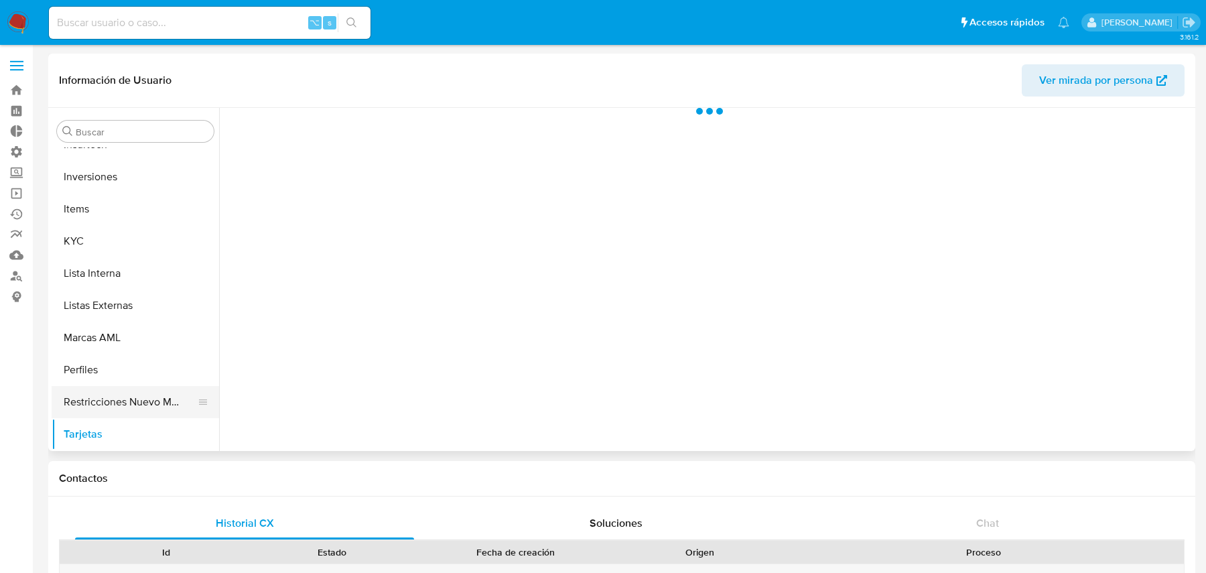
click at [111, 410] on button "Restricciones Nuevo Mundo" at bounding box center [130, 402] width 157 height 32
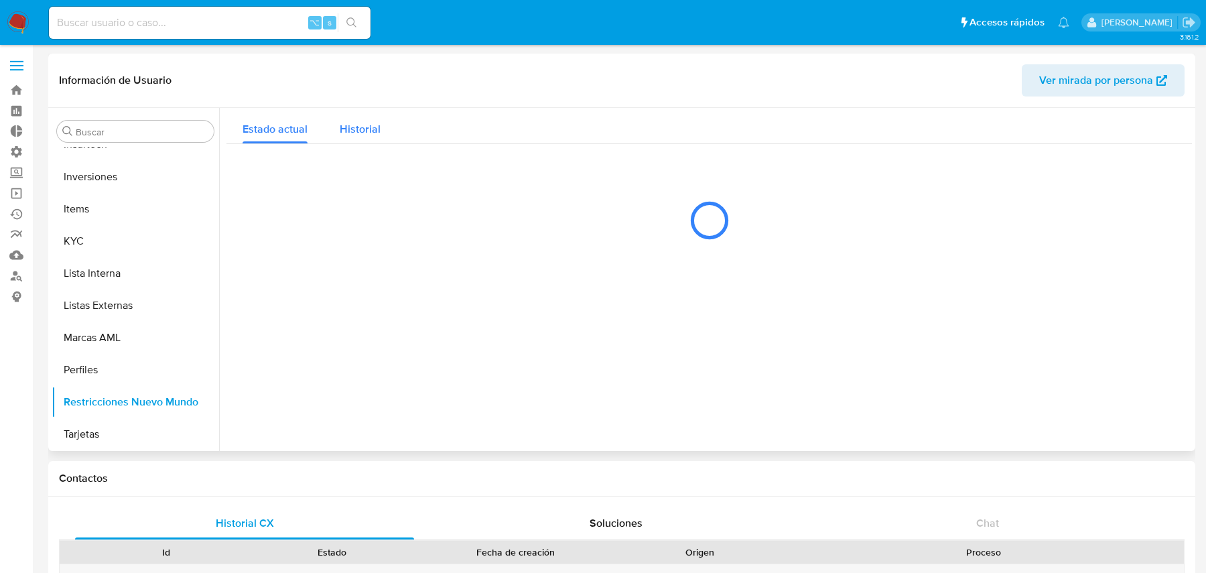
click at [370, 133] on span "Historial" at bounding box center [360, 128] width 41 height 15
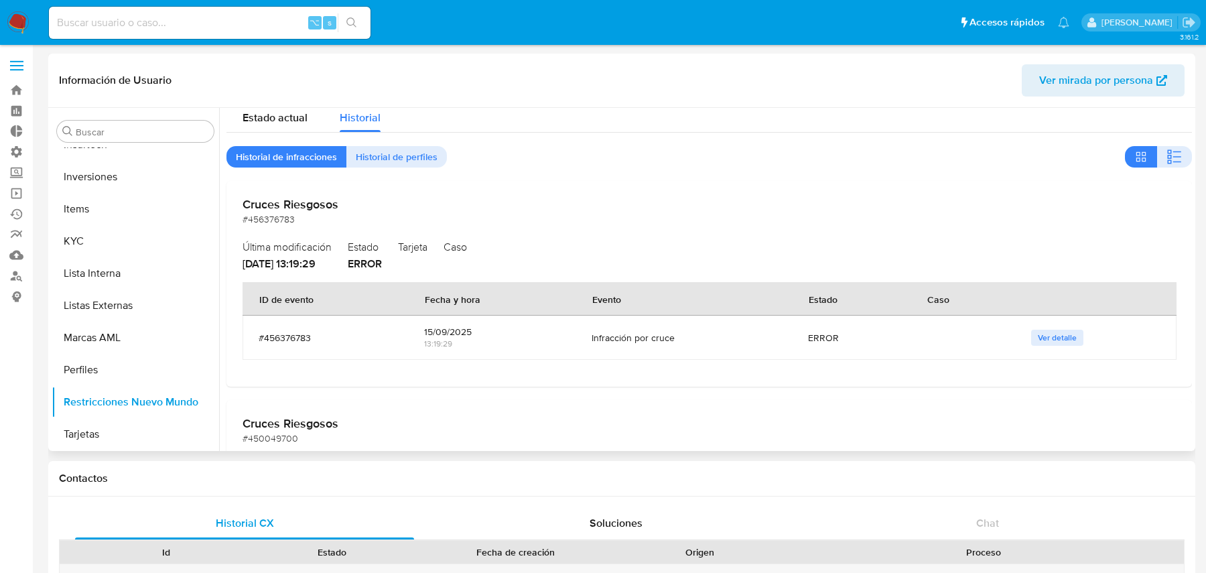
scroll to position [0, 0]
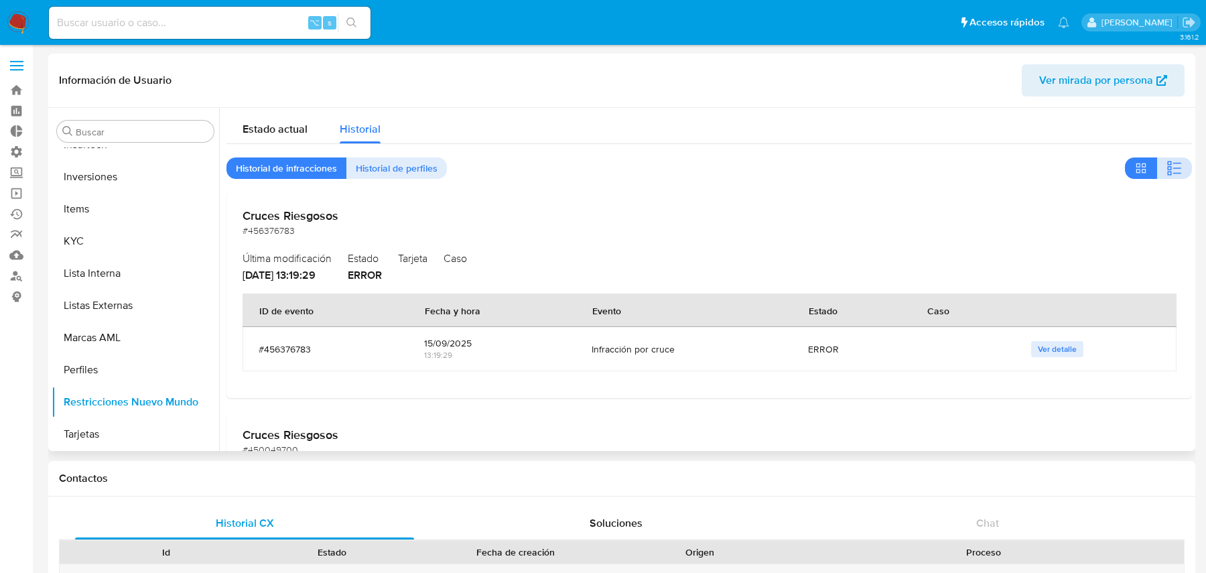
click at [1166, 167] on icon "button" at bounding box center [1174, 168] width 16 height 16
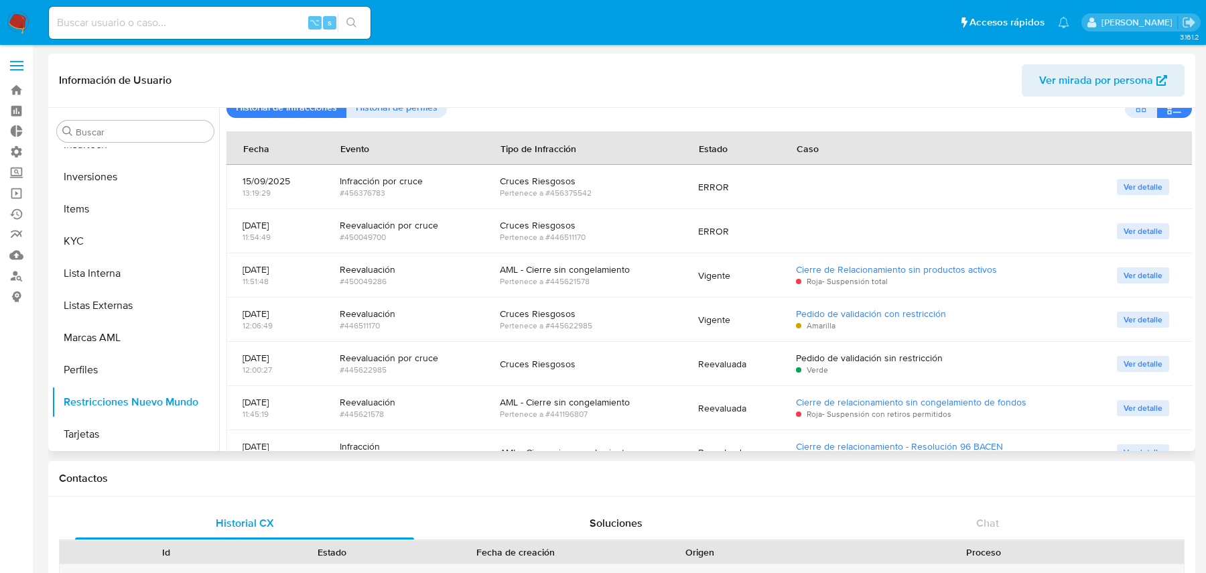
scroll to position [90, 0]
